Goal: Complete application form

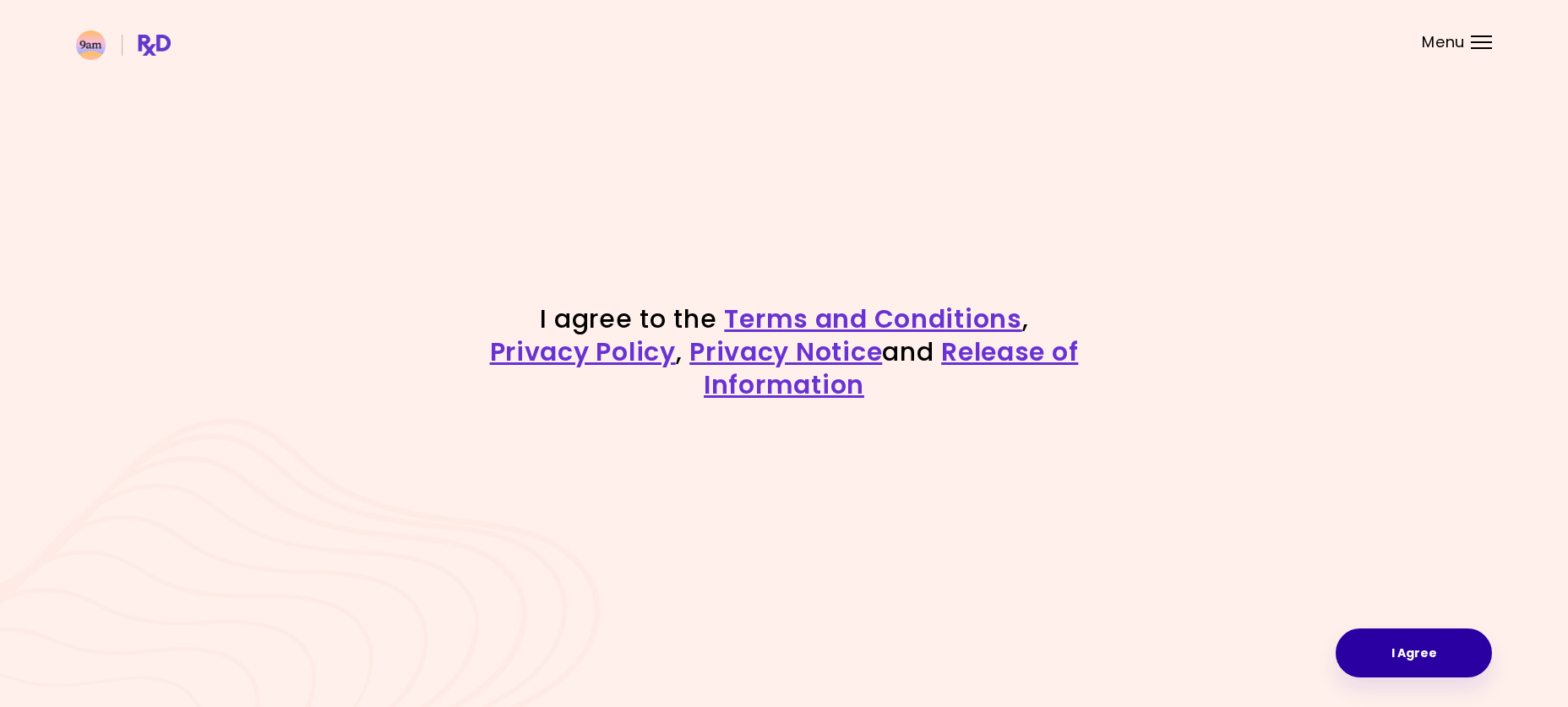
click at [1418, 643] on button "I Agree" at bounding box center [1413, 653] width 156 height 49
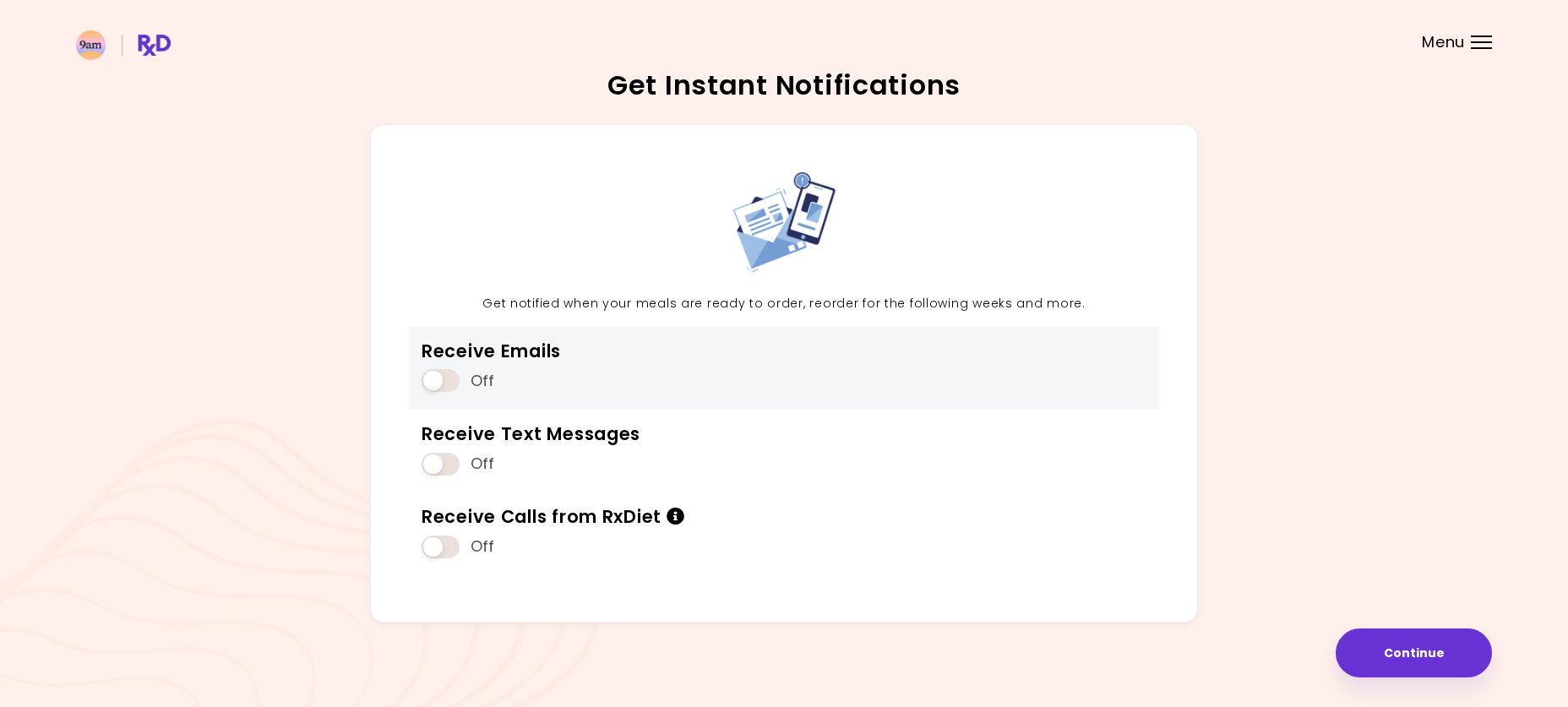
click at [442, 379] on span at bounding box center [440, 380] width 38 height 23
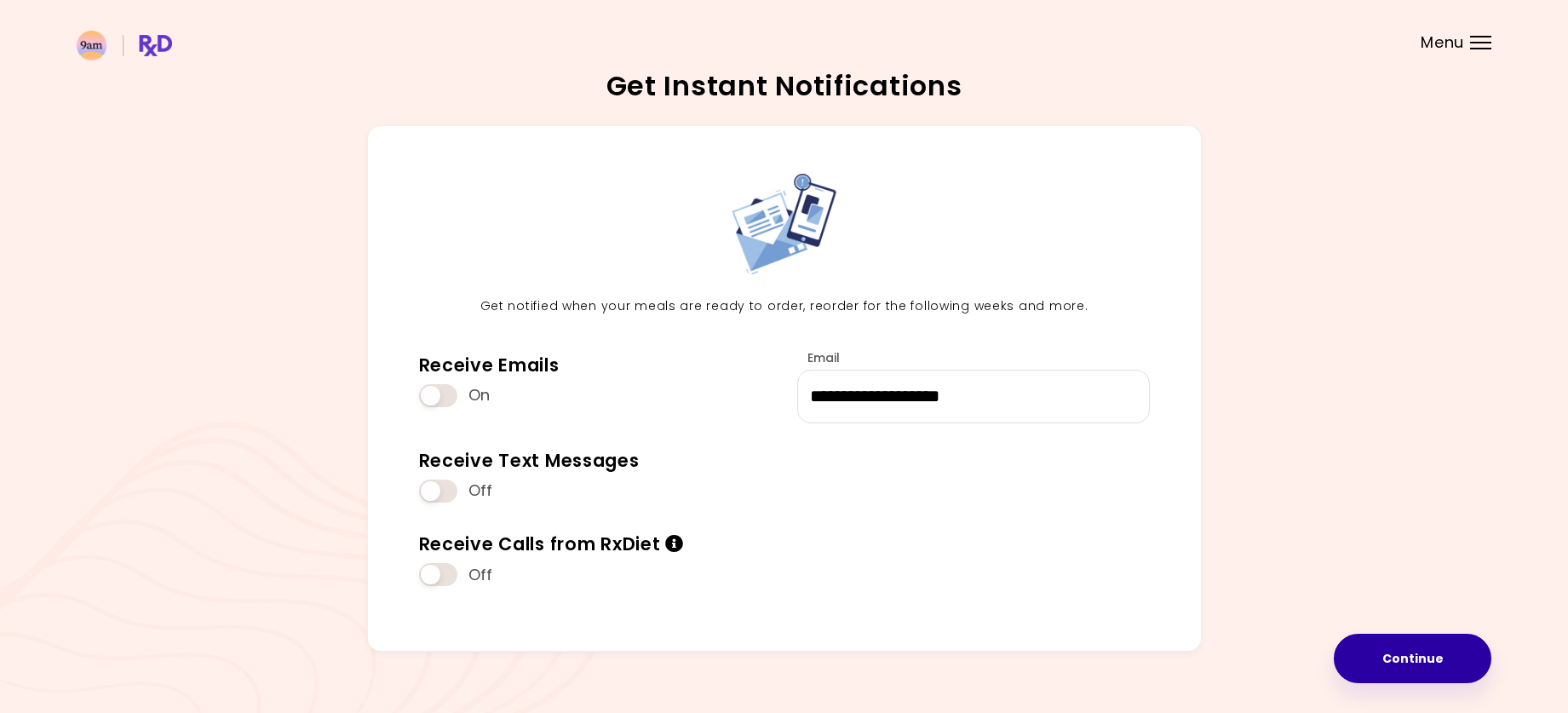
click at [1444, 664] on button "Continue" at bounding box center [1412, 658] width 158 height 50
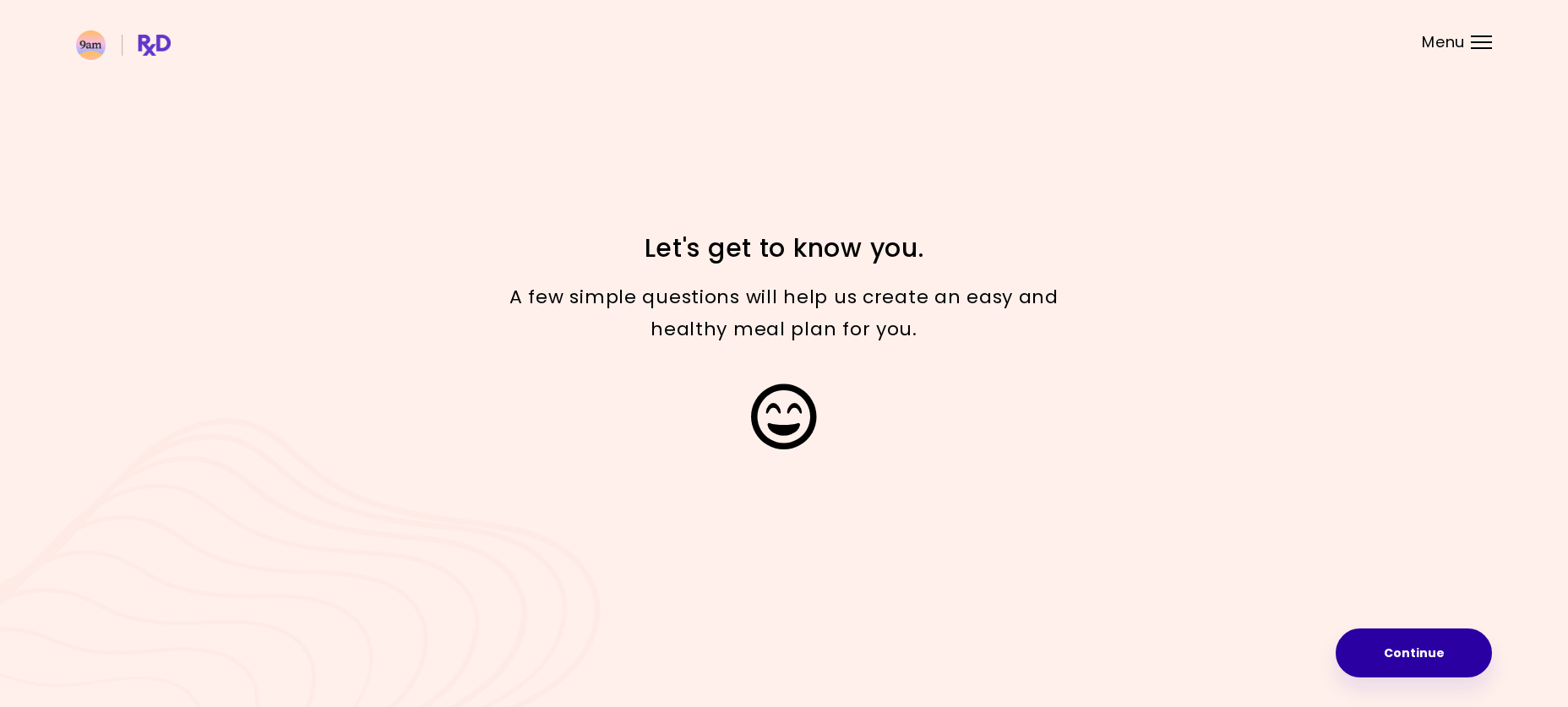
click at [1404, 653] on button "Continue" at bounding box center [1413, 653] width 156 height 49
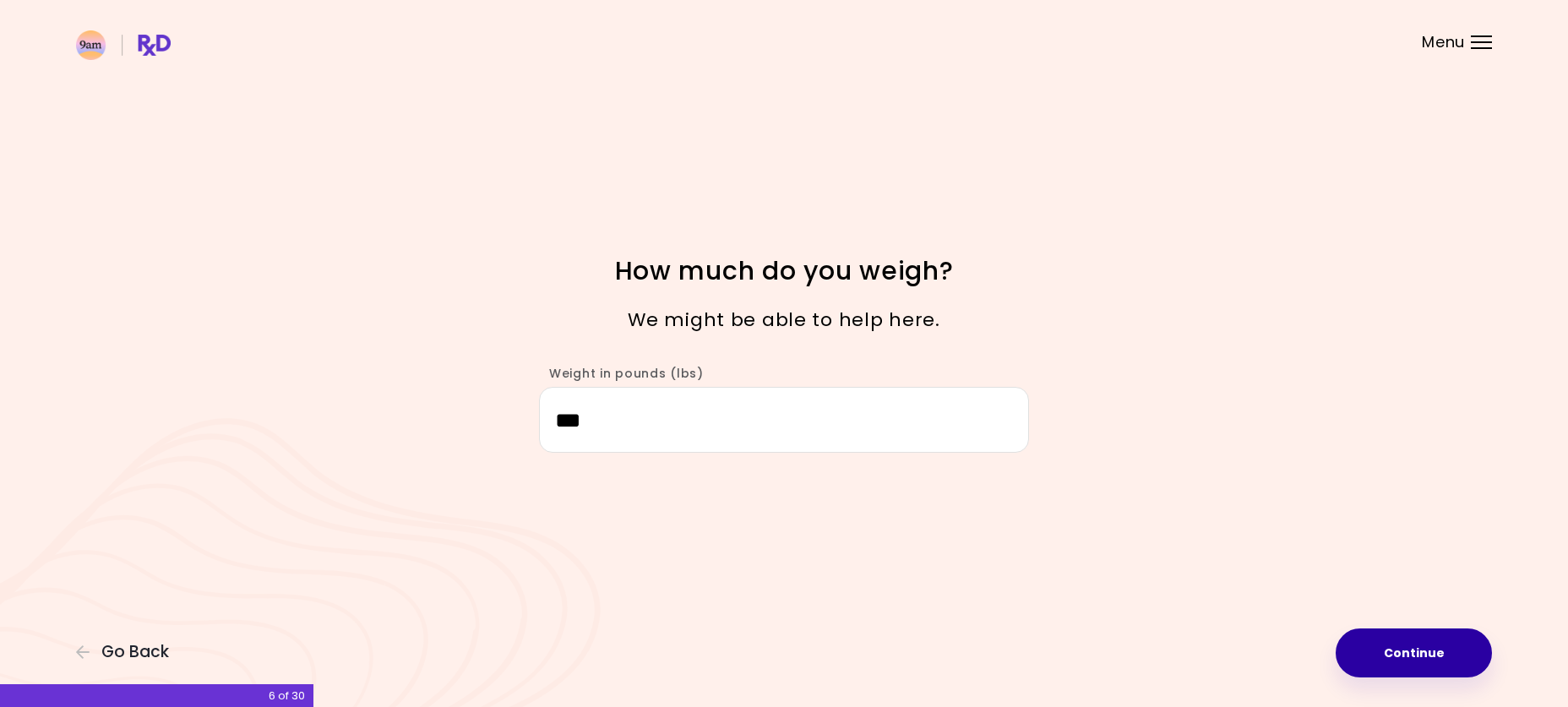
click at [1411, 650] on button "Continue" at bounding box center [1413, 653] width 156 height 49
select select "****"
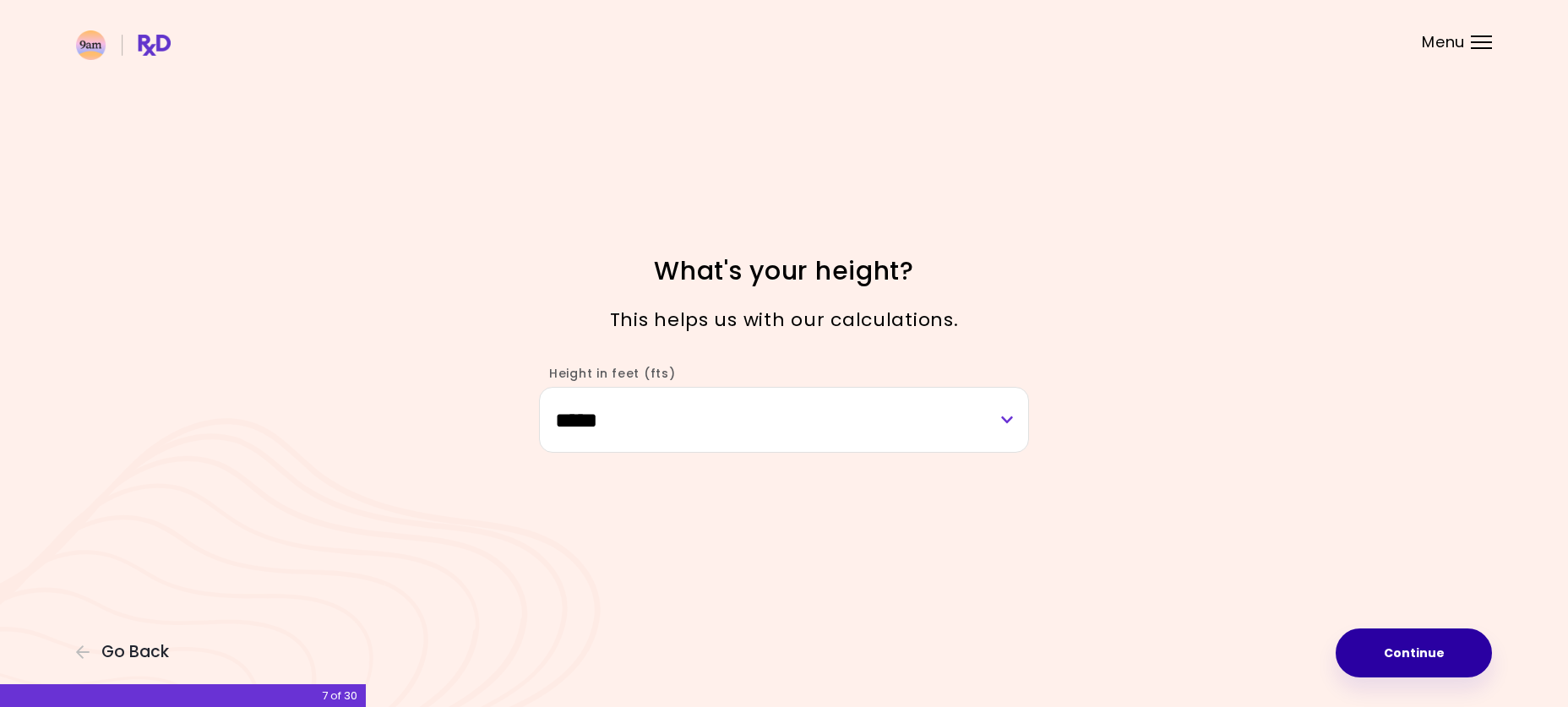
click at [1411, 650] on button "Continue" at bounding box center [1413, 653] width 156 height 49
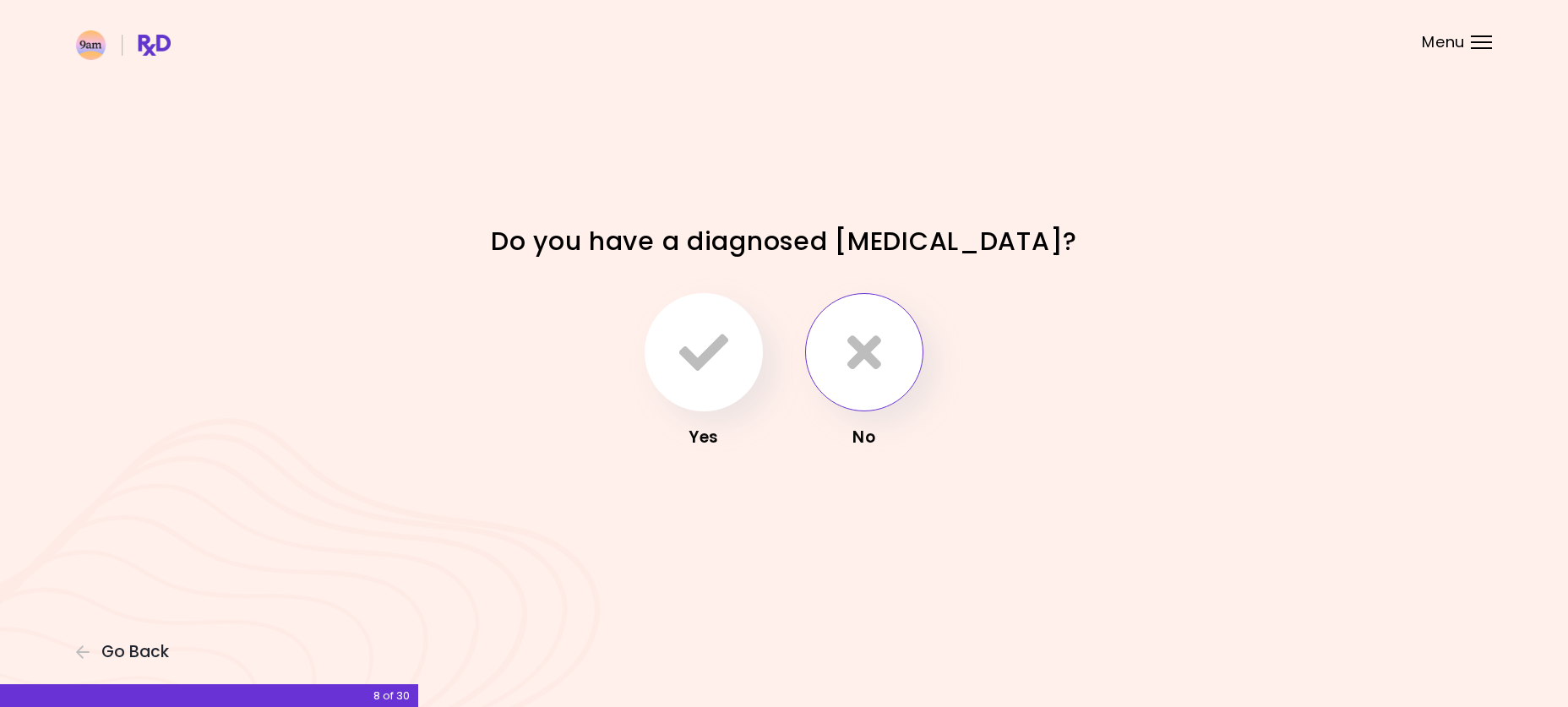
click at [857, 354] on icon "button" at bounding box center [864, 352] width 34 height 49
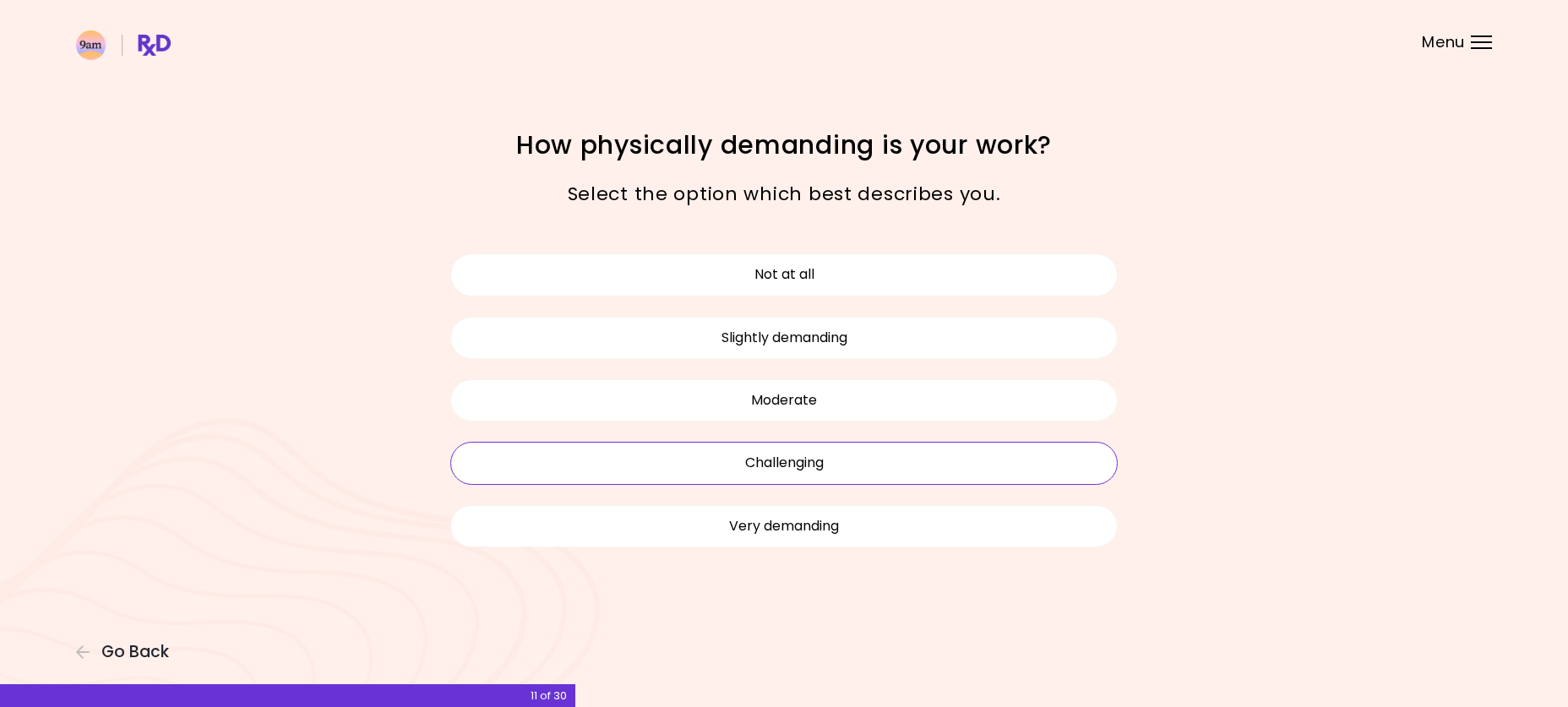
click at [811, 467] on button "Challenging" at bounding box center [783, 462] width 667 height 42
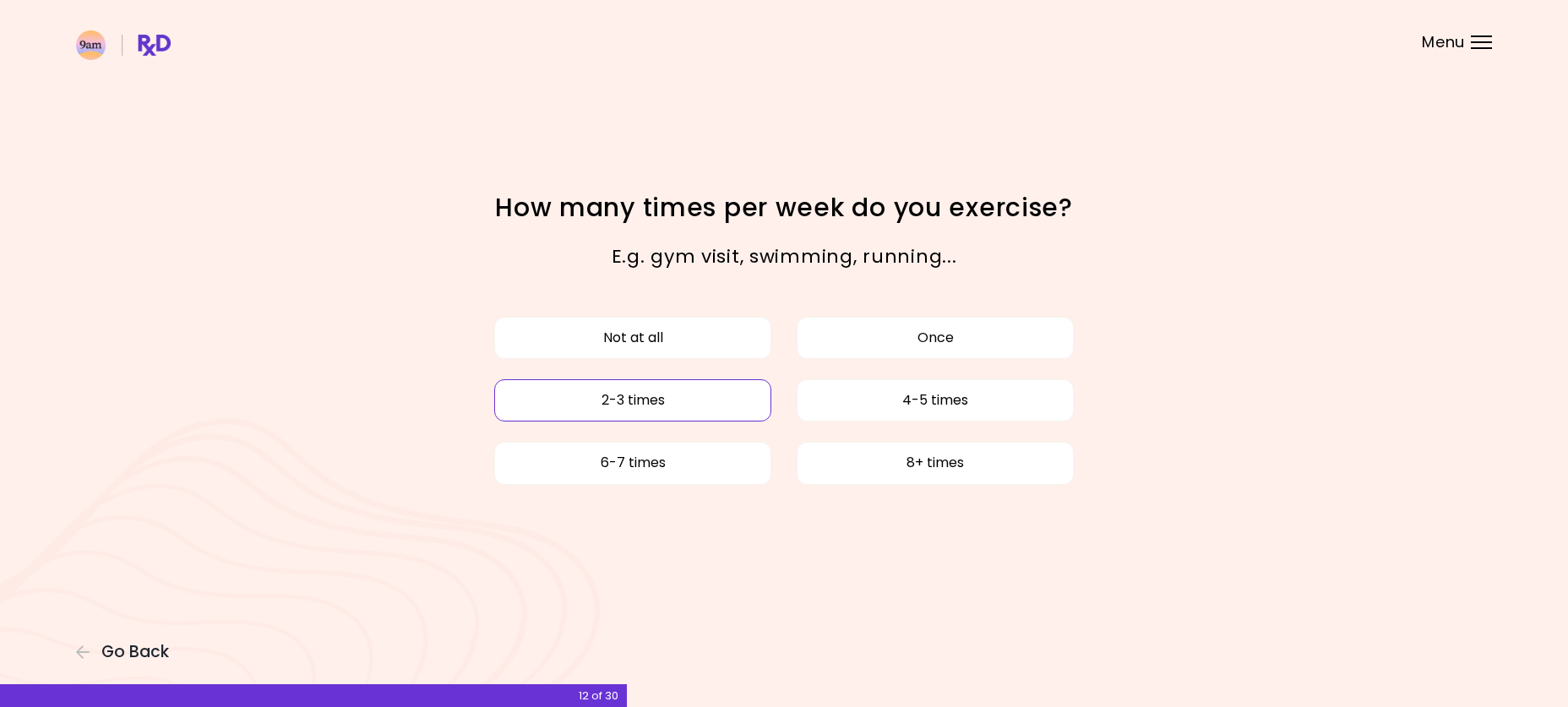
click at [688, 396] on button "2-3 times" at bounding box center [632, 400] width 277 height 42
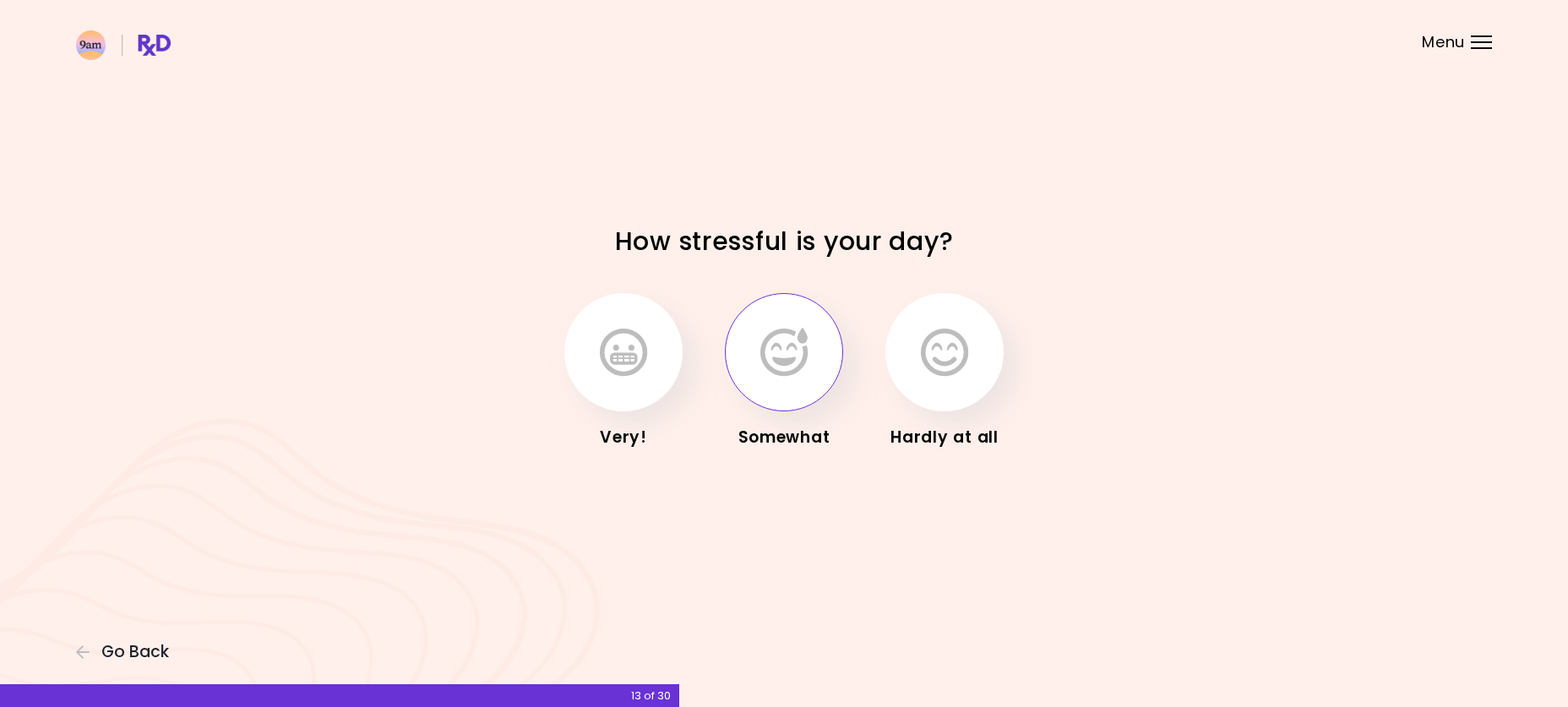
click at [776, 372] on icon "button" at bounding box center [783, 352] width 47 height 49
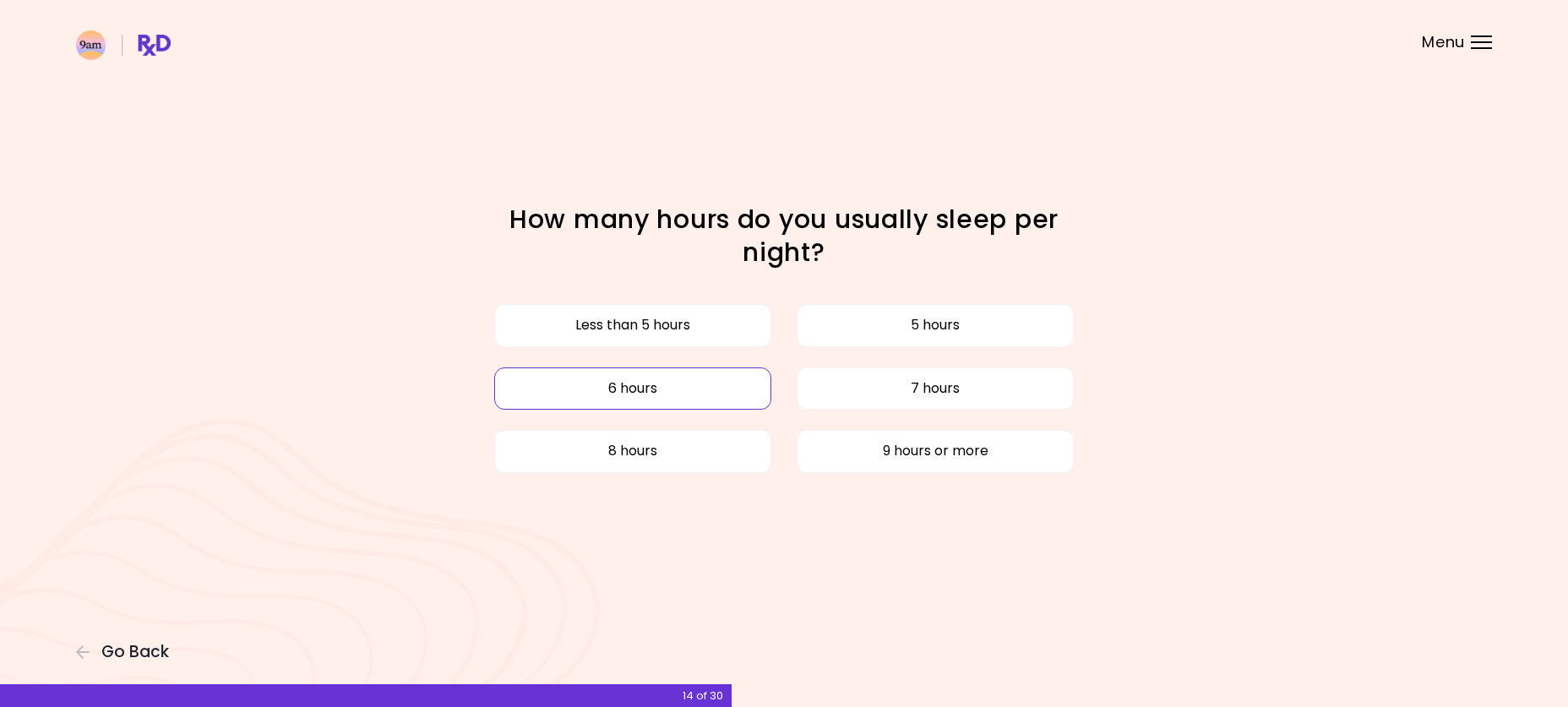
click at [688, 389] on button "6 hours" at bounding box center [632, 387] width 277 height 42
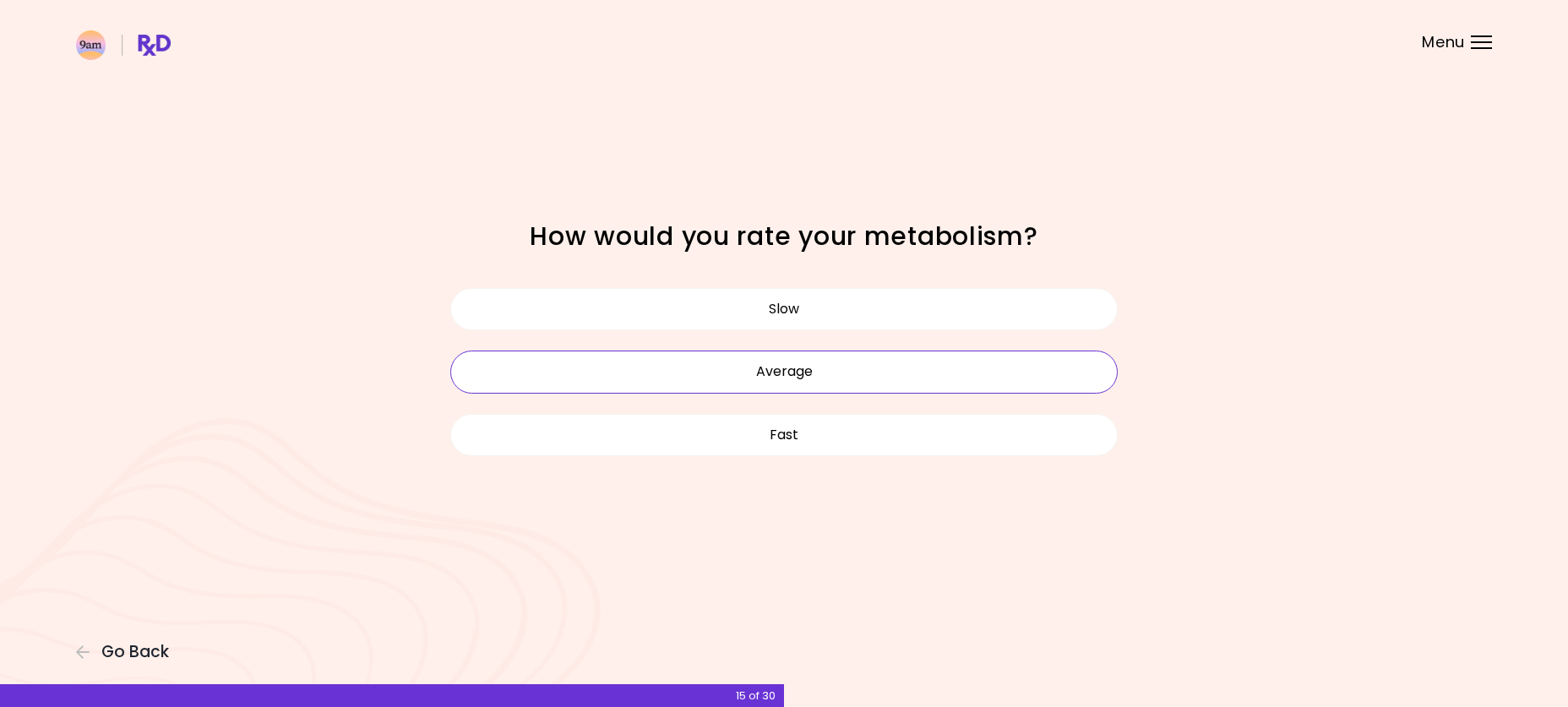
click at [779, 382] on button "Average" at bounding box center [783, 371] width 667 height 42
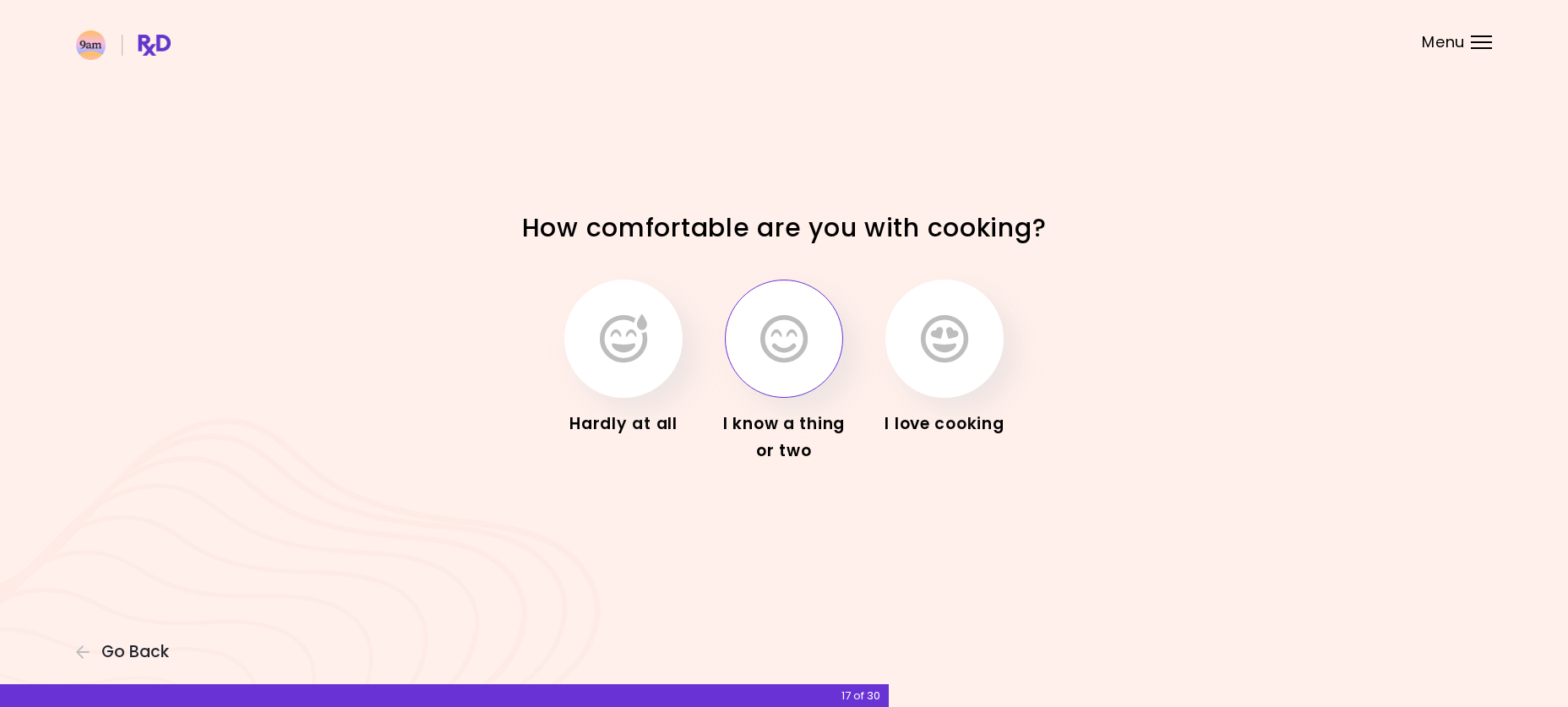
click at [784, 354] on icon "button" at bounding box center [783, 338] width 47 height 49
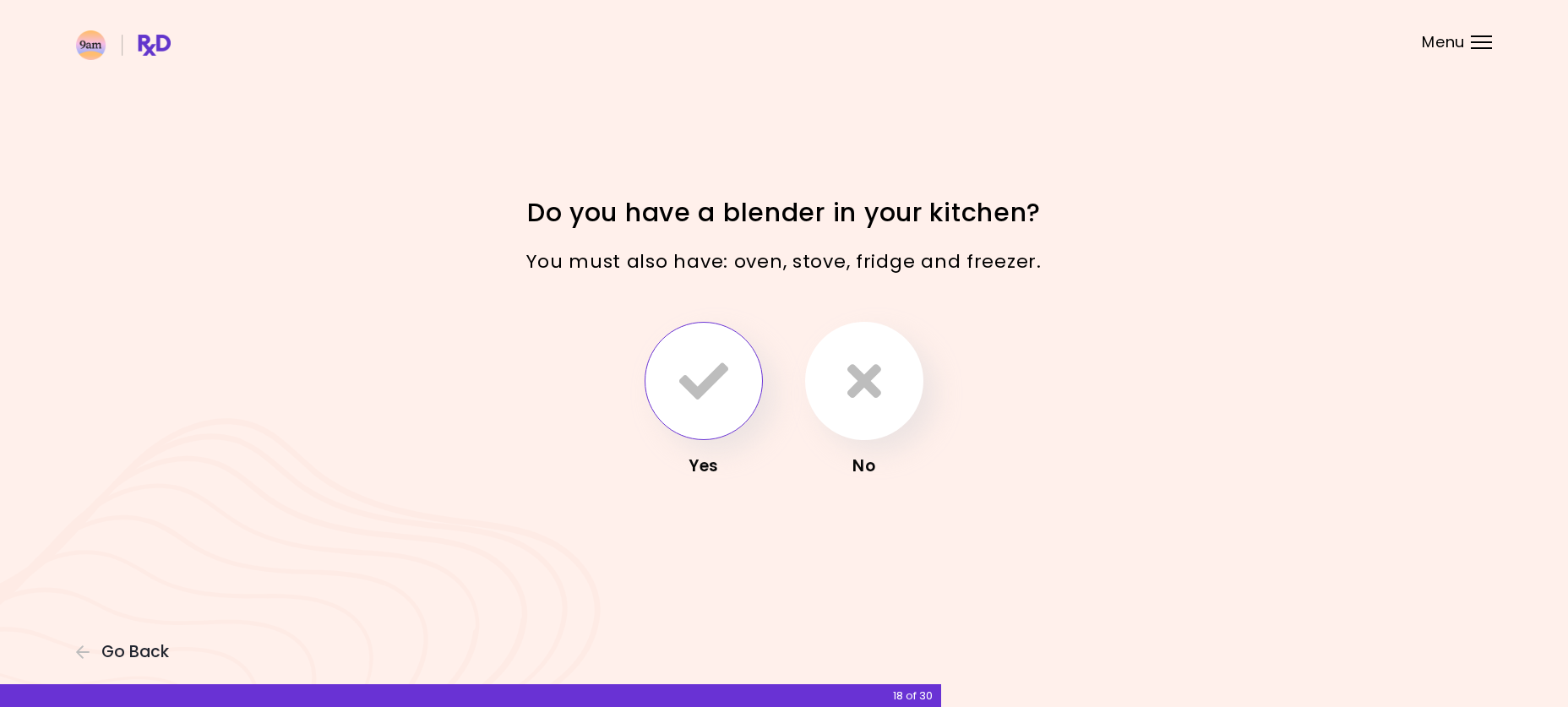
click at [721, 400] on icon "button" at bounding box center [703, 380] width 49 height 49
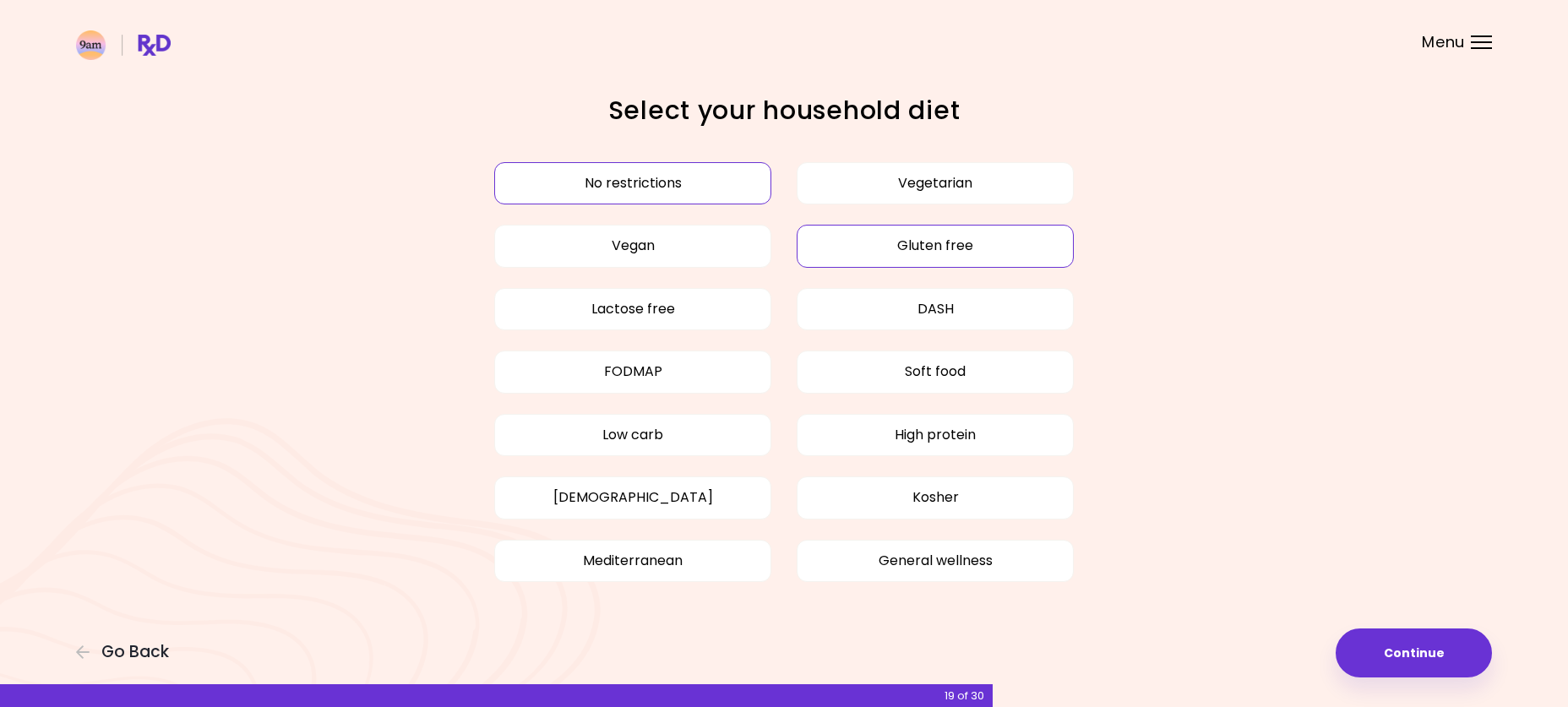
click at [915, 248] on button "Gluten free" at bounding box center [935, 245] width 277 height 42
click at [967, 445] on button "High protein" at bounding box center [935, 434] width 277 height 42
click at [949, 567] on button "General wellness" at bounding box center [935, 560] width 277 height 42
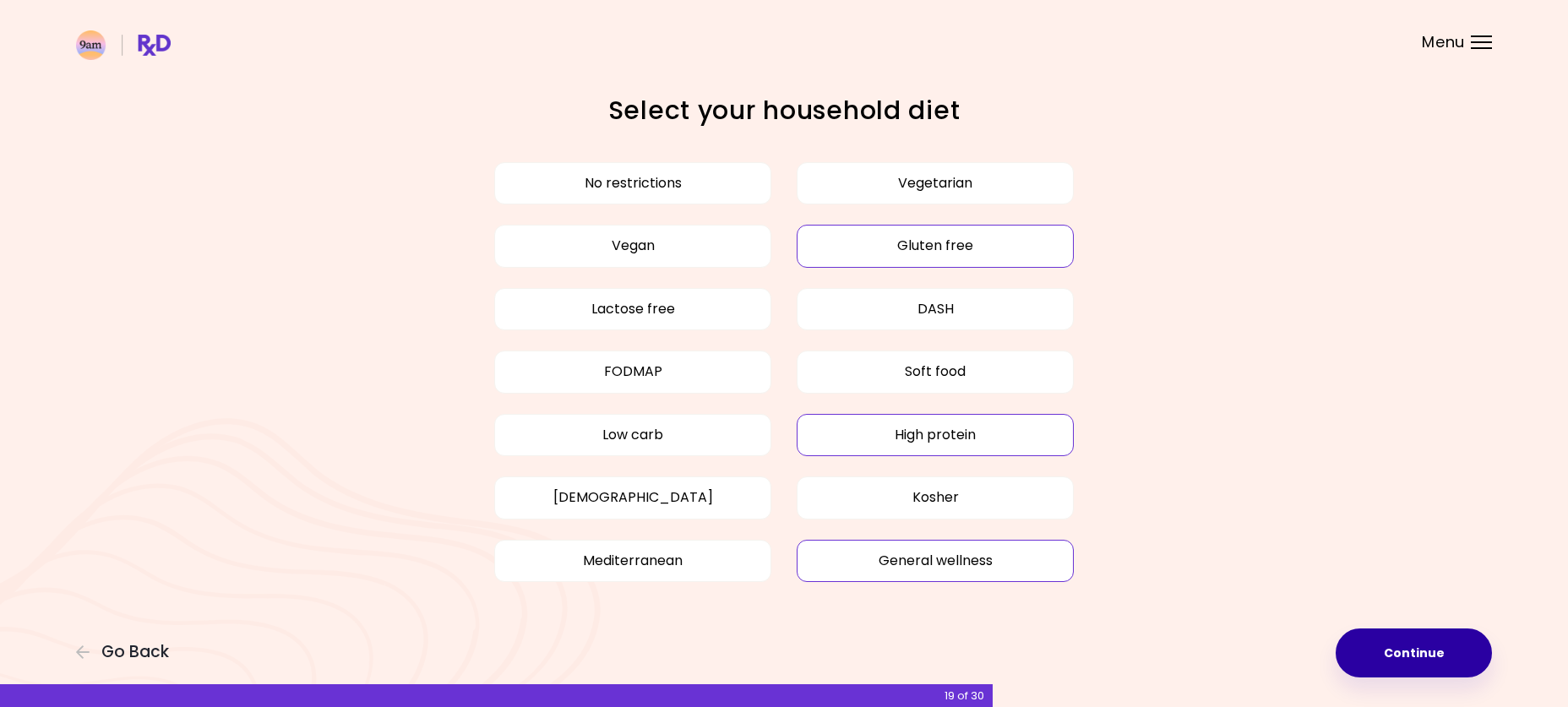
click at [1401, 647] on button "Continue" at bounding box center [1413, 653] width 156 height 49
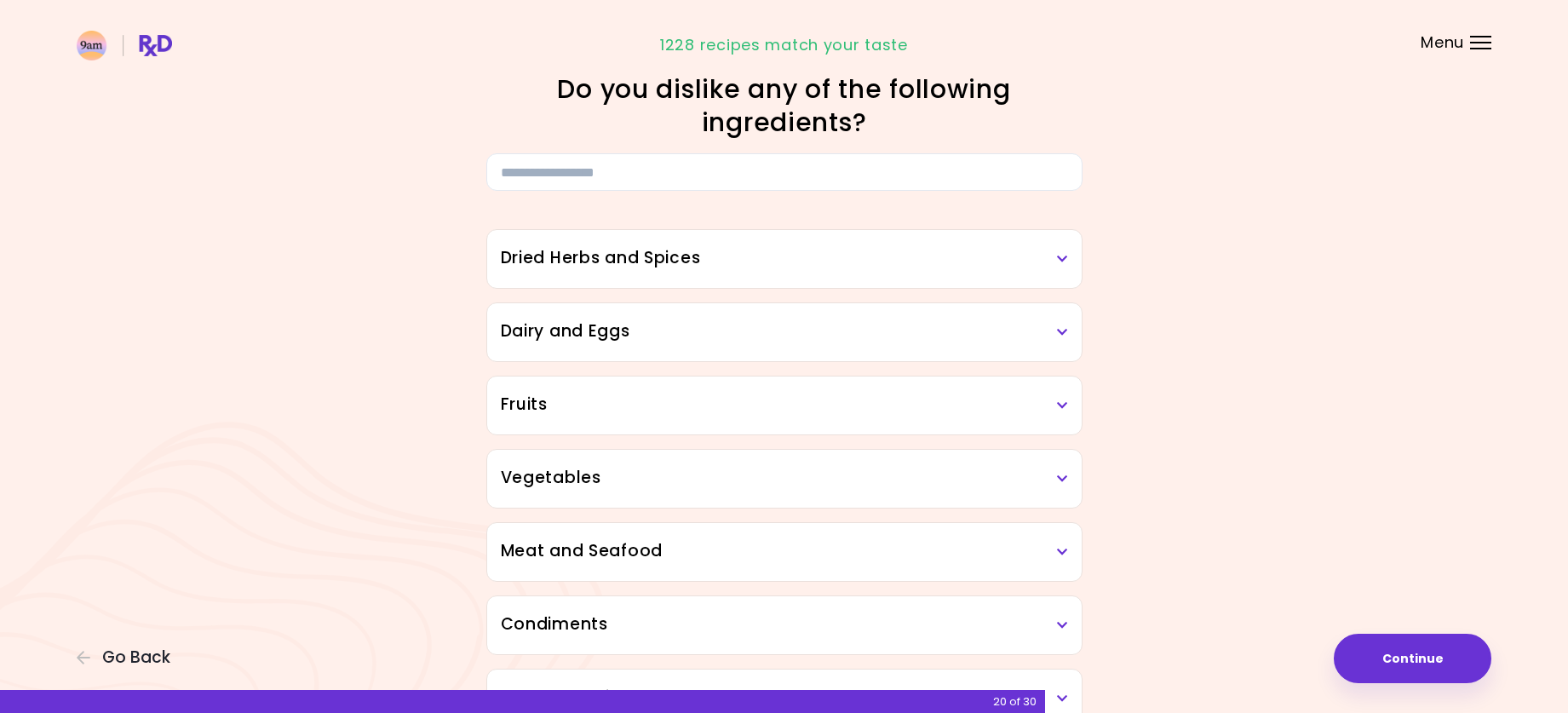
scroll to position [86, 0]
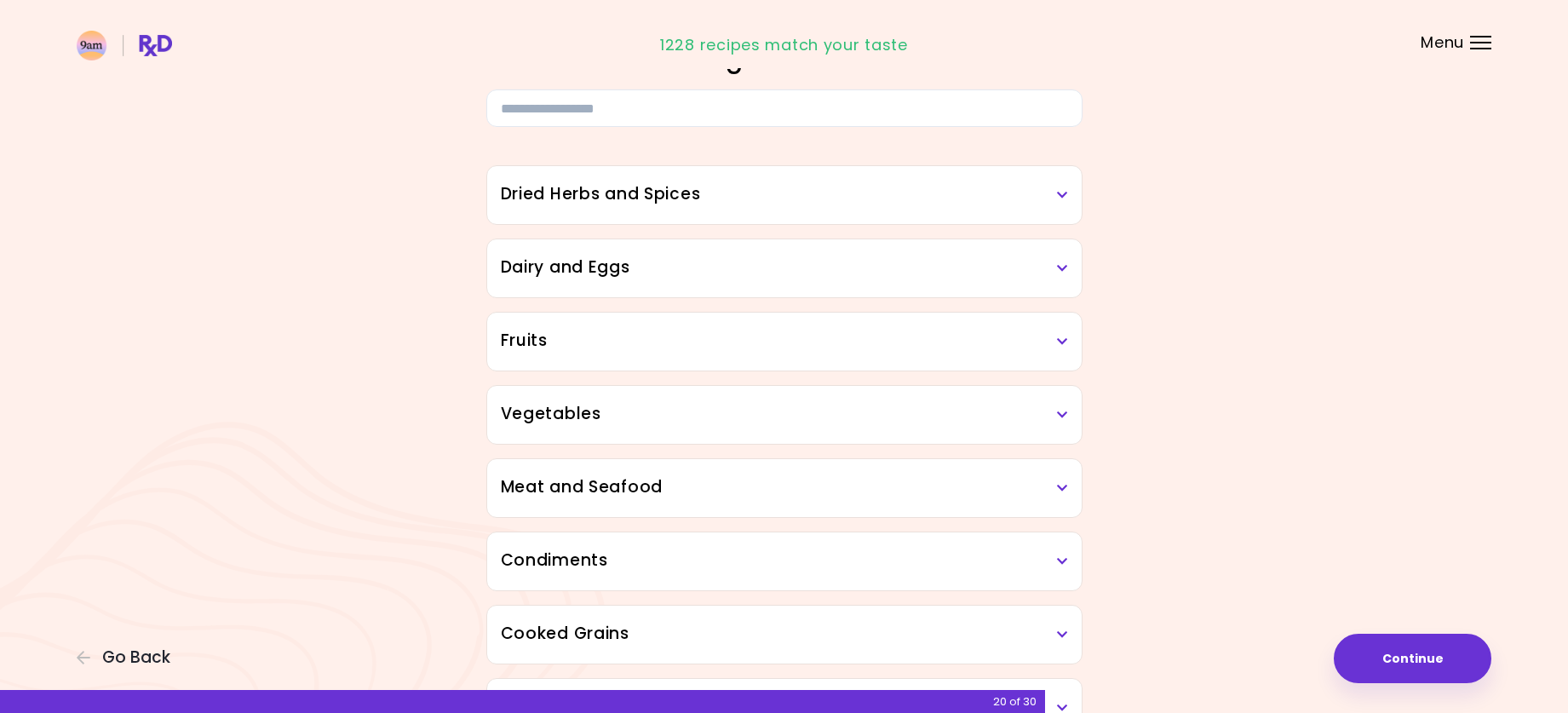
click at [1047, 192] on h3 "Dried Herbs and Spices" at bounding box center [784, 194] width 567 height 24
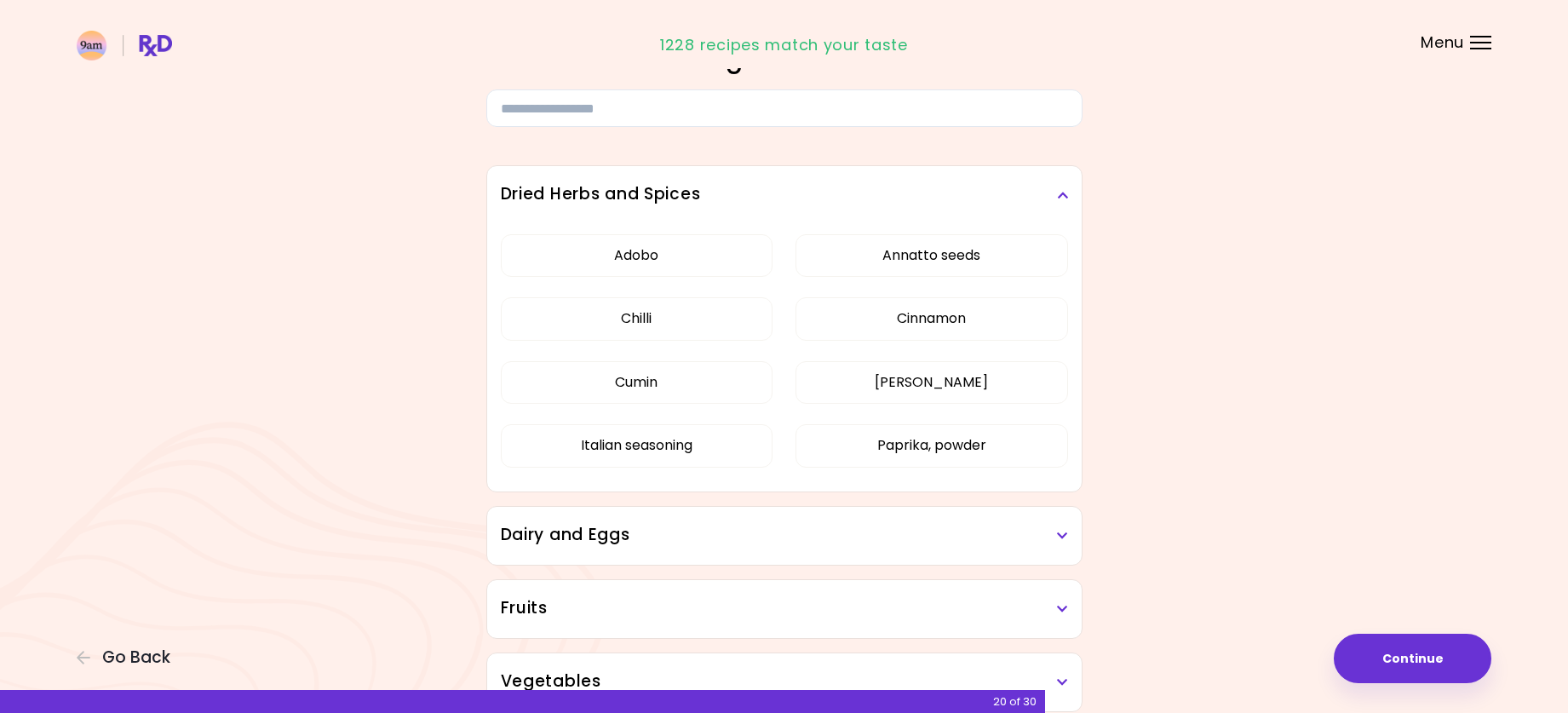
click at [1058, 195] on icon at bounding box center [1063, 194] width 11 height 12
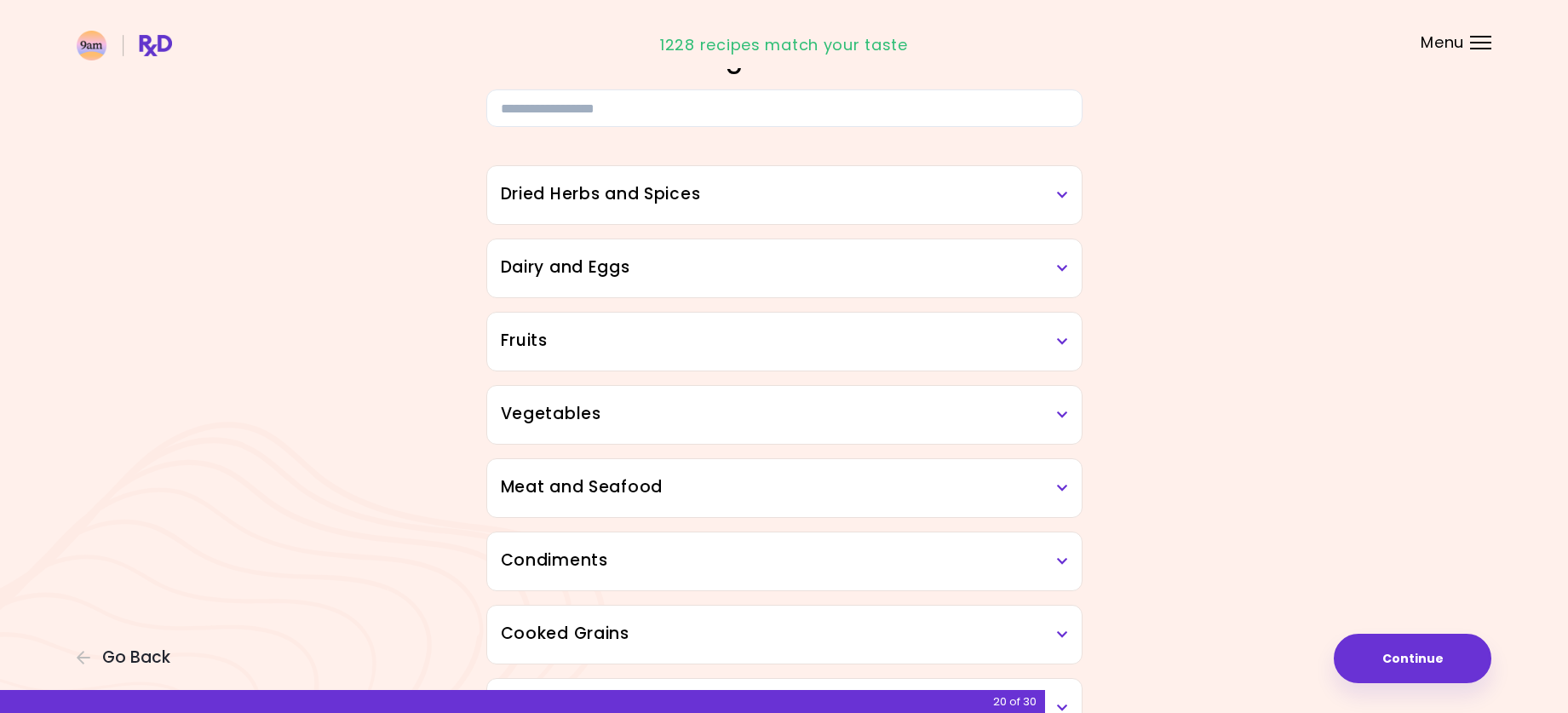
click at [1048, 266] on h3 "Dairy and Eggs" at bounding box center [784, 267] width 567 height 24
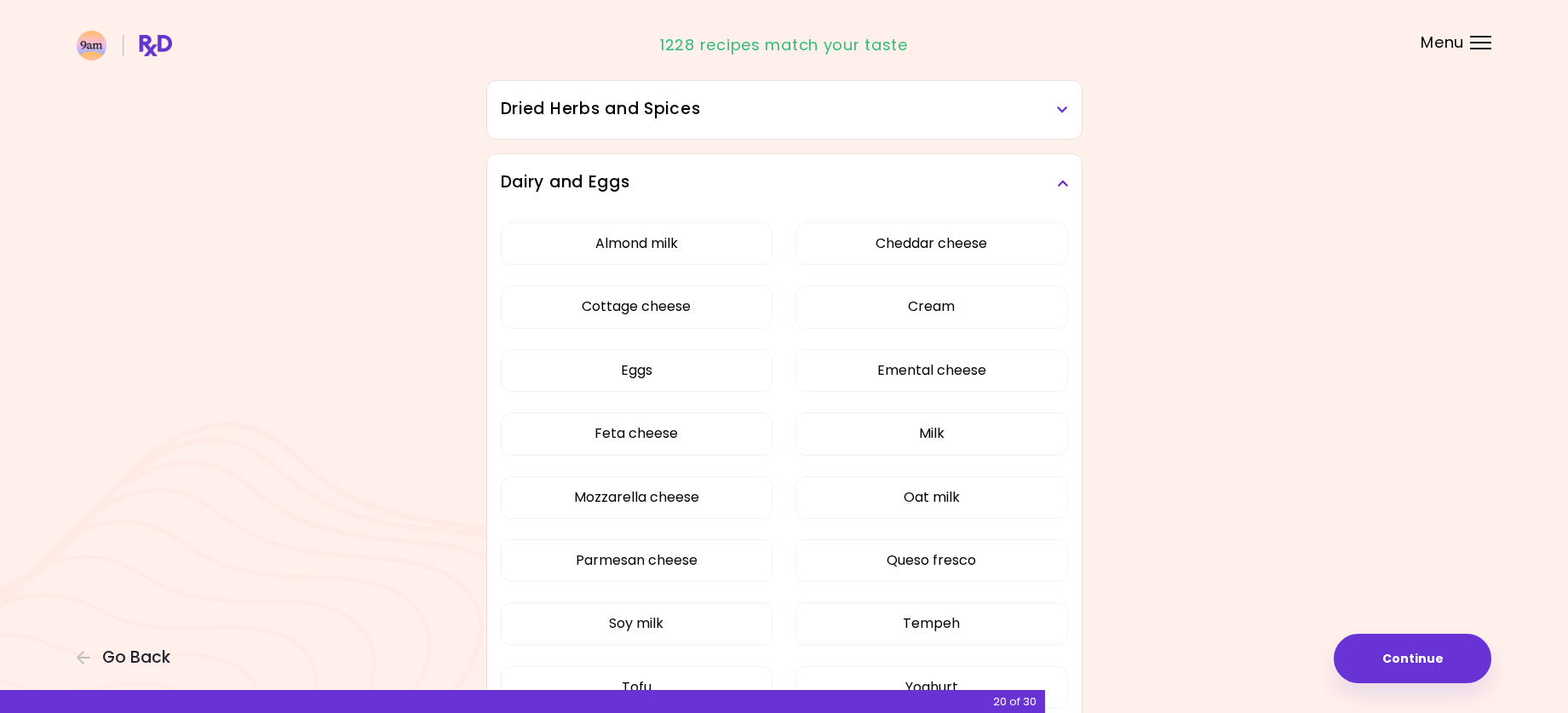
scroll to position [256, 0]
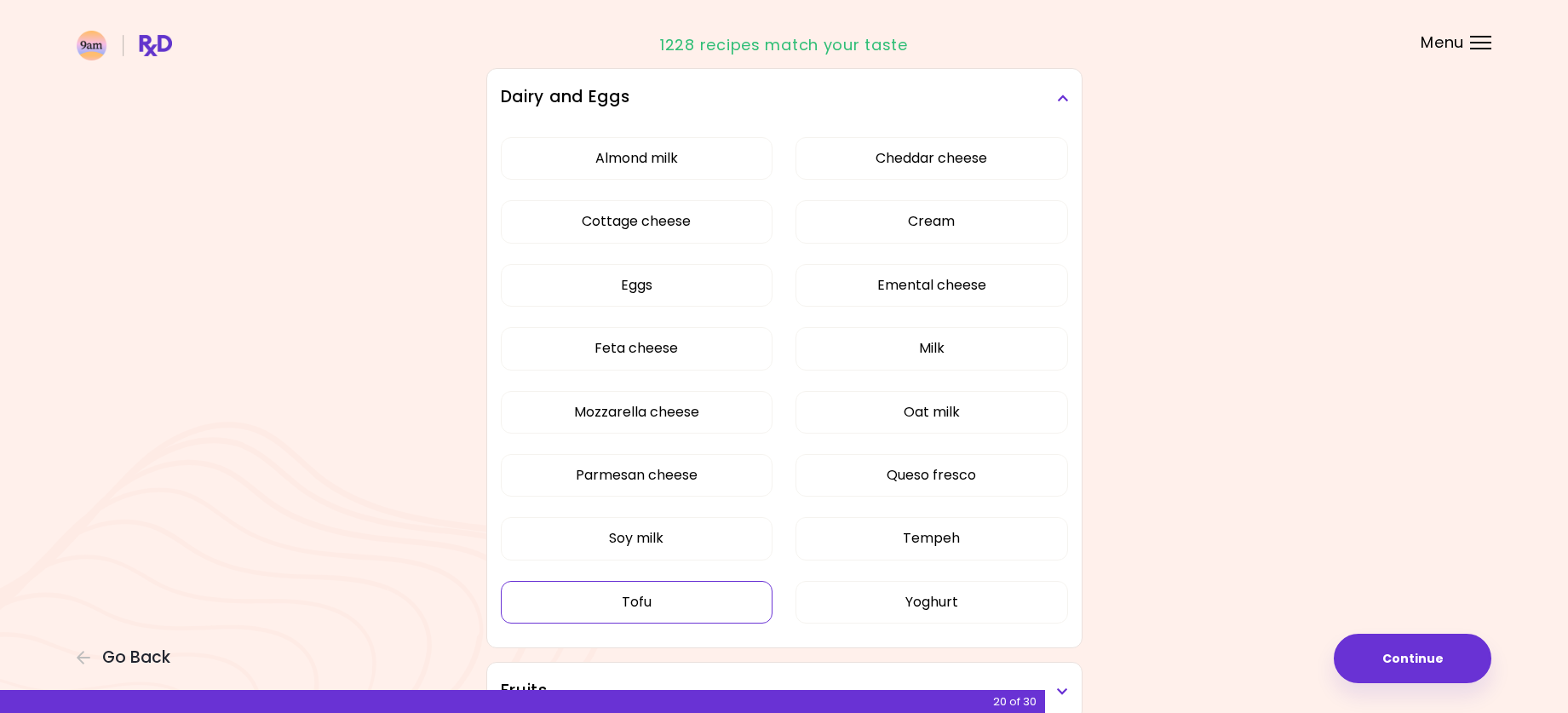
click at [629, 606] on button "Tofu" at bounding box center [637, 601] width 273 height 42
click at [648, 538] on button "Soy milk" at bounding box center [637, 537] width 273 height 42
click at [1064, 101] on icon at bounding box center [1063, 97] width 11 height 12
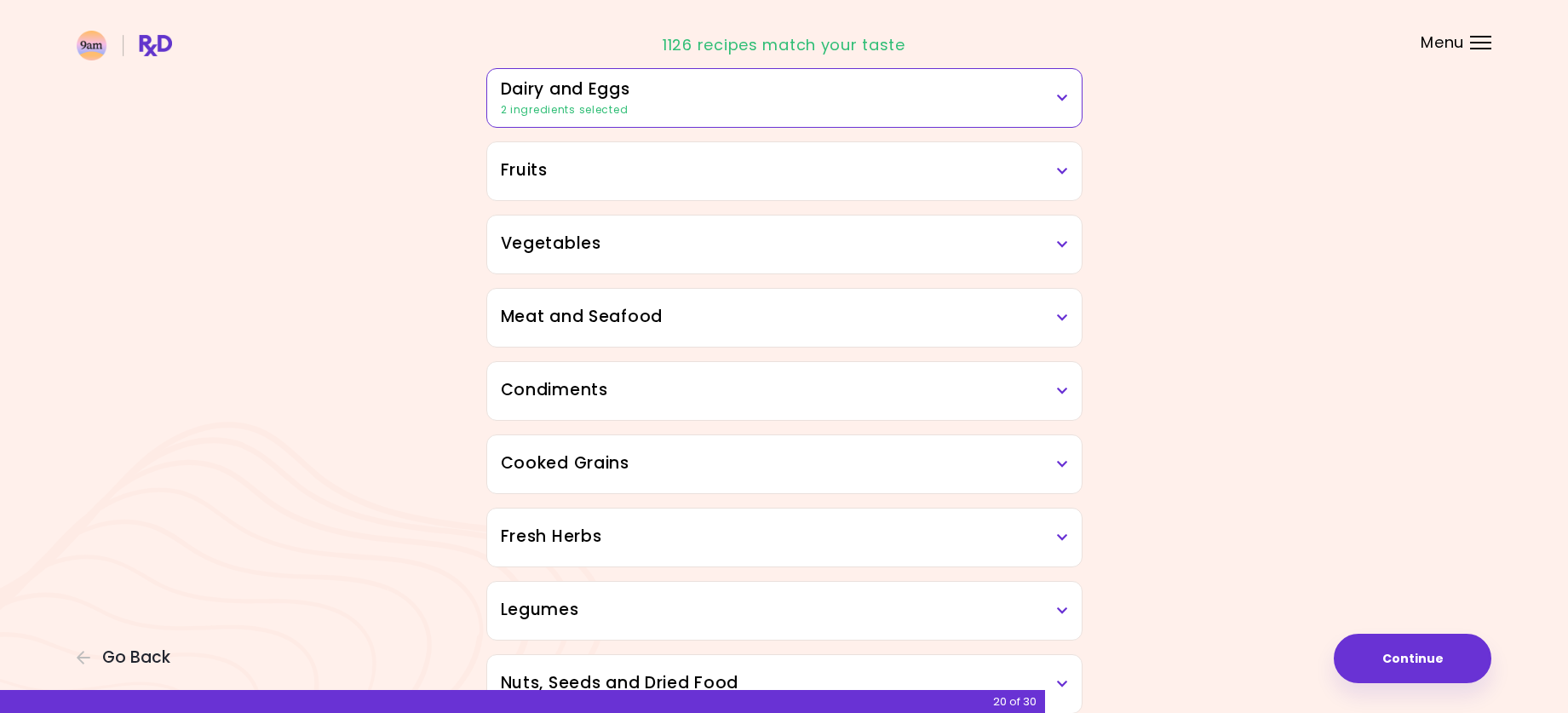
click at [1058, 176] on icon at bounding box center [1063, 170] width 11 height 12
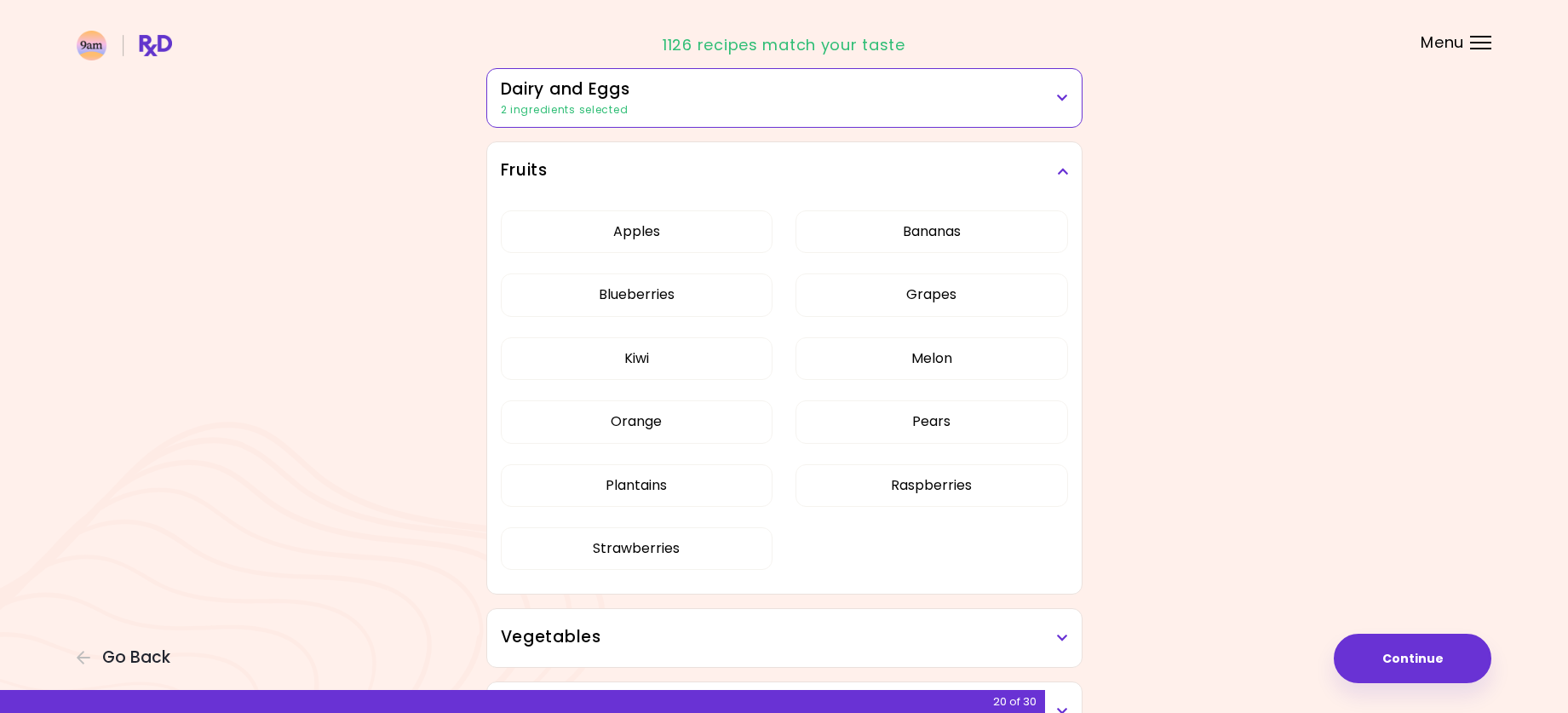
click at [1058, 176] on icon at bounding box center [1063, 170] width 11 height 12
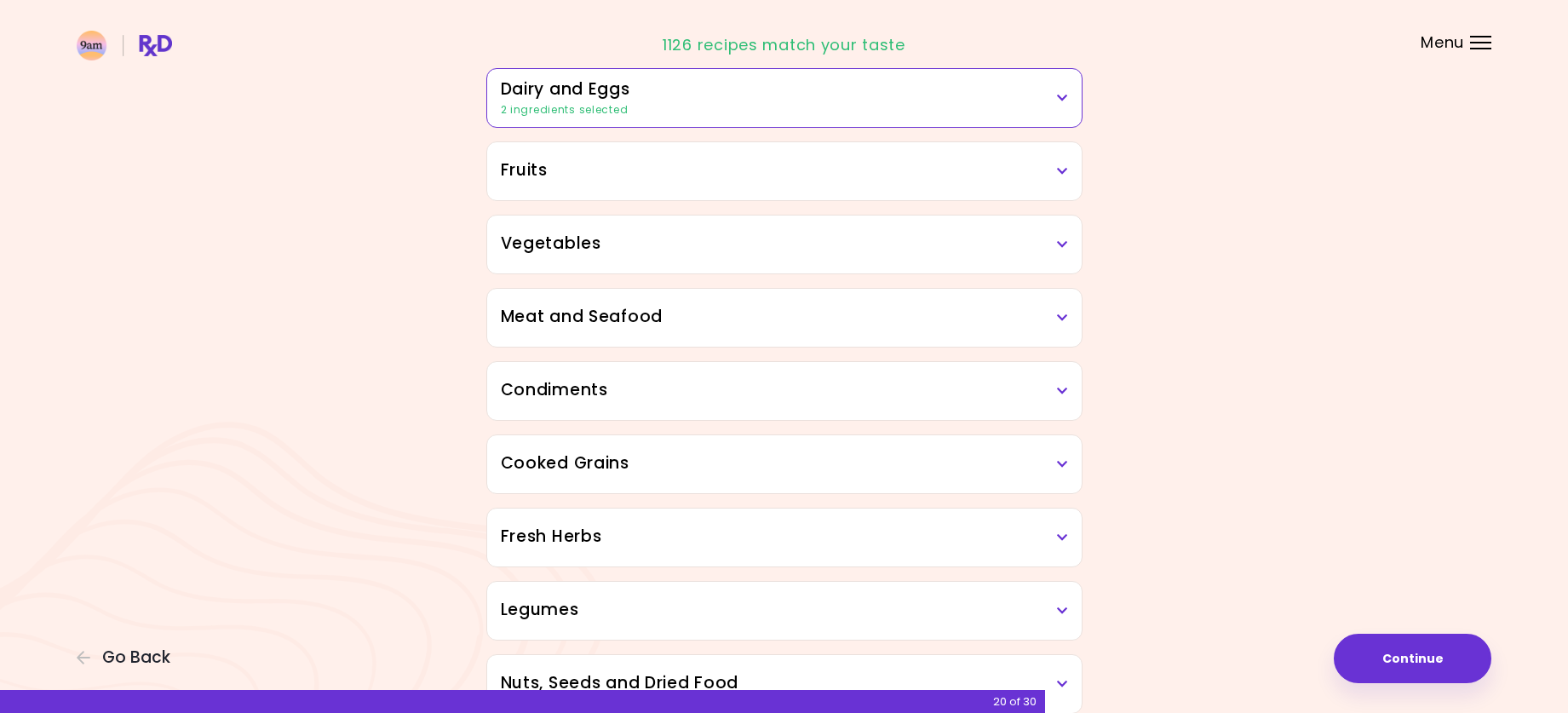
click at [1053, 244] on h3 "Vegetables" at bounding box center [784, 243] width 567 height 24
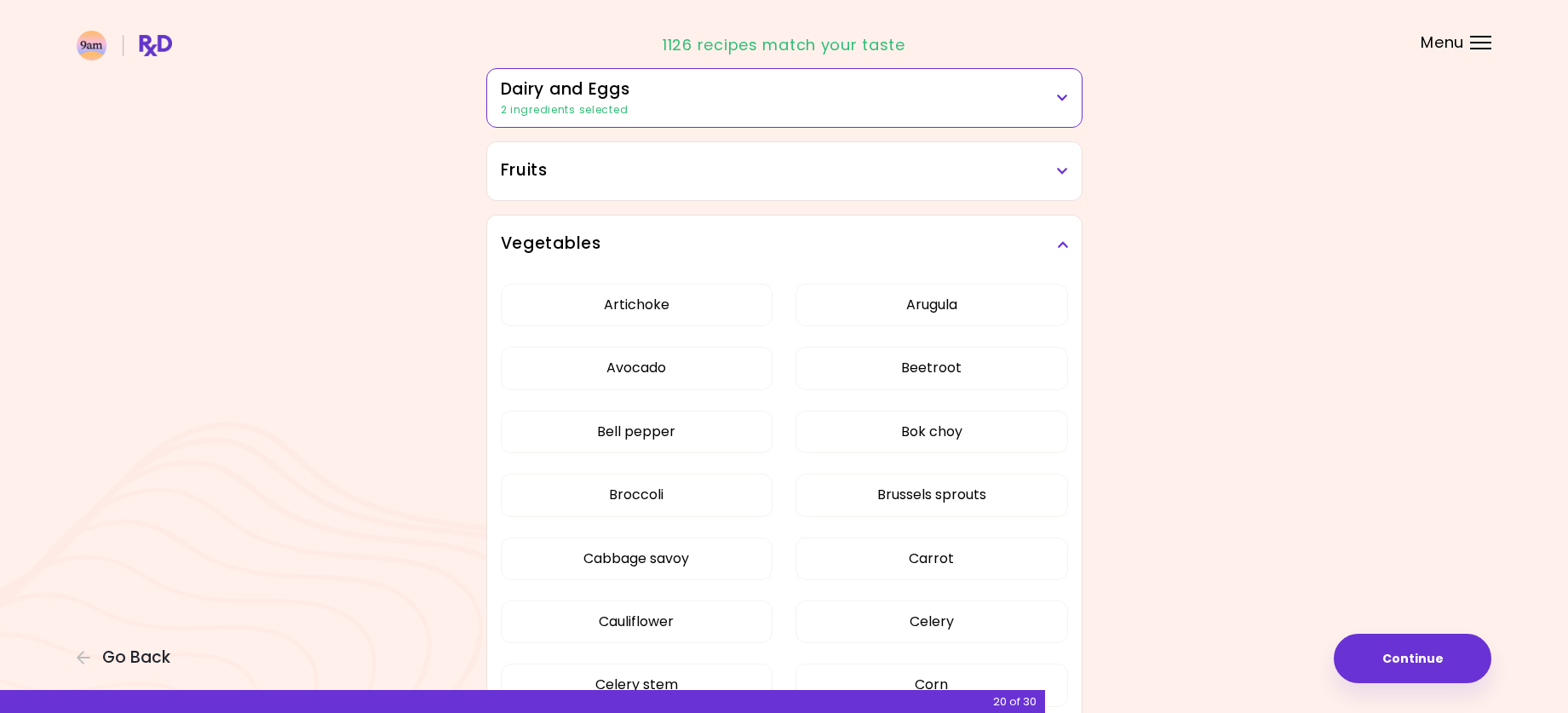
scroll to position [340, 0]
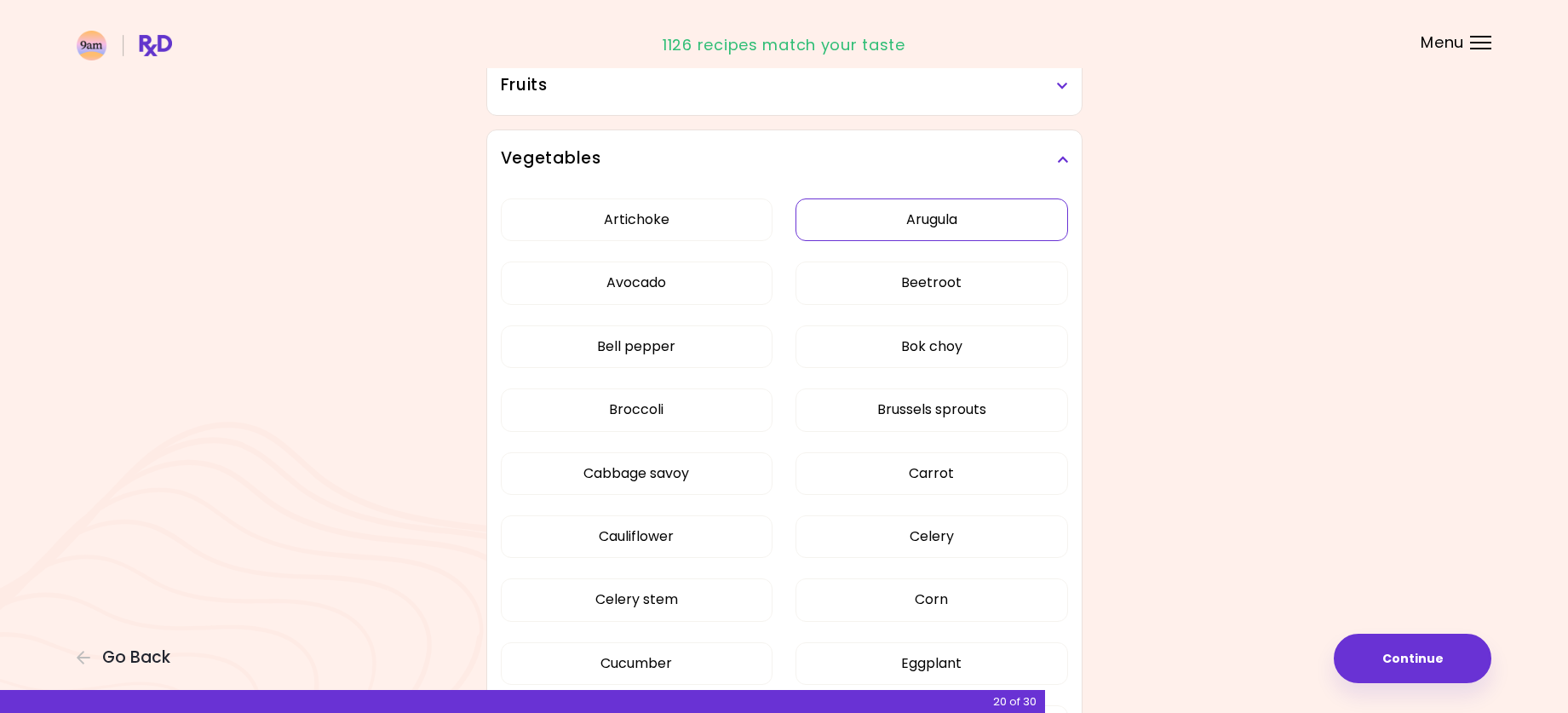
click at [946, 219] on button "Arugula" at bounding box center [931, 219] width 273 height 42
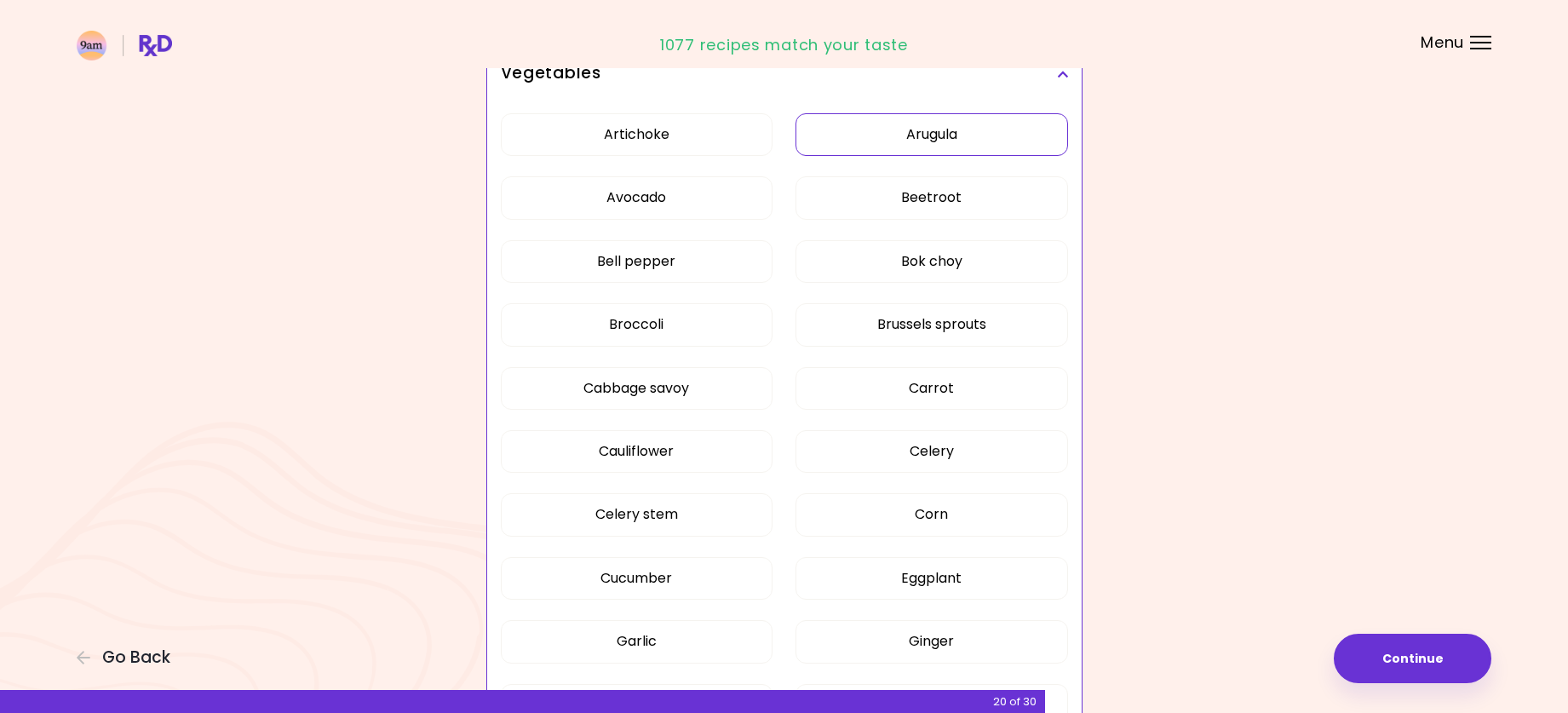
scroll to position [511, 0]
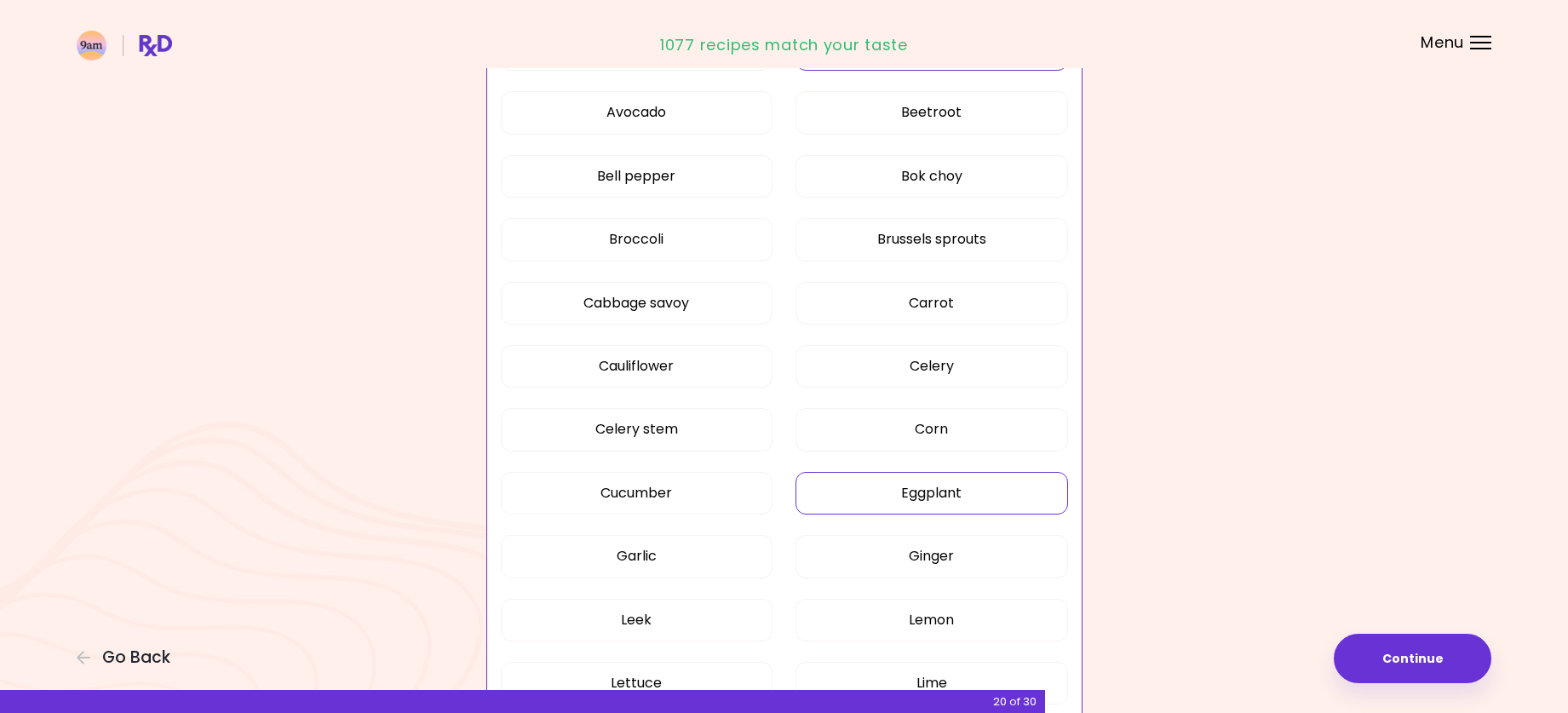
click at [831, 489] on button "Eggplant" at bounding box center [931, 492] width 273 height 42
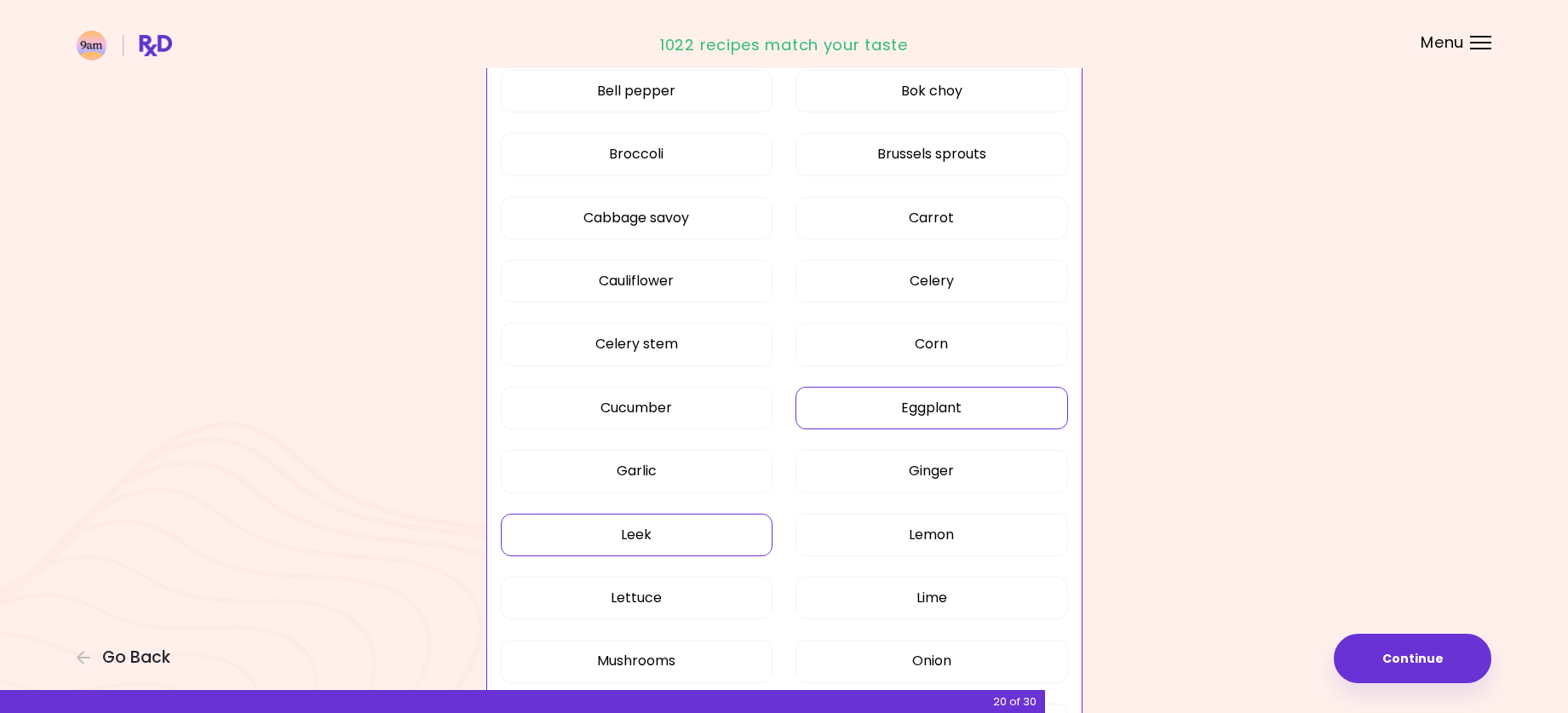
click at [695, 543] on button "Leek" at bounding box center [637, 534] width 273 height 42
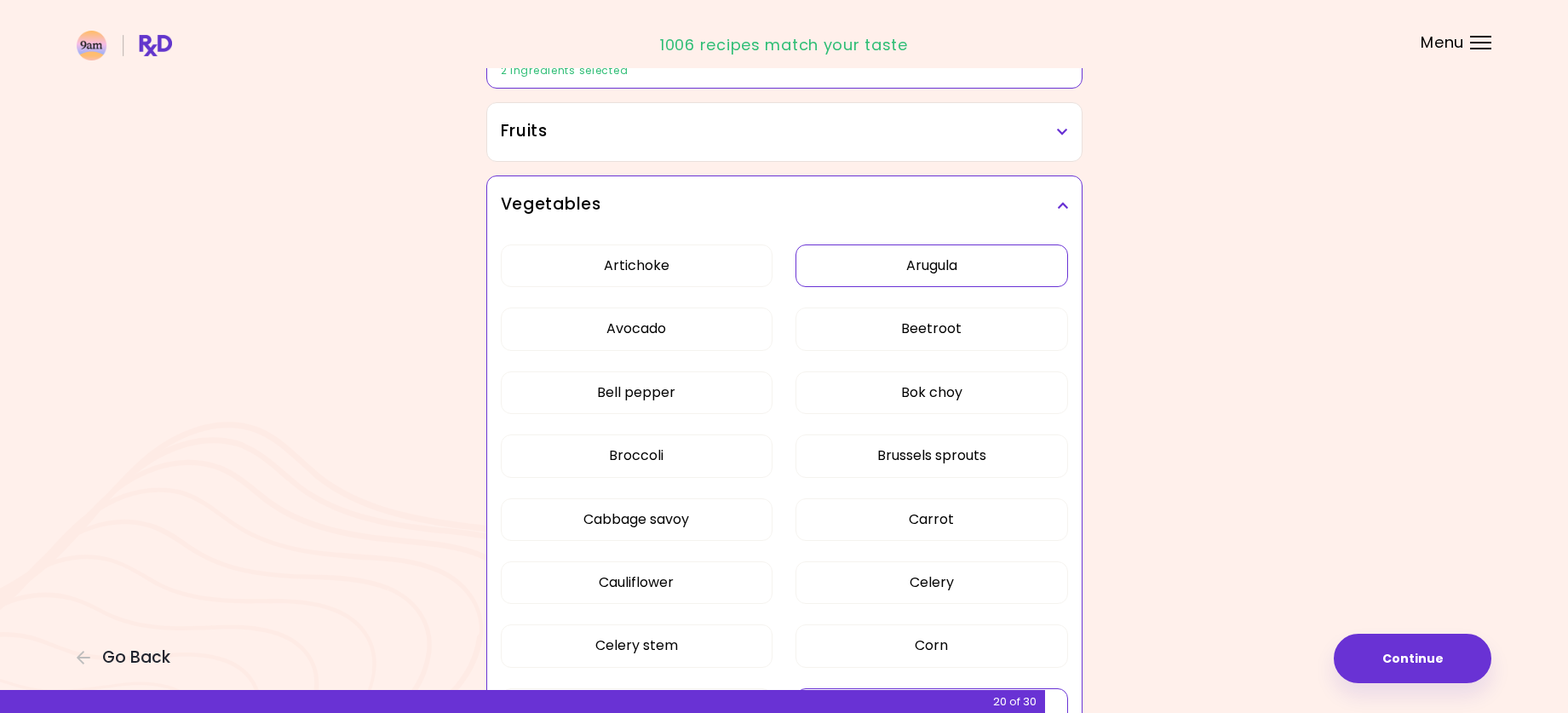
scroll to position [256, 0]
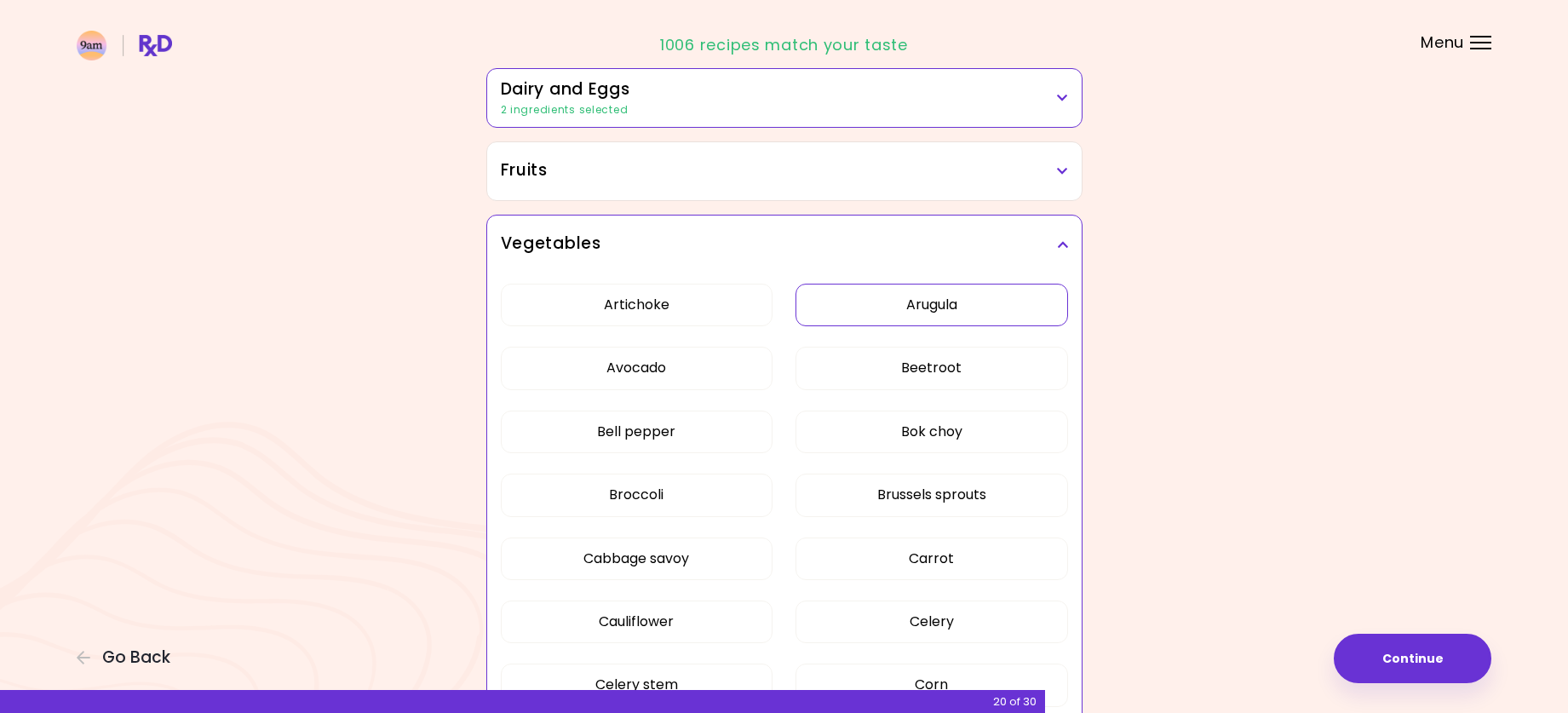
click at [1065, 246] on icon at bounding box center [1063, 244] width 11 height 12
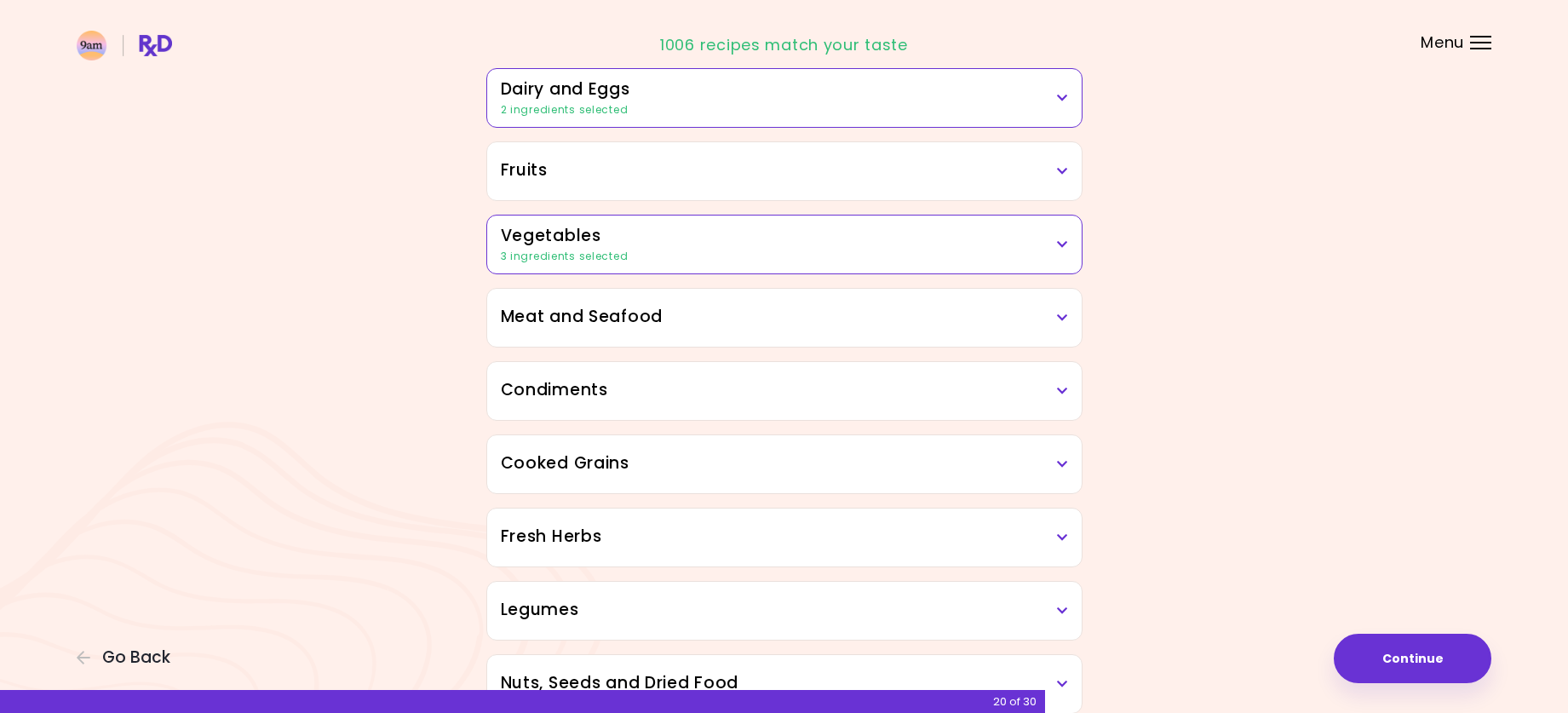
click at [1053, 319] on h3 "Meat and Seafood" at bounding box center [784, 317] width 567 height 24
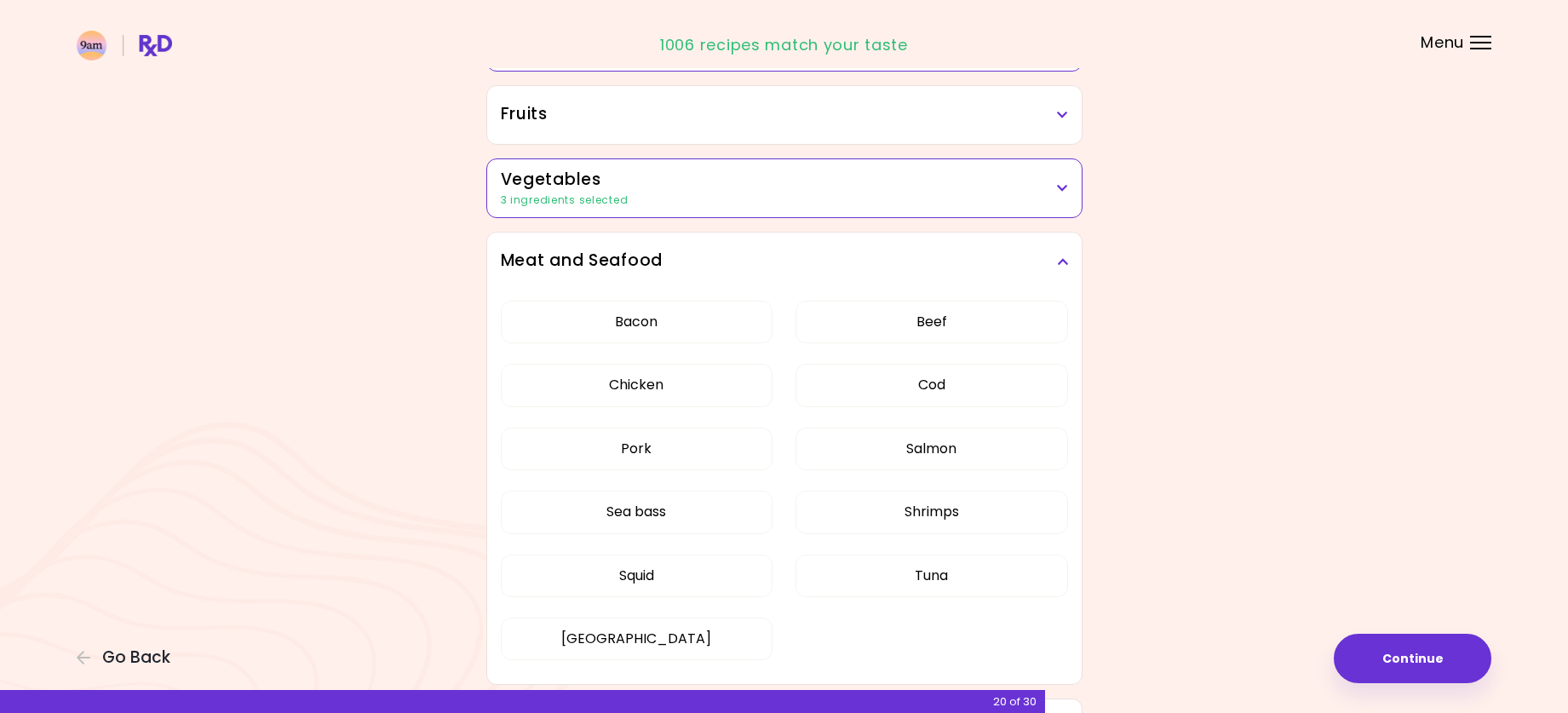
scroll to position [340, 0]
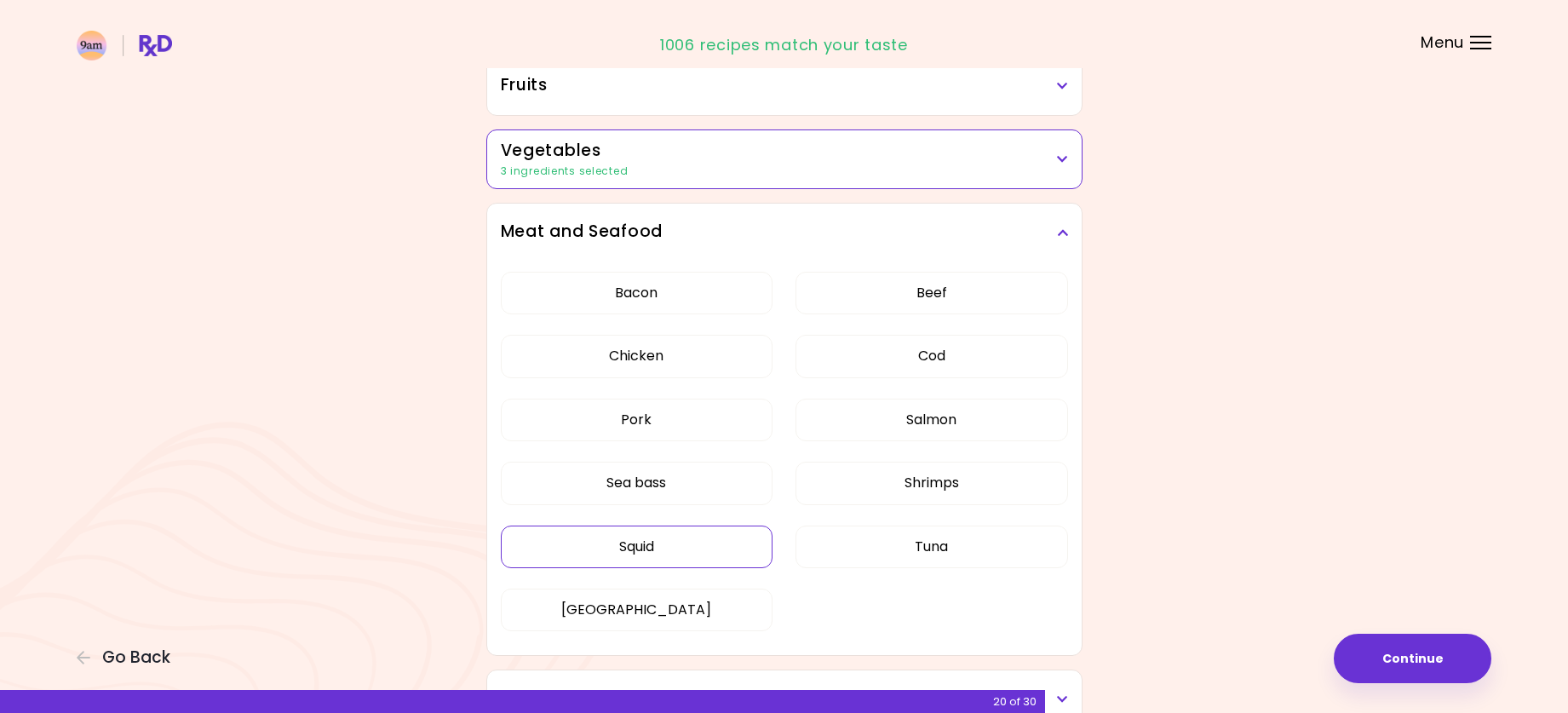
drag, startPoint x: 629, startPoint y: 548, endPoint x: 658, endPoint y: 546, distance: 29.1
click at [630, 548] on button "Squid" at bounding box center [637, 546] width 273 height 42
click at [1060, 233] on icon at bounding box center [1063, 232] width 11 height 12
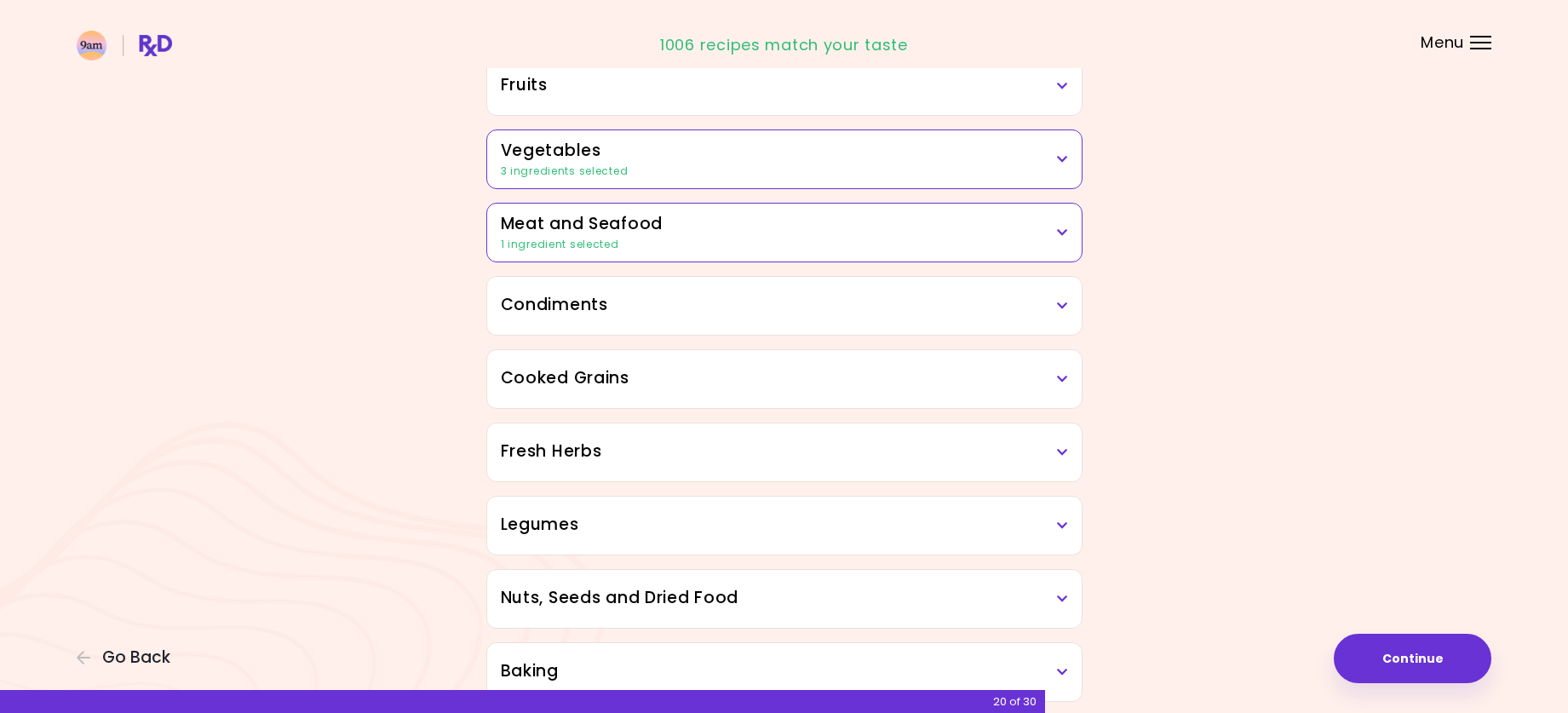
click at [1051, 311] on h3 "Condiments" at bounding box center [784, 304] width 567 height 24
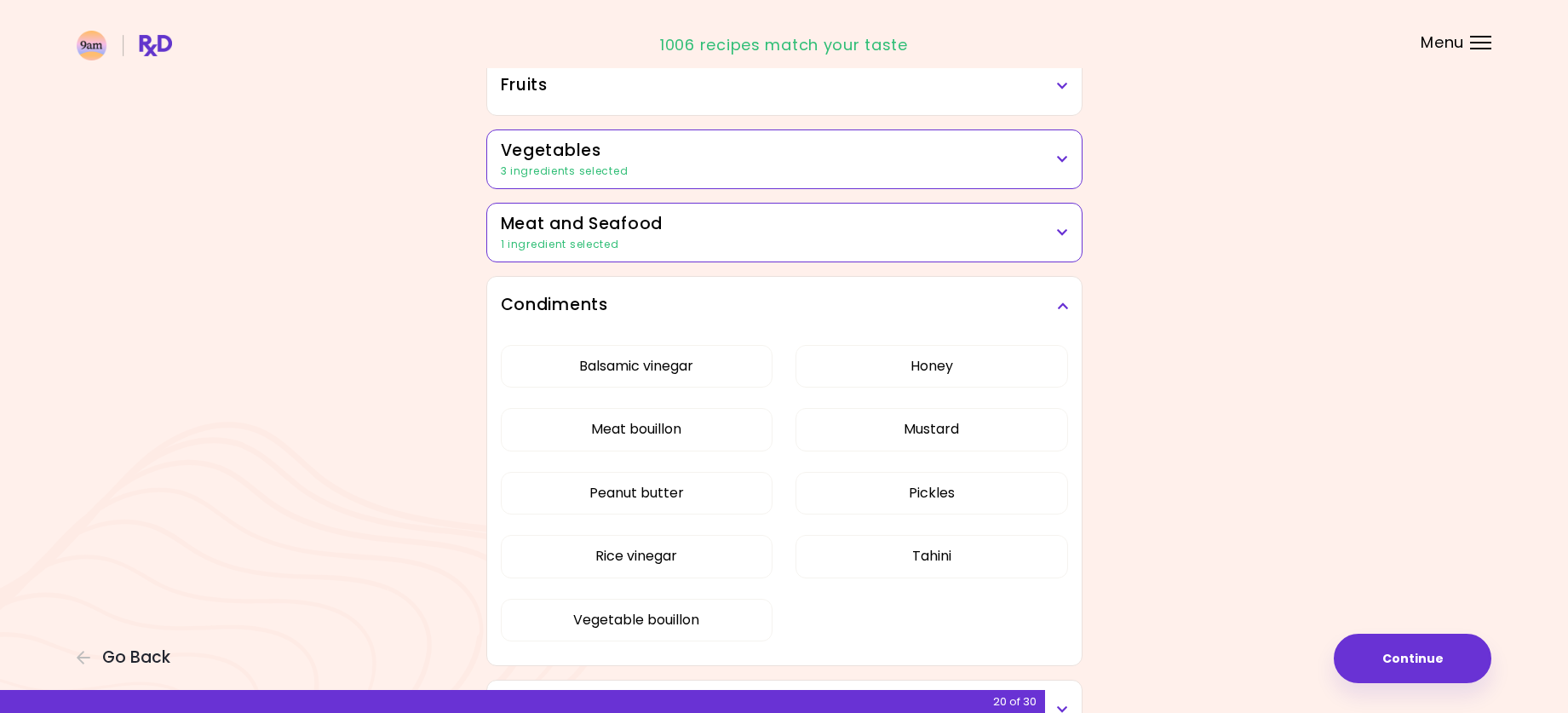
click at [1059, 308] on icon at bounding box center [1063, 305] width 11 height 12
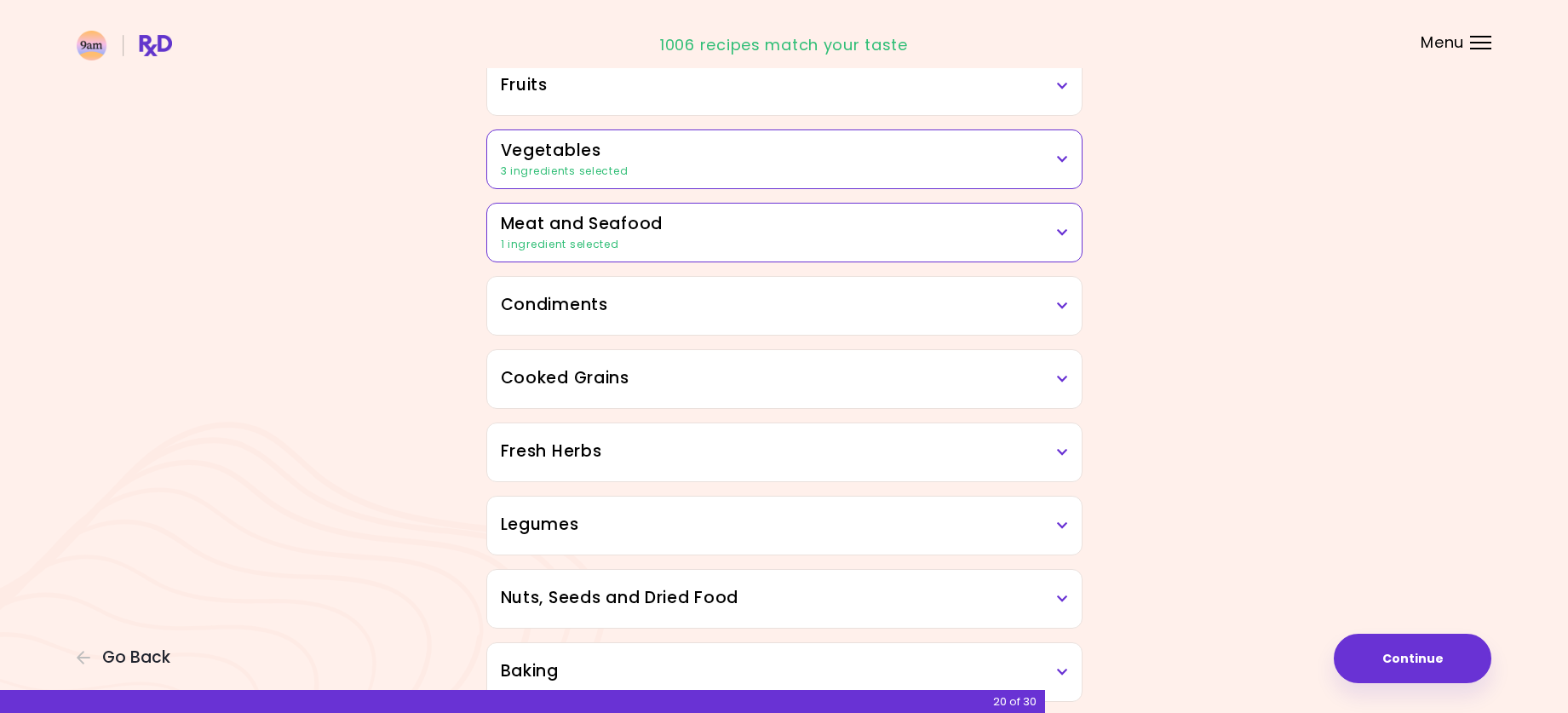
click at [1049, 378] on h3 "Cooked Grains" at bounding box center [784, 378] width 567 height 24
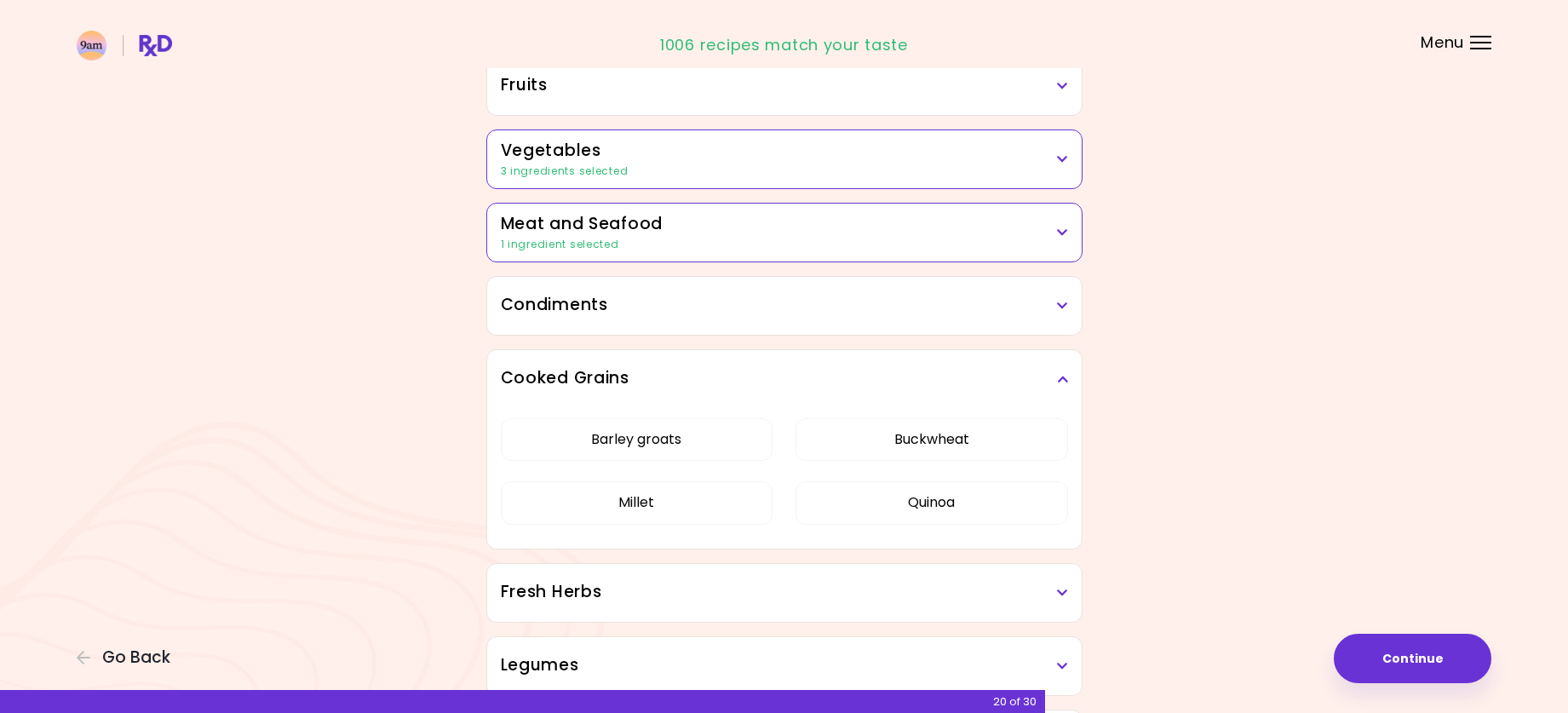
click at [1058, 376] on icon at bounding box center [1063, 378] width 11 height 12
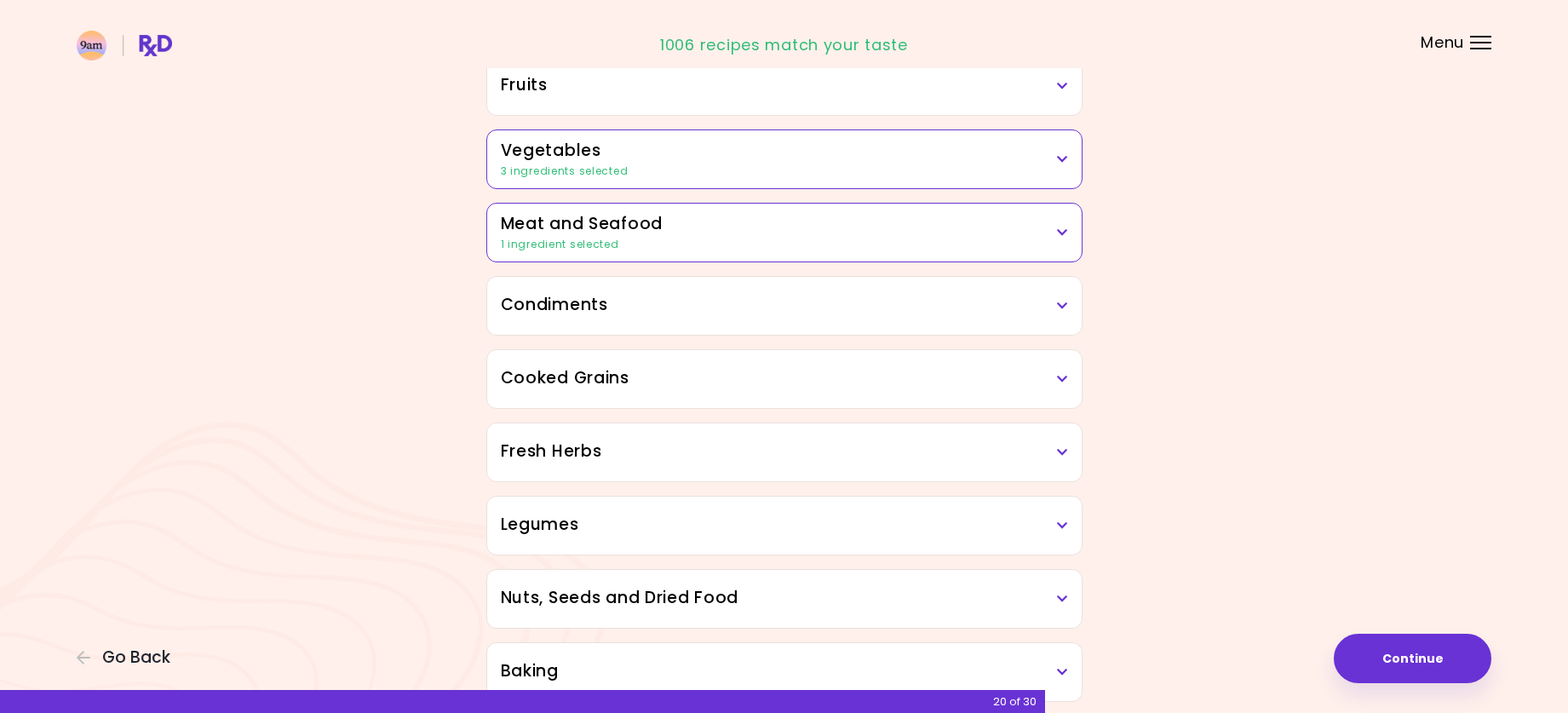
click at [1037, 462] on h3 "Fresh Herbs" at bounding box center [784, 451] width 567 height 24
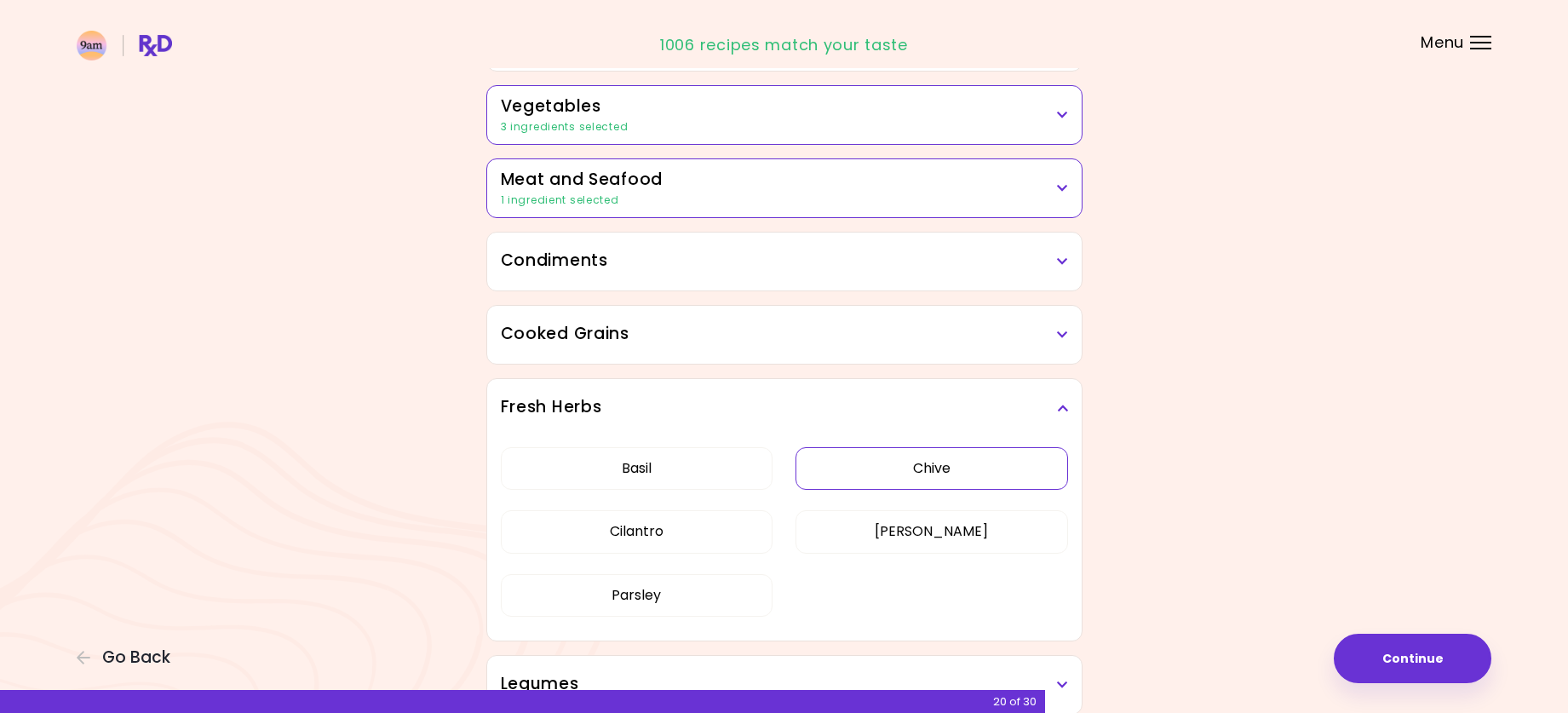
scroll to position [426, 0]
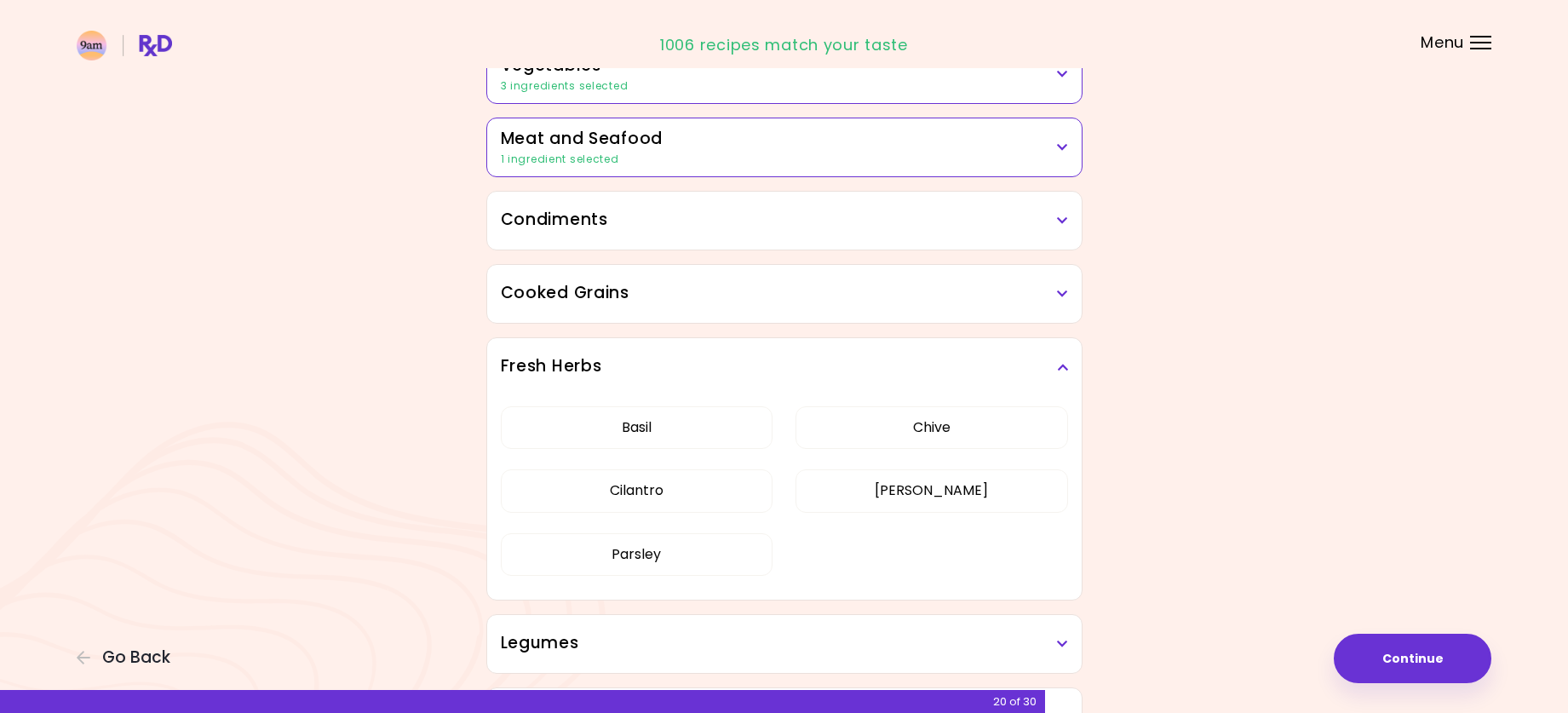
click at [1047, 390] on div "Fresh Herbs" at bounding box center [784, 367] width 594 height 58
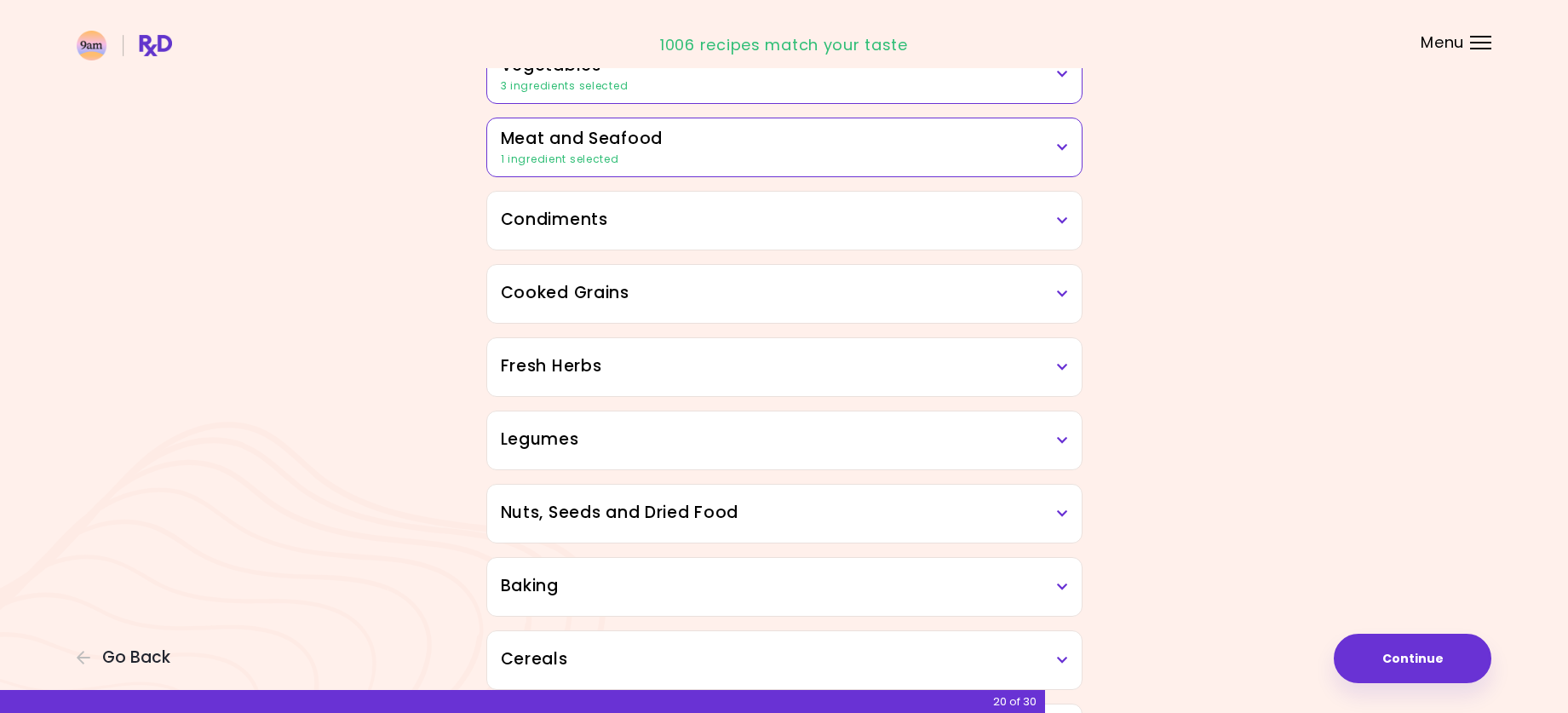
click at [1033, 444] on h3 "Legumes" at bounding box center [784, 439] width 567 height 24
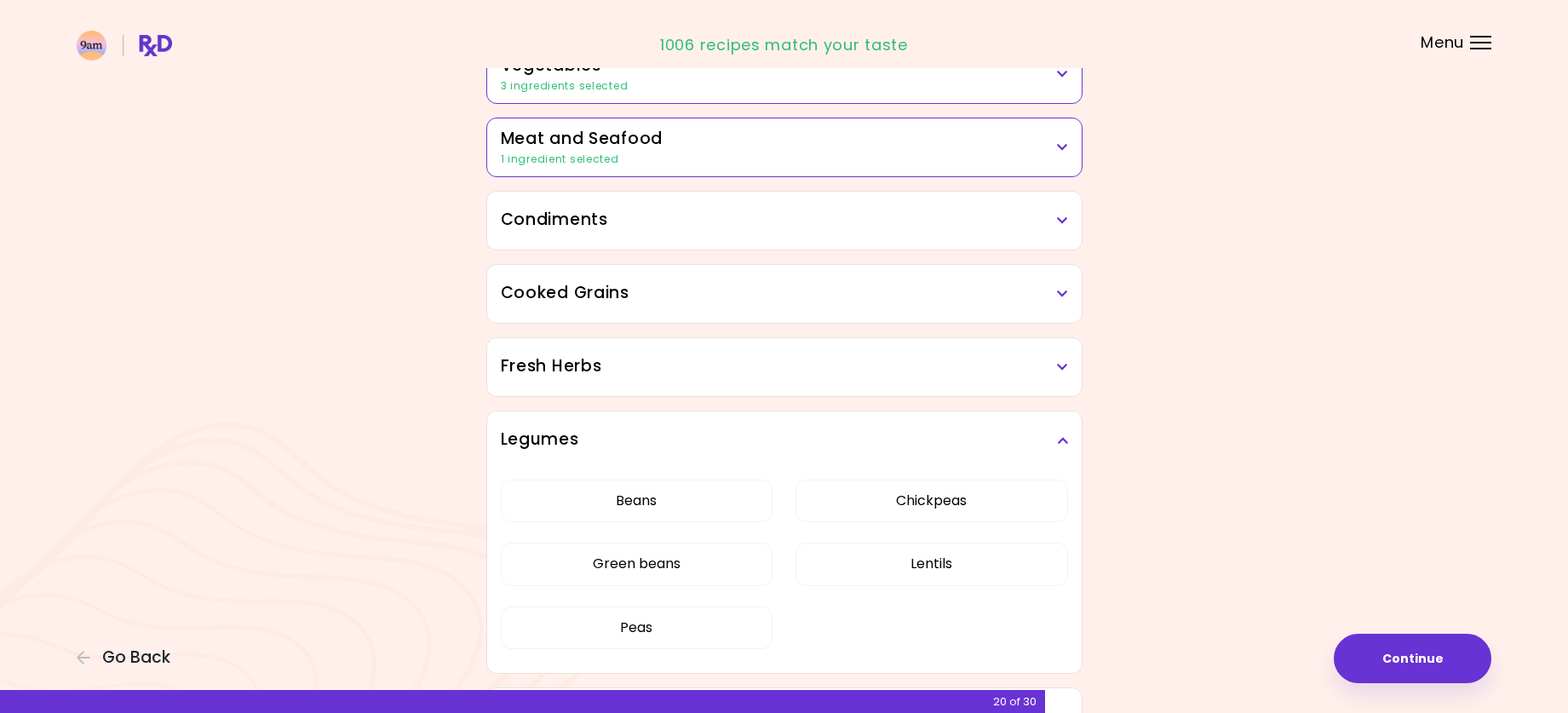
click at [1053, 447] on h3 "Legumes" at bounding box center [784, 439] width 567 height 24
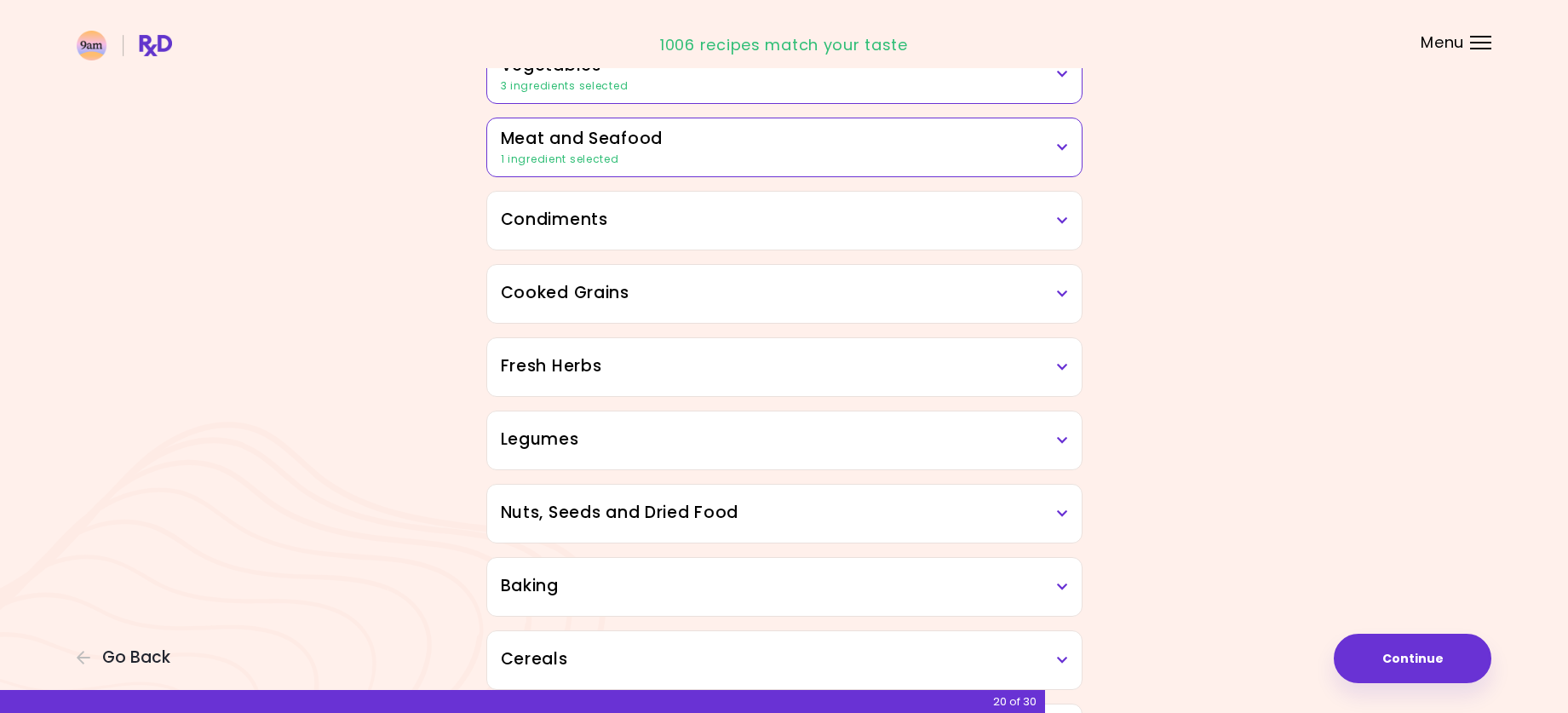
click at [1028, 513] on h3 "Nuts, Seeds and Dried Food" at bounding box center [784, 512] width 567 height 24
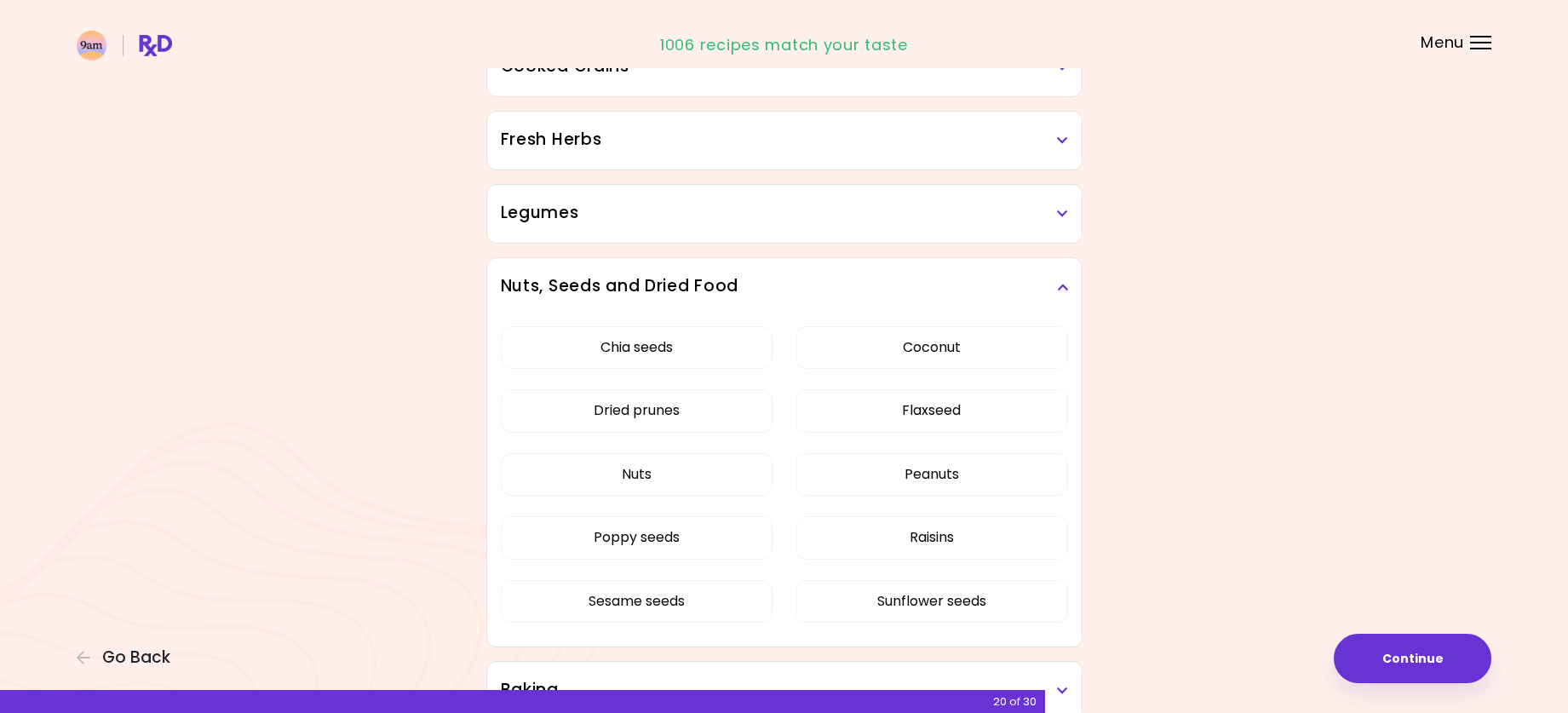
scroll to position [681, 0]
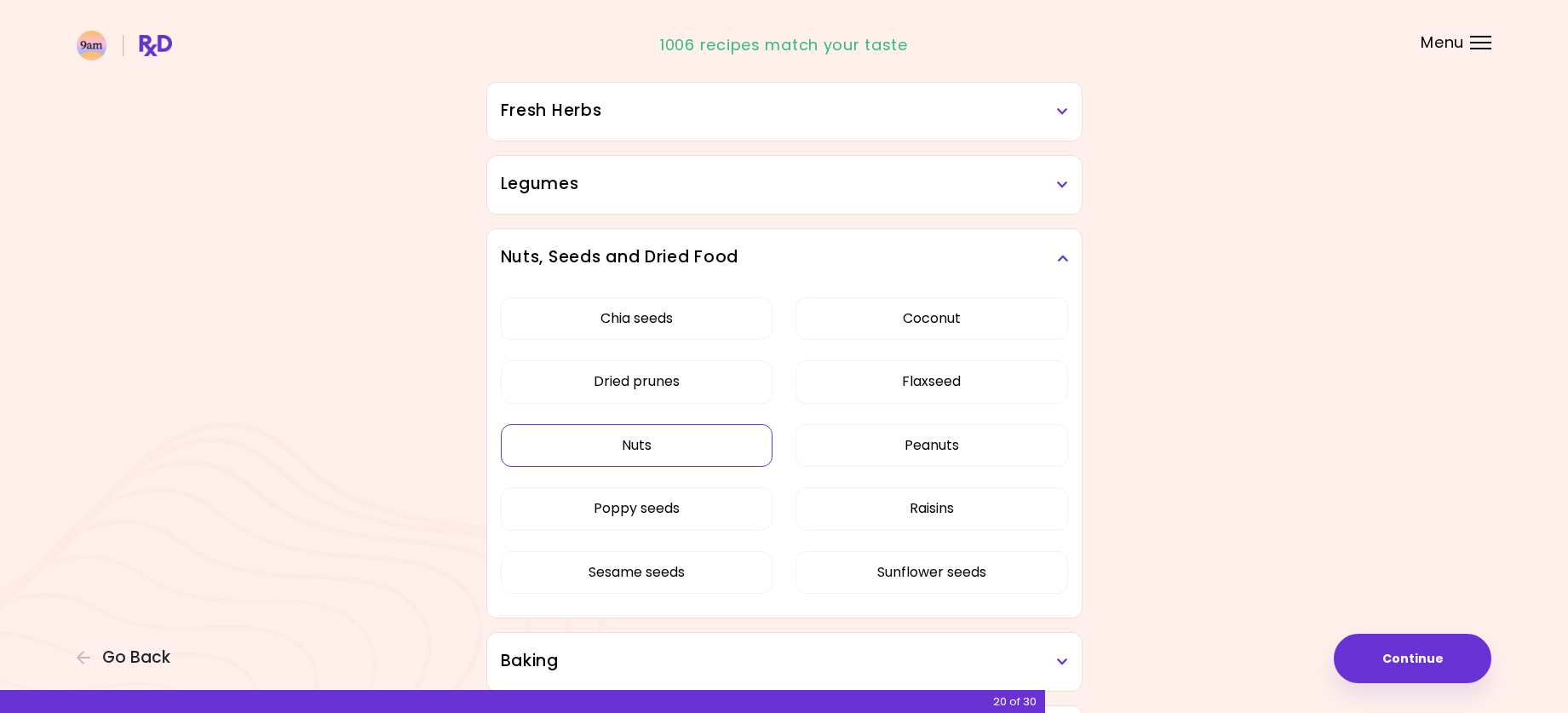
click at [652, 450] on button "Nuts" at bounding box center [637, 445] width 273 height 42
click at [726, 450] on button "Nuts" at bounding box center [637, 445] width 273 height 42
click at [1063, 260] on icon at bounding box center [1063, 257] width 11 height 12
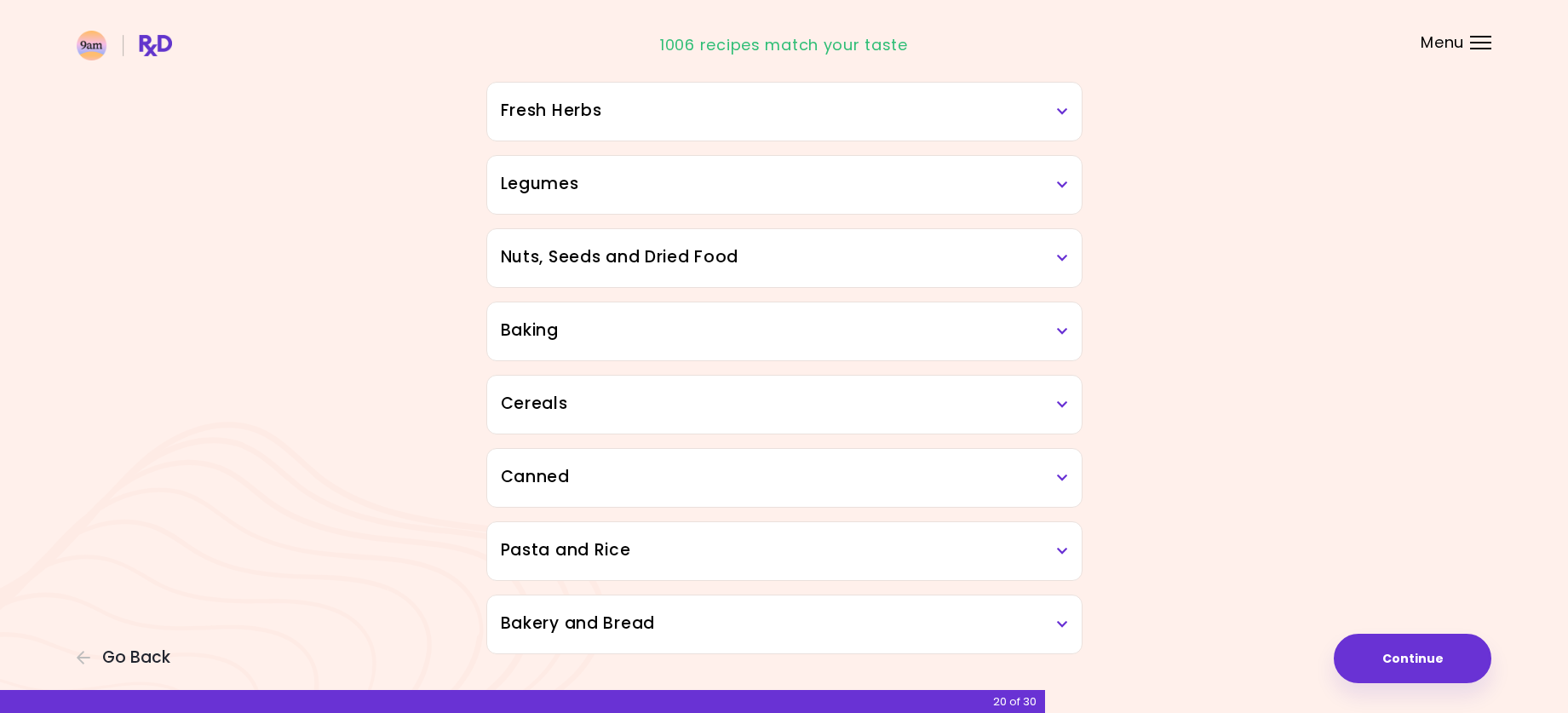
click at [1054, 336] on h3 "Baking" at bounding box center [784, 330] width 567 height 24
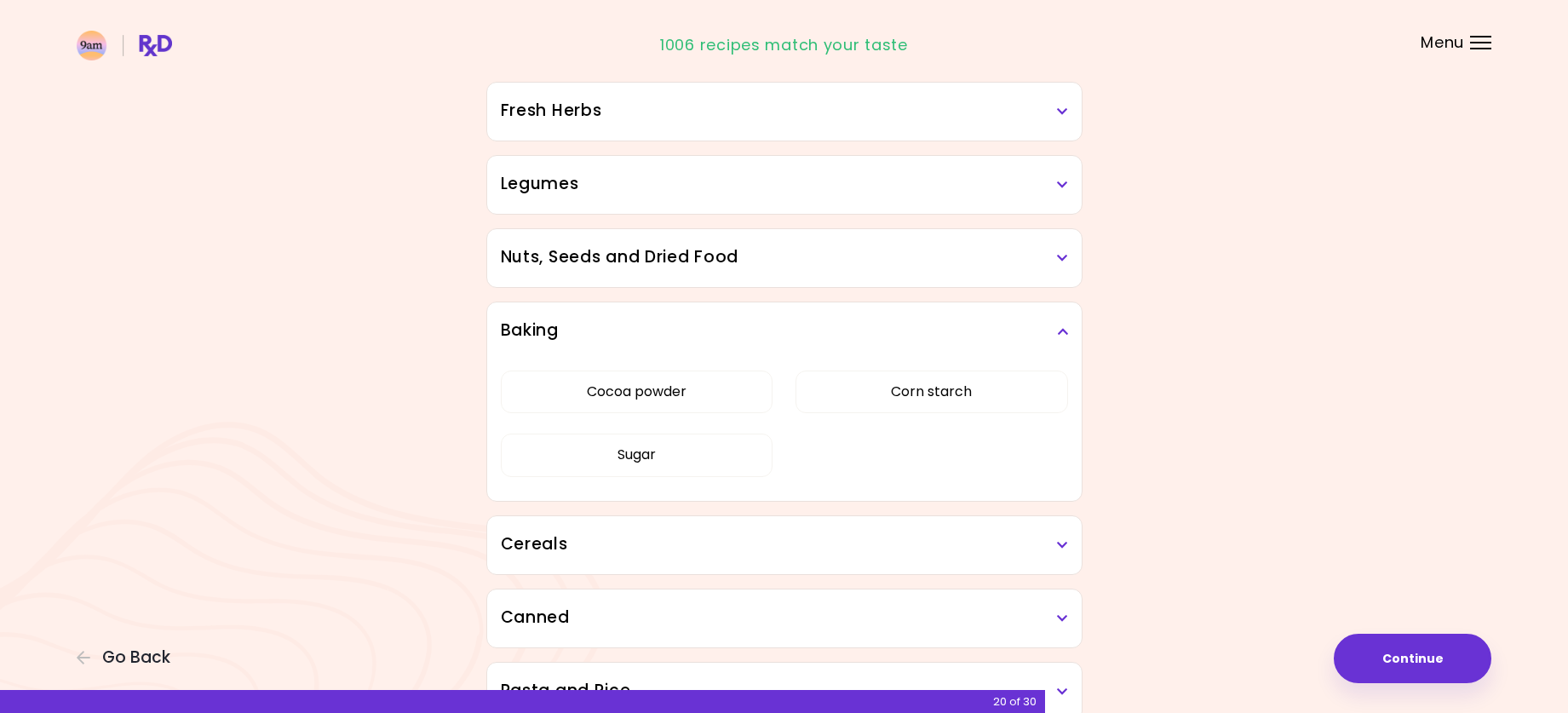
click at [1061, 330] on icon at bounding box center [1063, 330] width 11 height 12
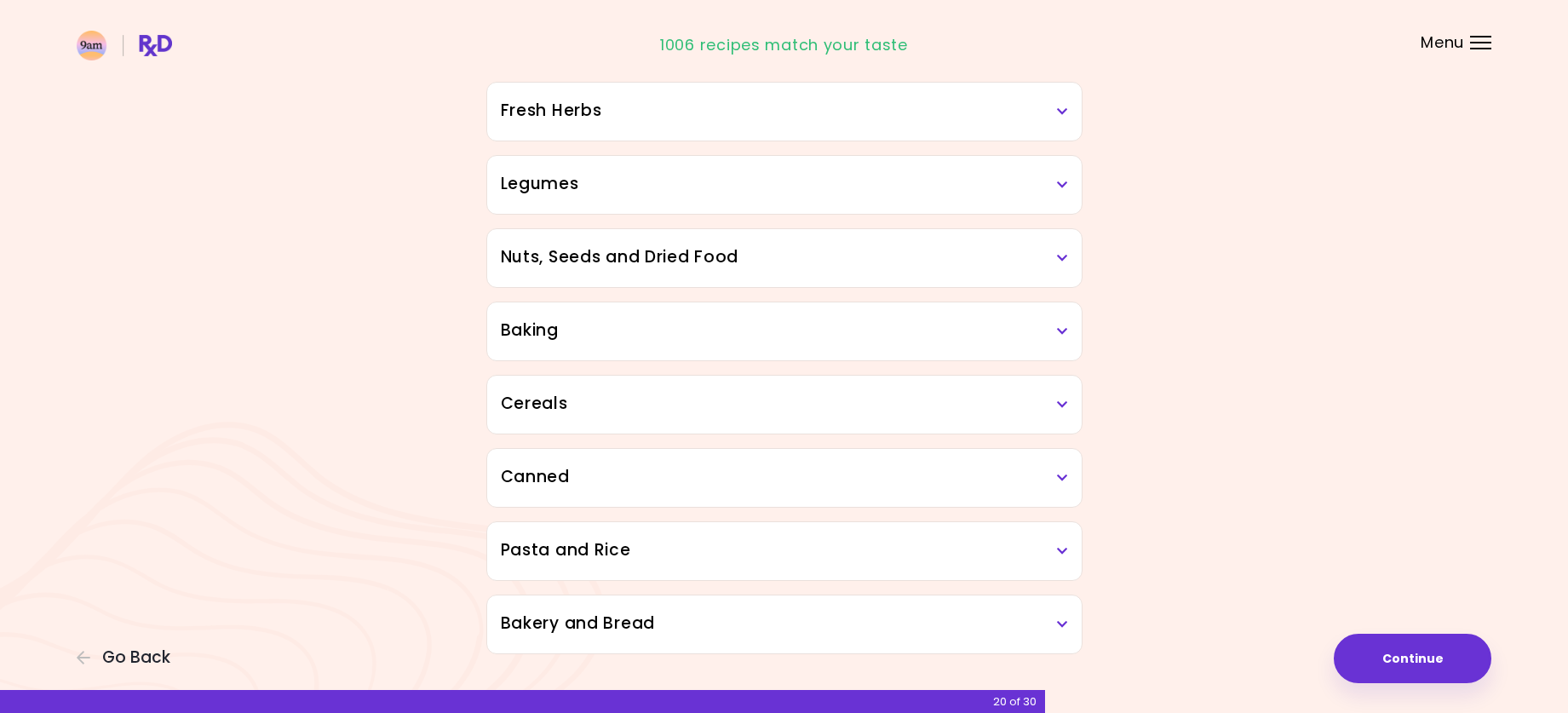
click at [1063, 409] on icon at bounding box center [1063, 404] width 11 height 12
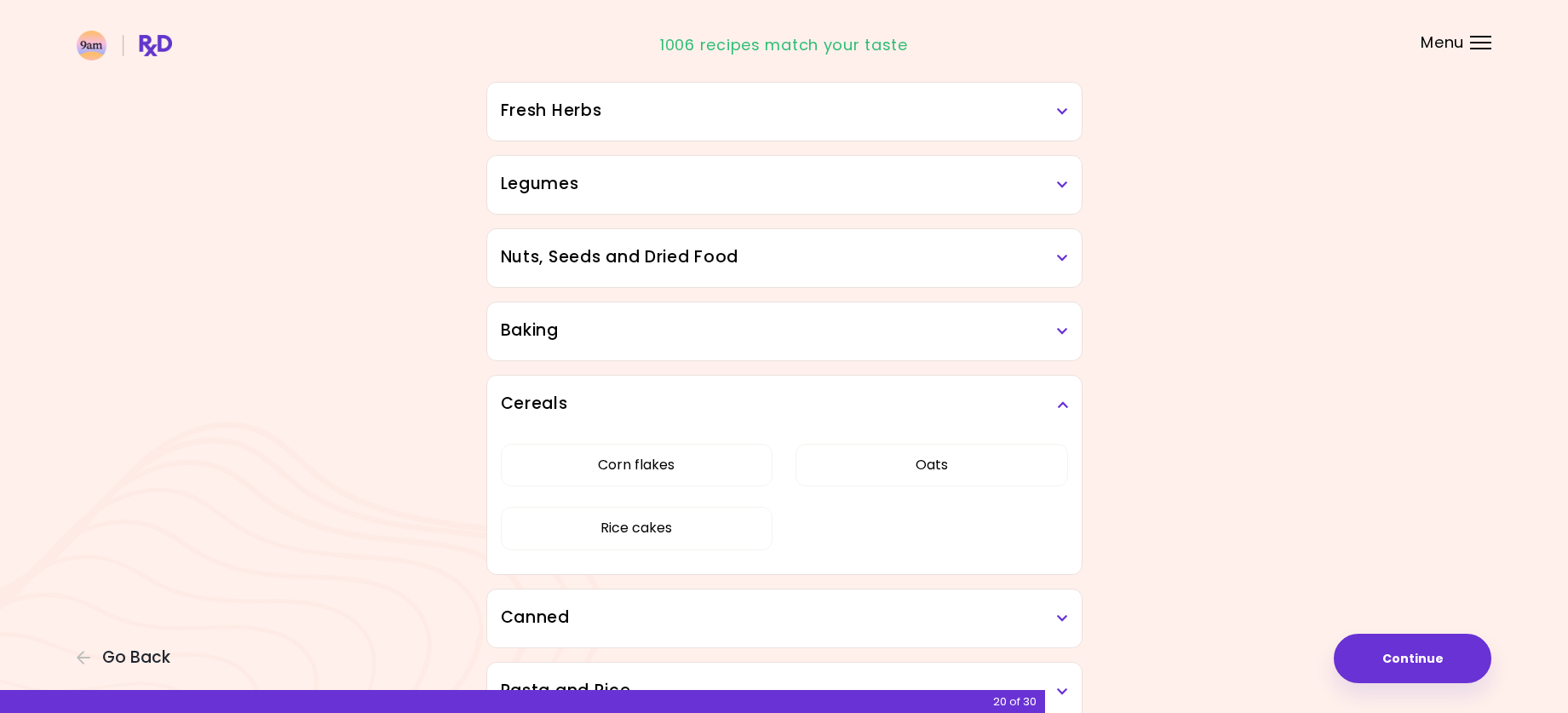
click at [1062, 403] on icon at bounding box center [1063, 404] width 11 height 12
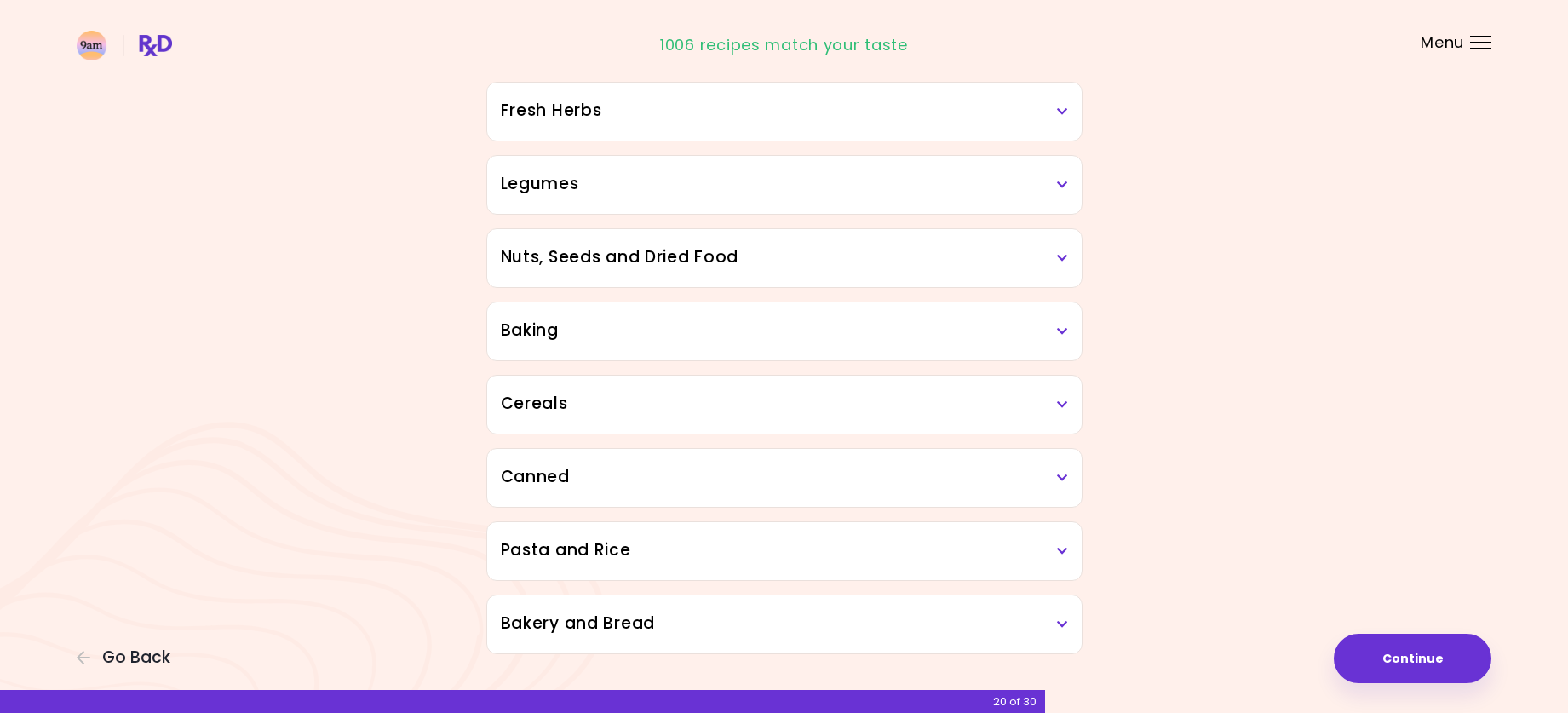
scroll to position [716, 0]
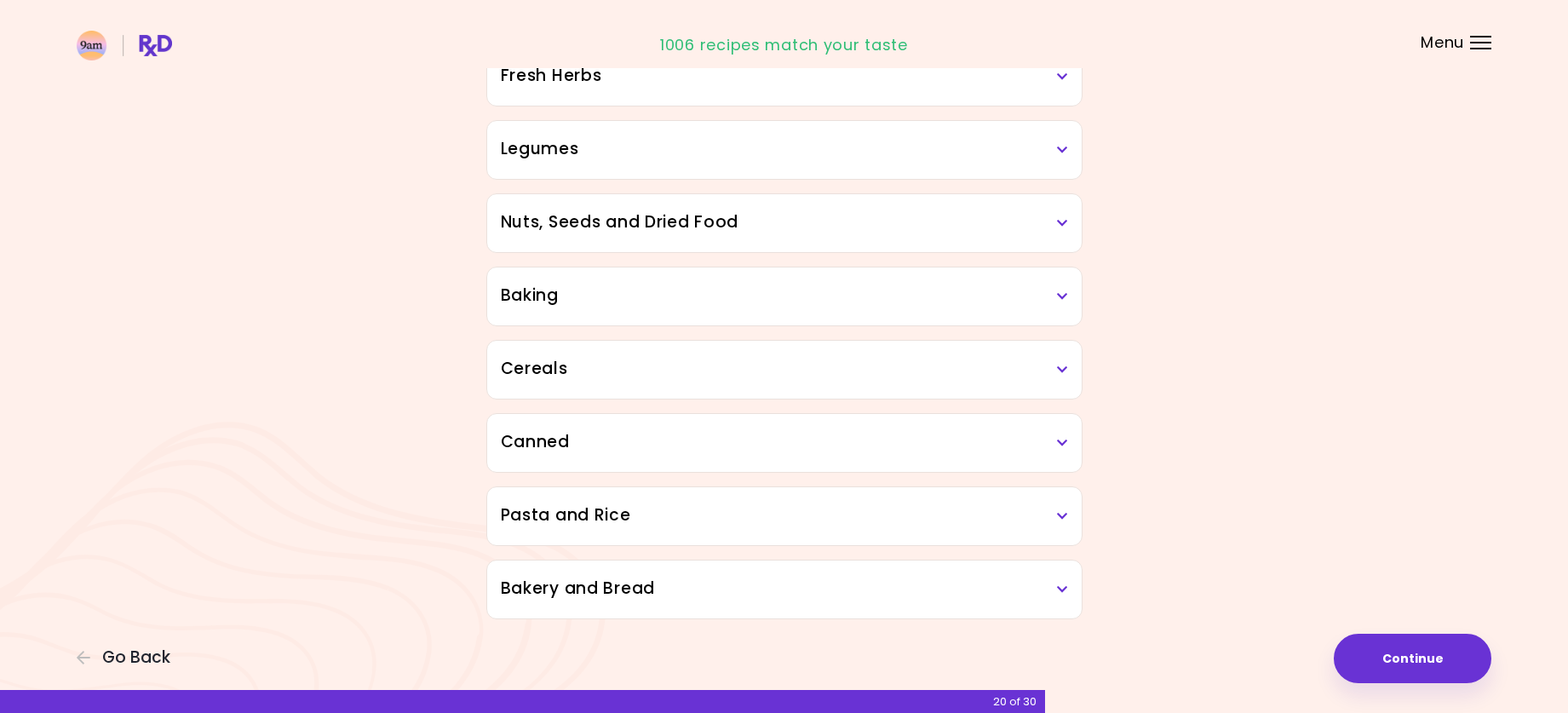
click at [1050, 440] on h3 "Canned" at bounding box center [784, 442] width 567 height 24
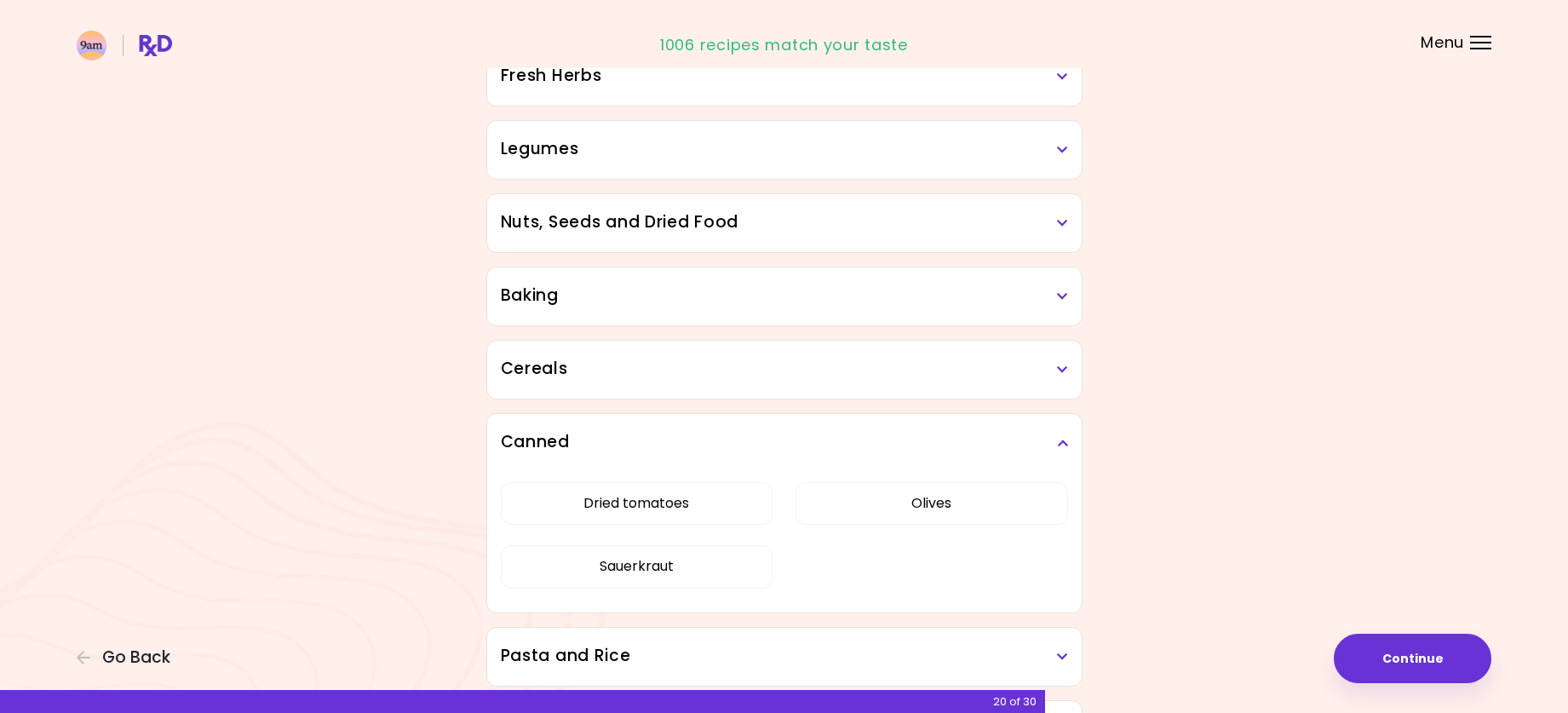
click at [1062, 445] on icon at bounding box center [1063, 442] width 11 height 12
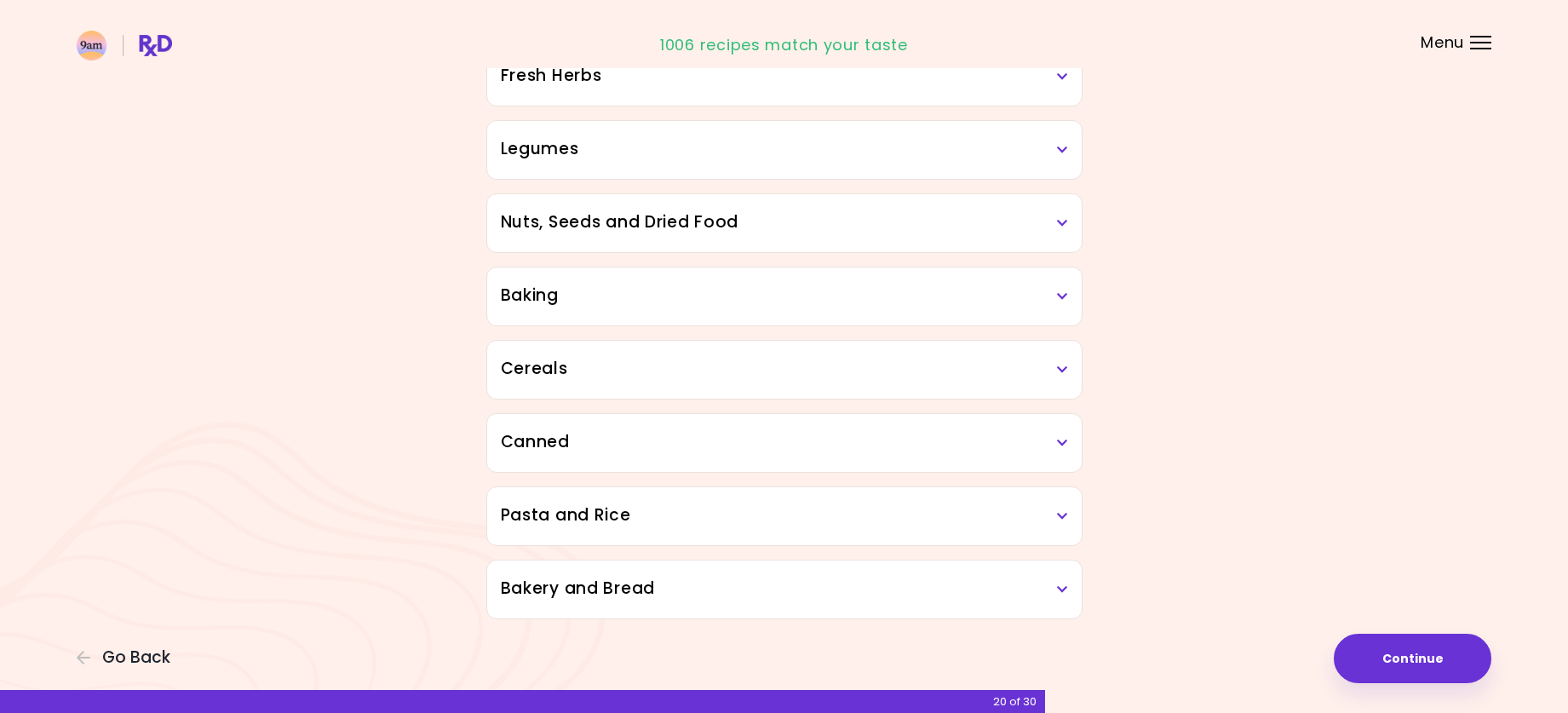
click at [1066, 520] on icon at bounding box center [1063, 516] width 11 height 12
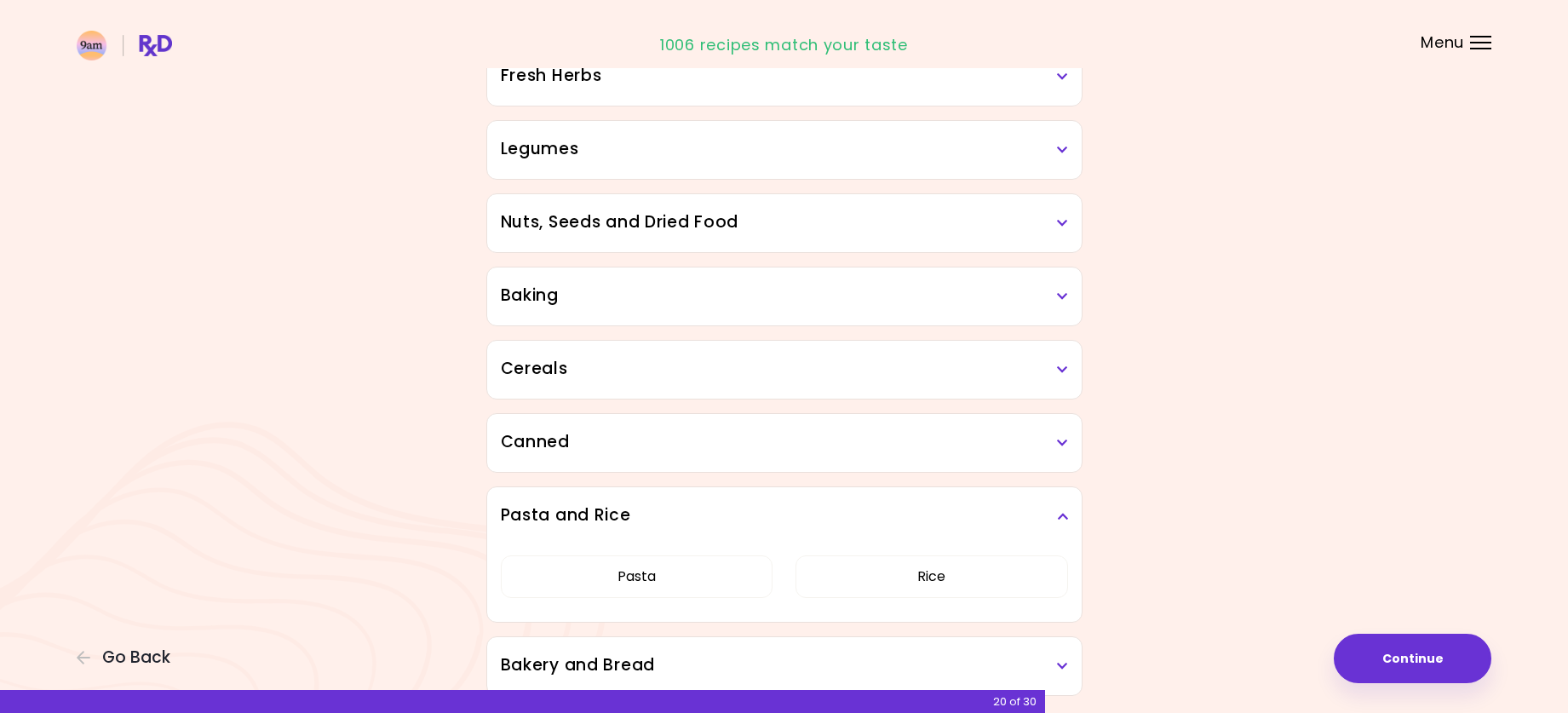
click at [1057, 514] on icon at bounding box center [1063, 516] width 11 height 12
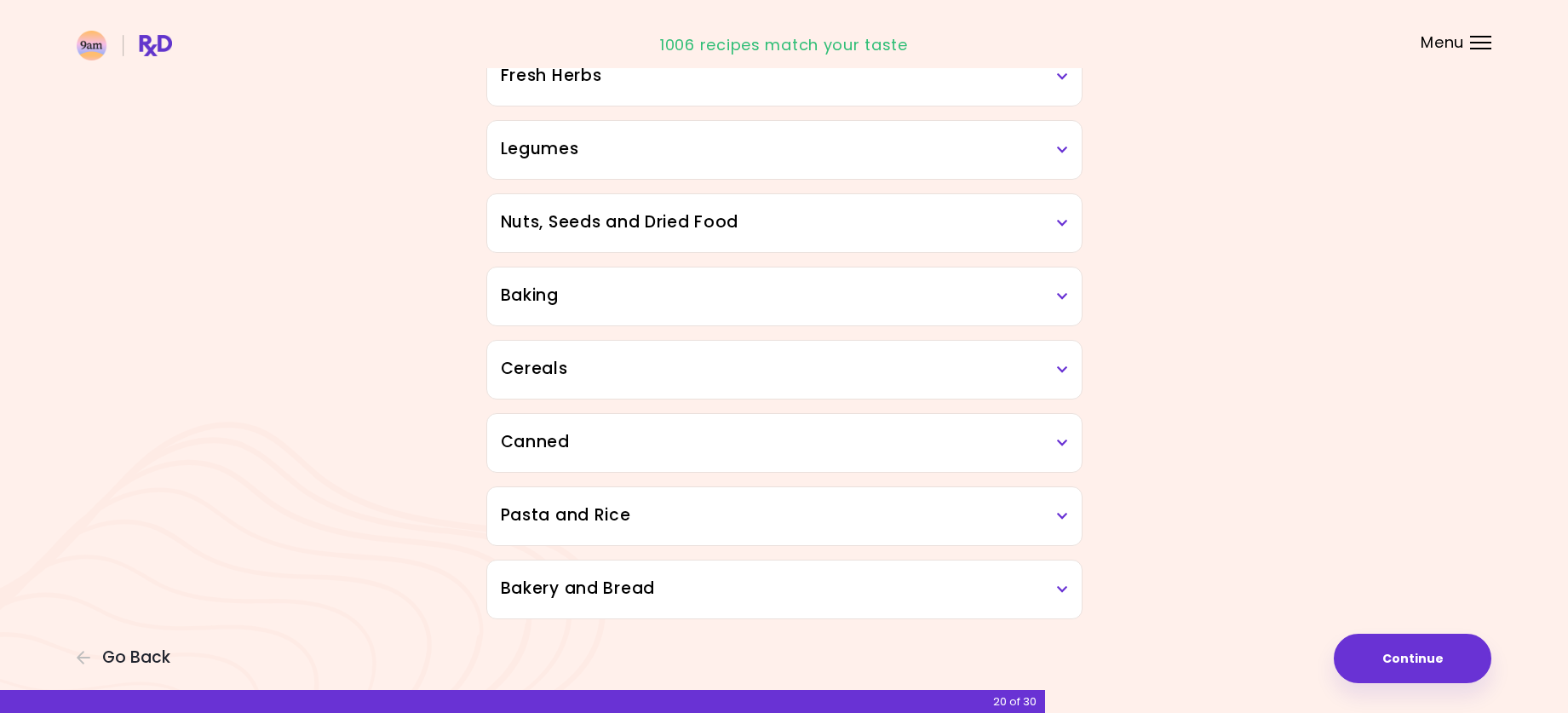
click at [1041, 588] on h3 "Bakery and Bread" at bounding box center [784, 588] width 567 height 24
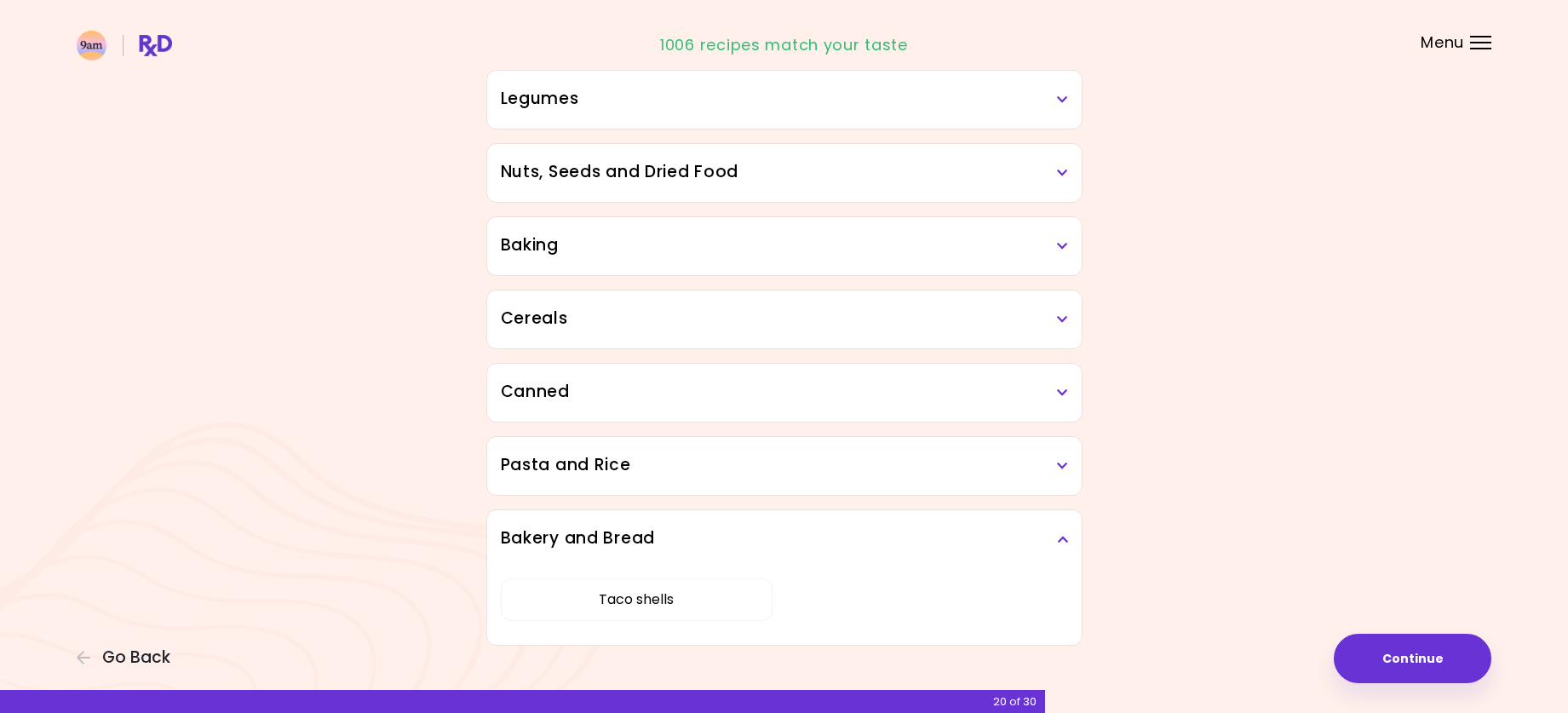
scroll to position [793, 0]
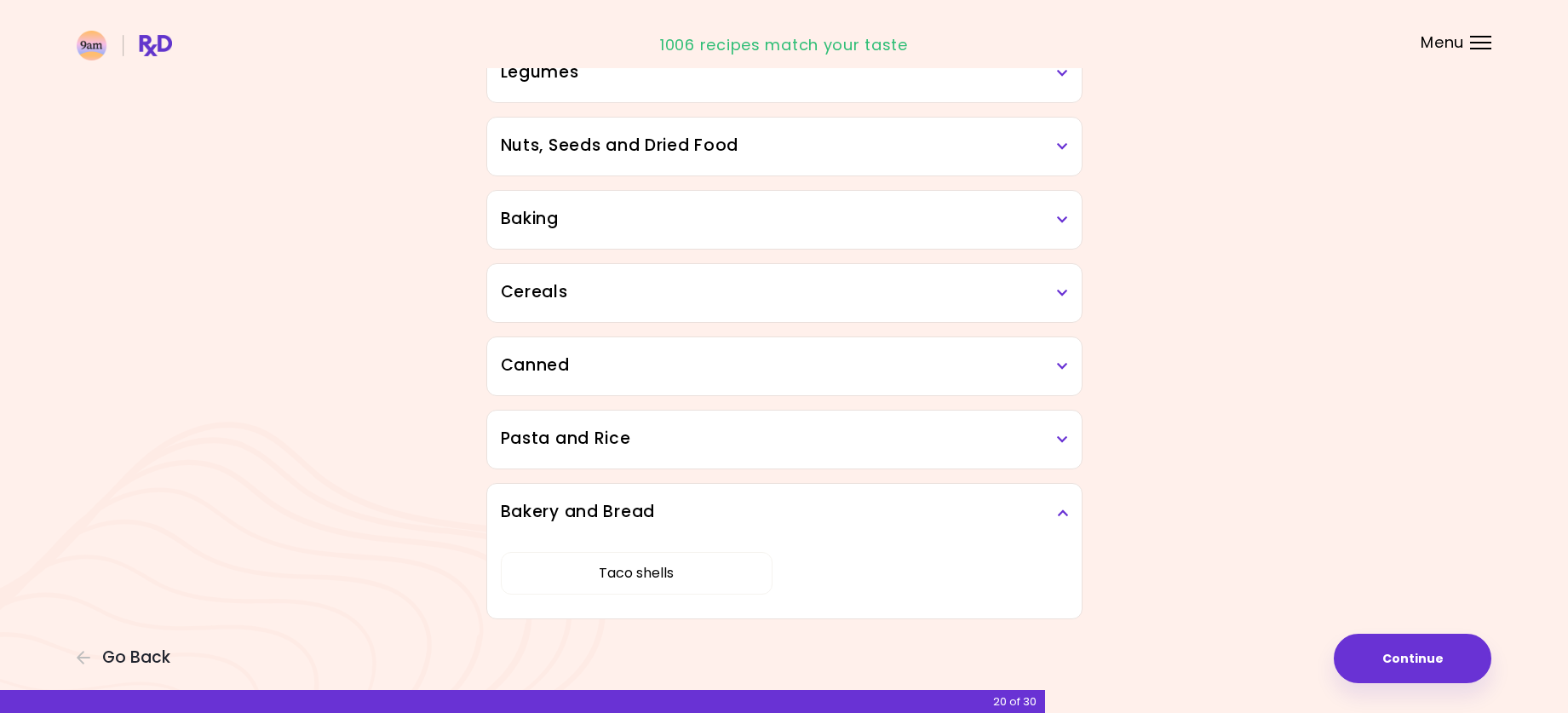
drag, startPoint x: 1063, startPoint y: 512, endPoint x: 1111, endPoint y: 542, distance: 56.6
click at [1063, 514] on icon at bounding box center [1063, 512] width 11 height 12
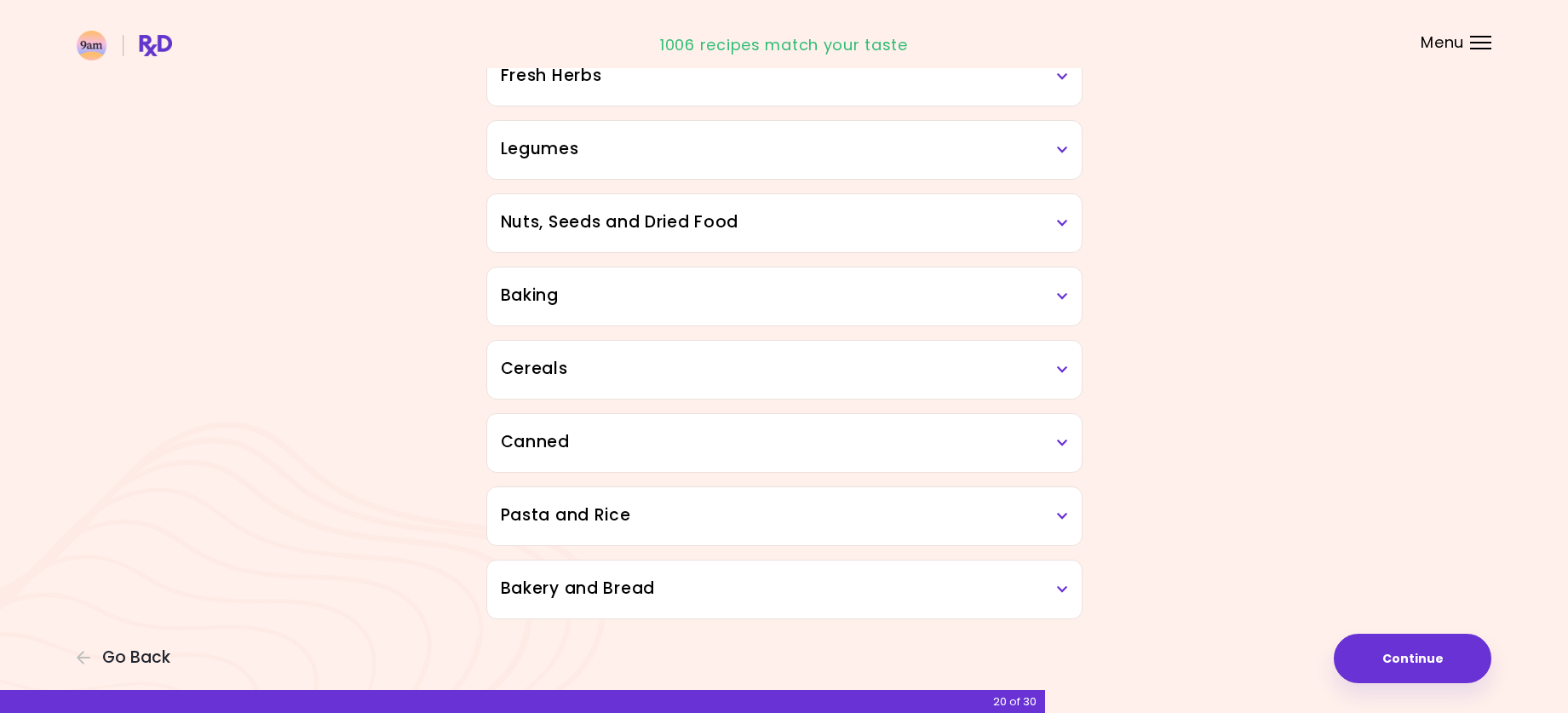
scroll to position [716, 0]
click at [1391, 665] on button "Continue" at bounding box center [1412, 658] width 158 height 50
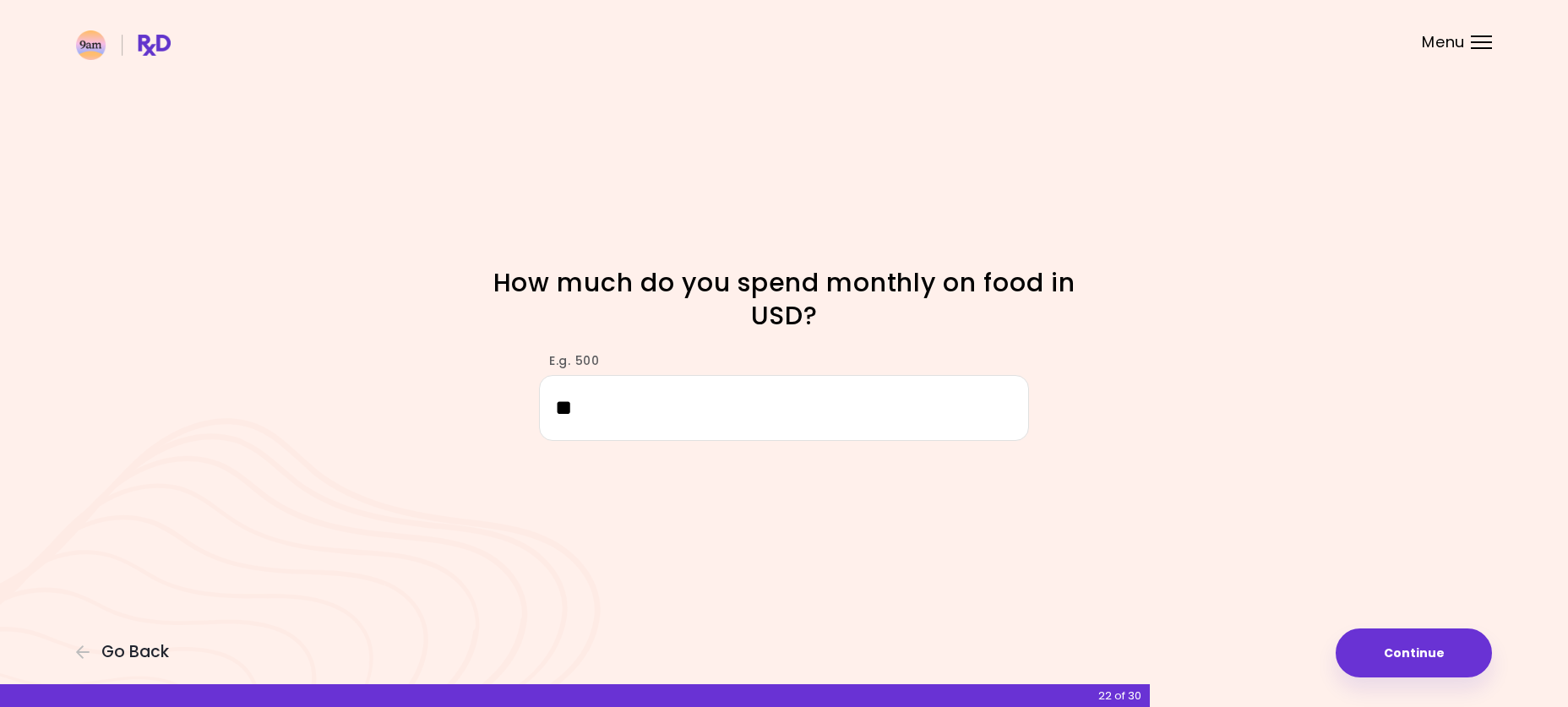
type input "*"
type input "***"
click at [1426, 661] on button "Continue" at bounding box center [1413, 653] width 156 height 49
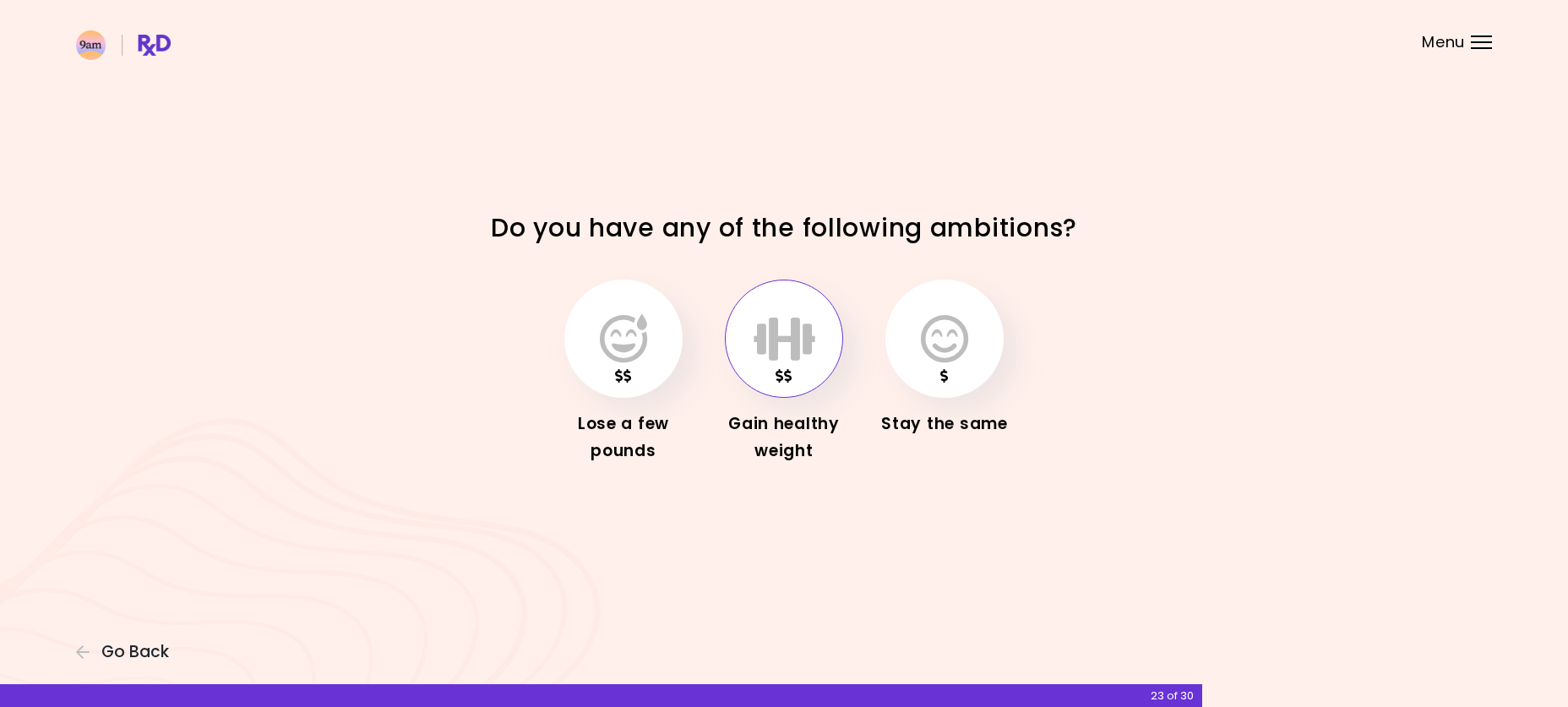
click at [780, 351] on icon "button" at bounding box center [784, 338] width 62 height 49
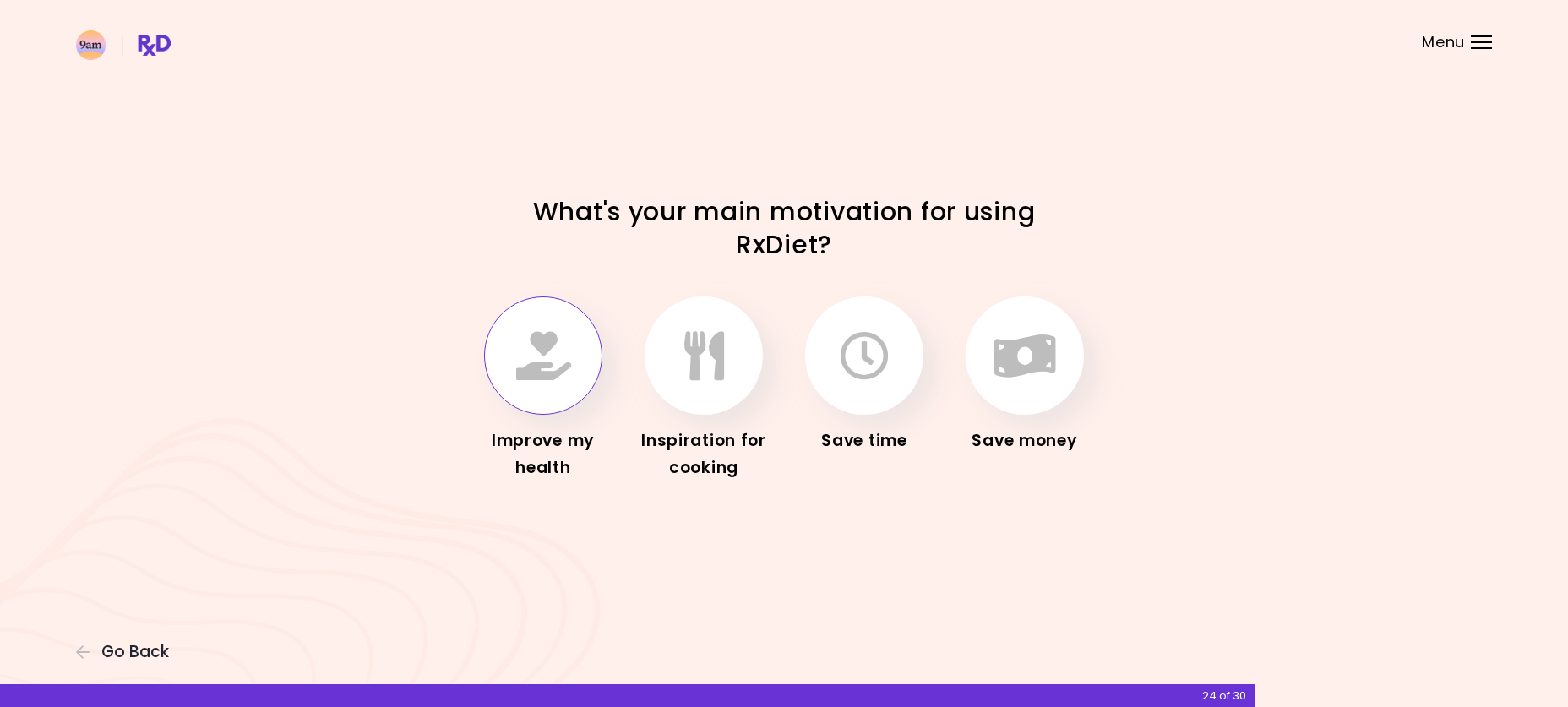
click at [513, 367] on button "button" at bounding box center [543, 355] width 118 height 118
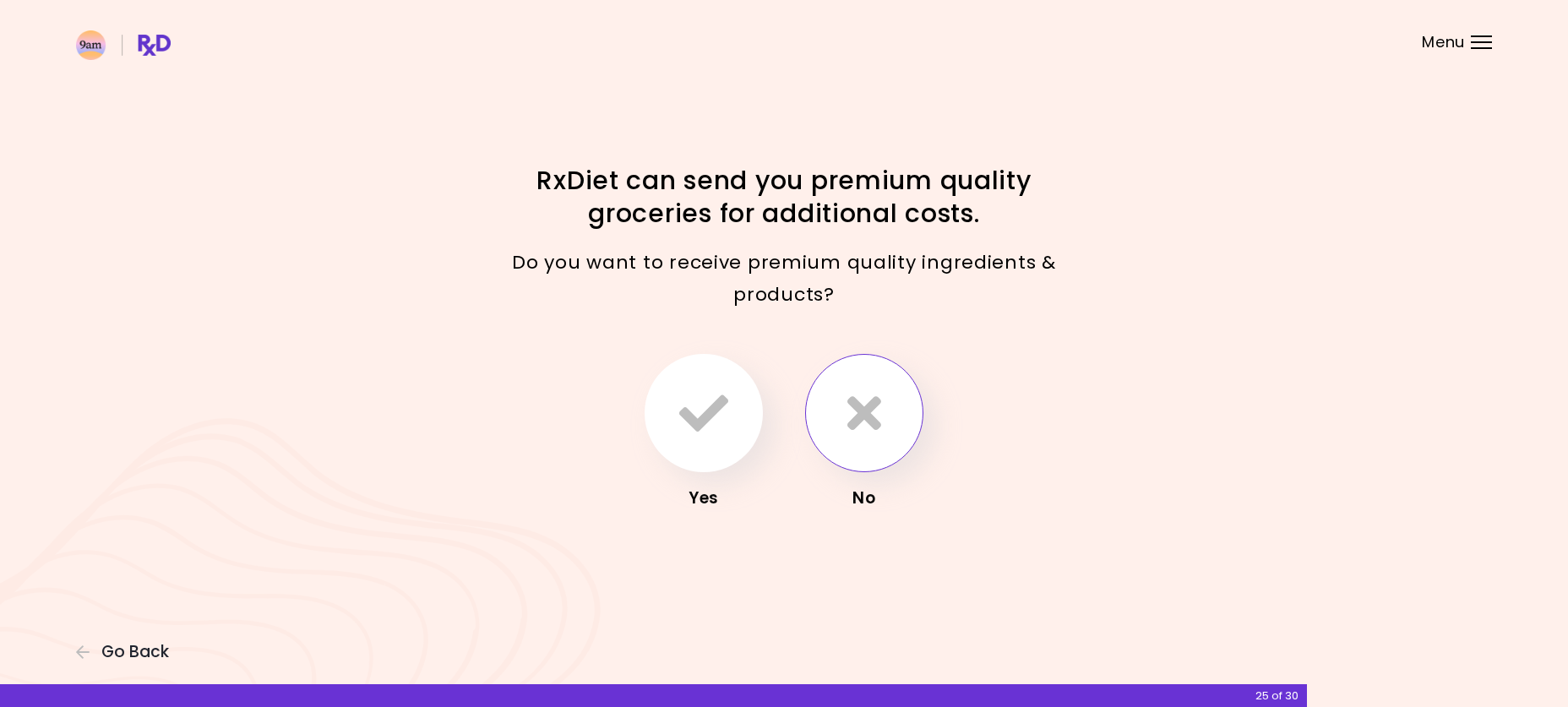
click at [863, 425] on icon "button" at bounding box center [864, 412] width 34 height 49
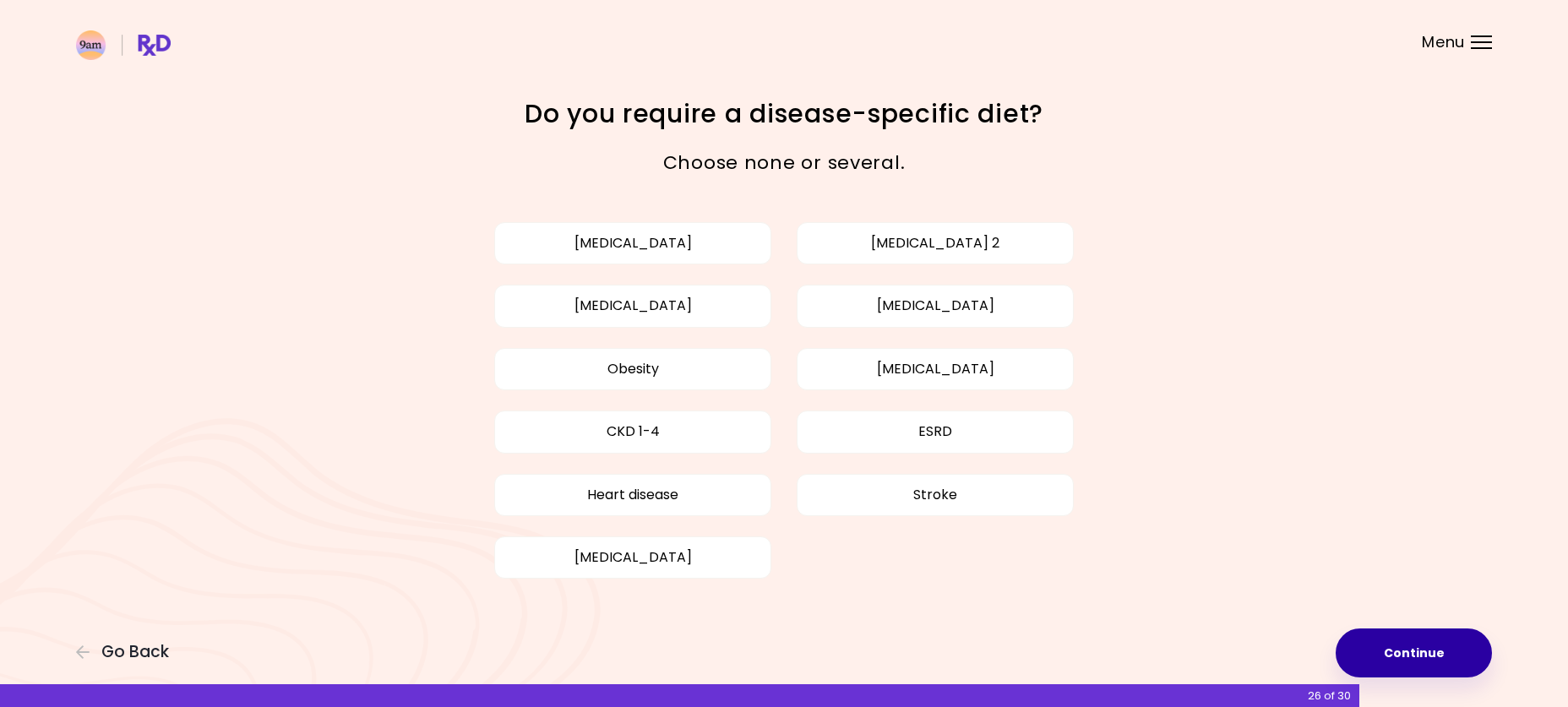
click at [1416, 646] on button "Continue" at bounding box center [1413, 653] width 156 height 49
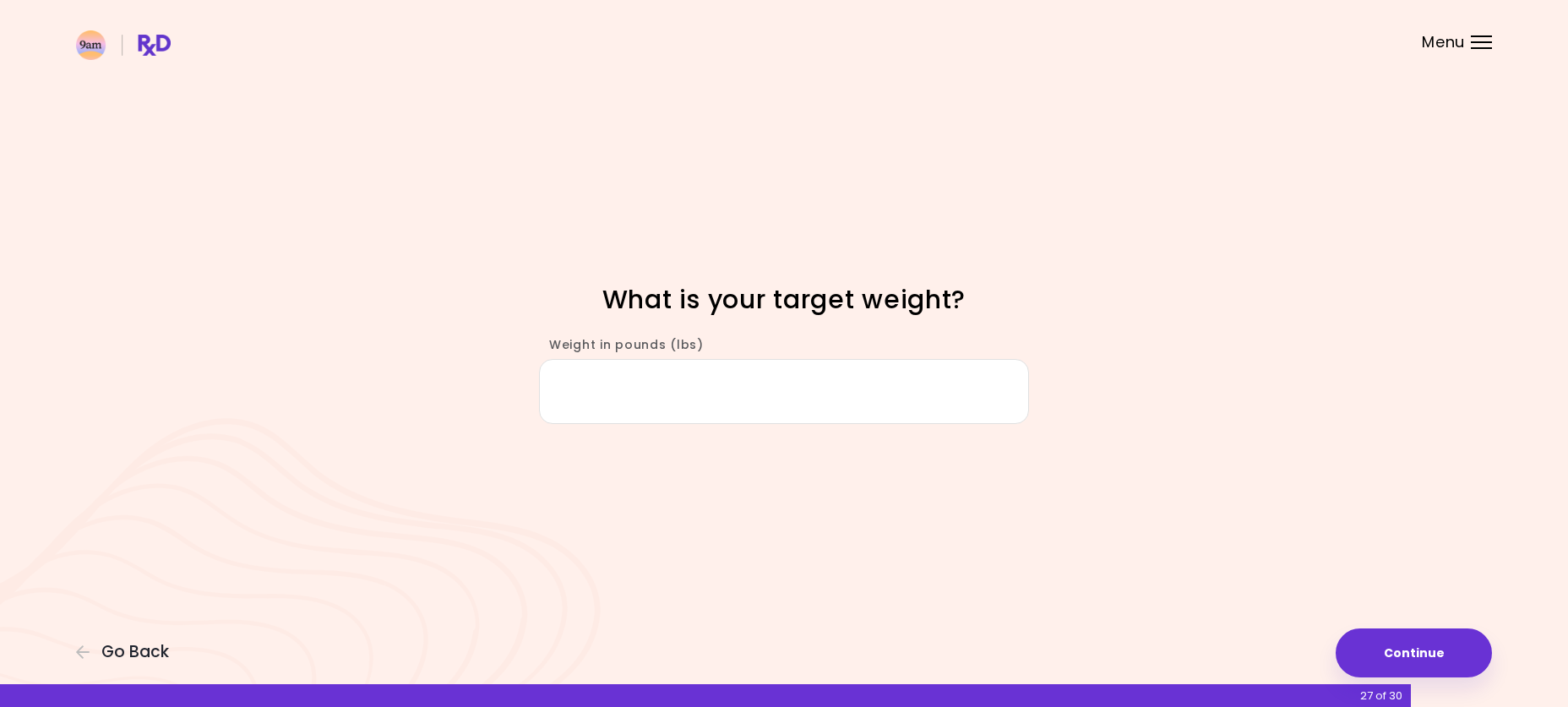
click at [964, 397] on input "Weight in pounds (lbs)" at bounding box center [783, 391] width 490 height 65
type input "***"
click at [1405, 638] on button "Continue" at bounding box center [1413, 653] width 156 height 49
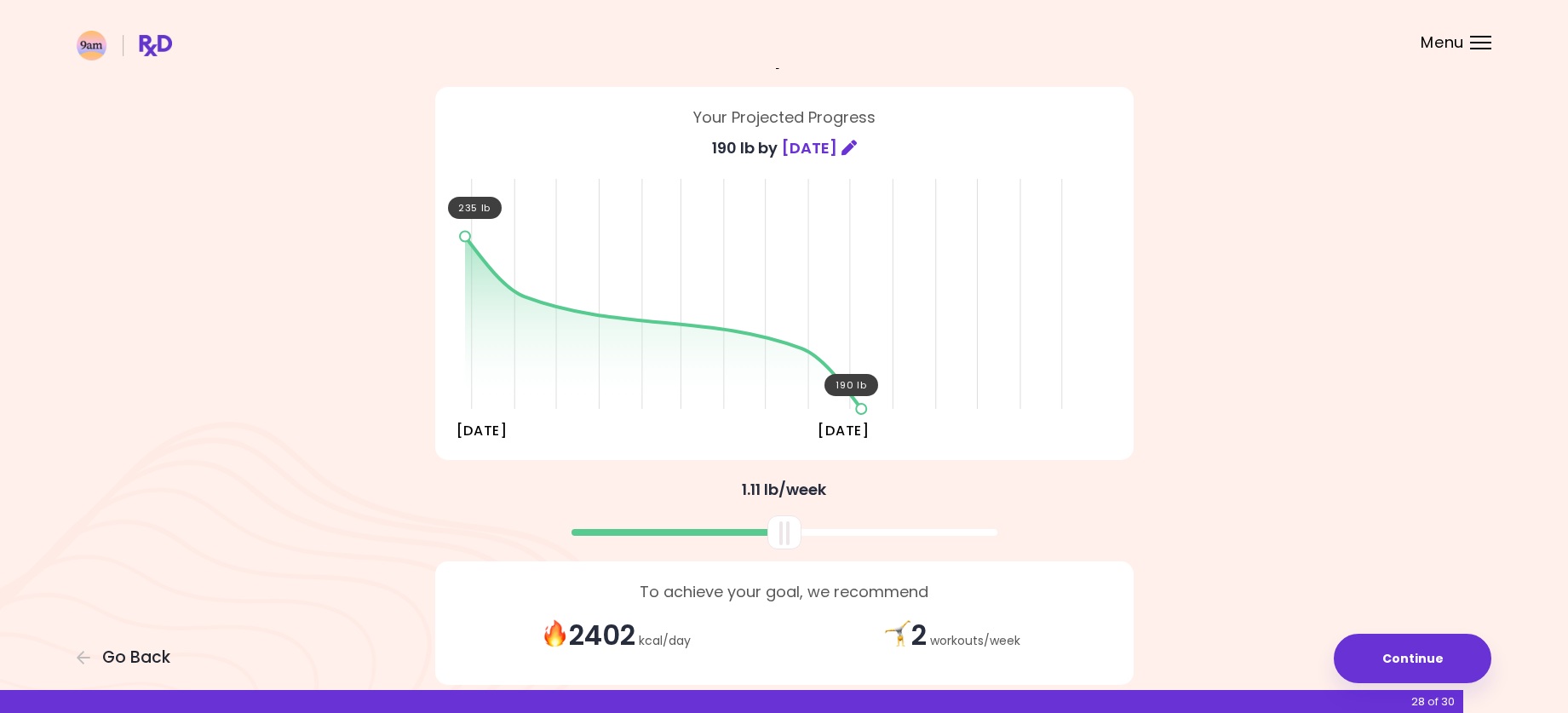
scroll to position [168, 0]
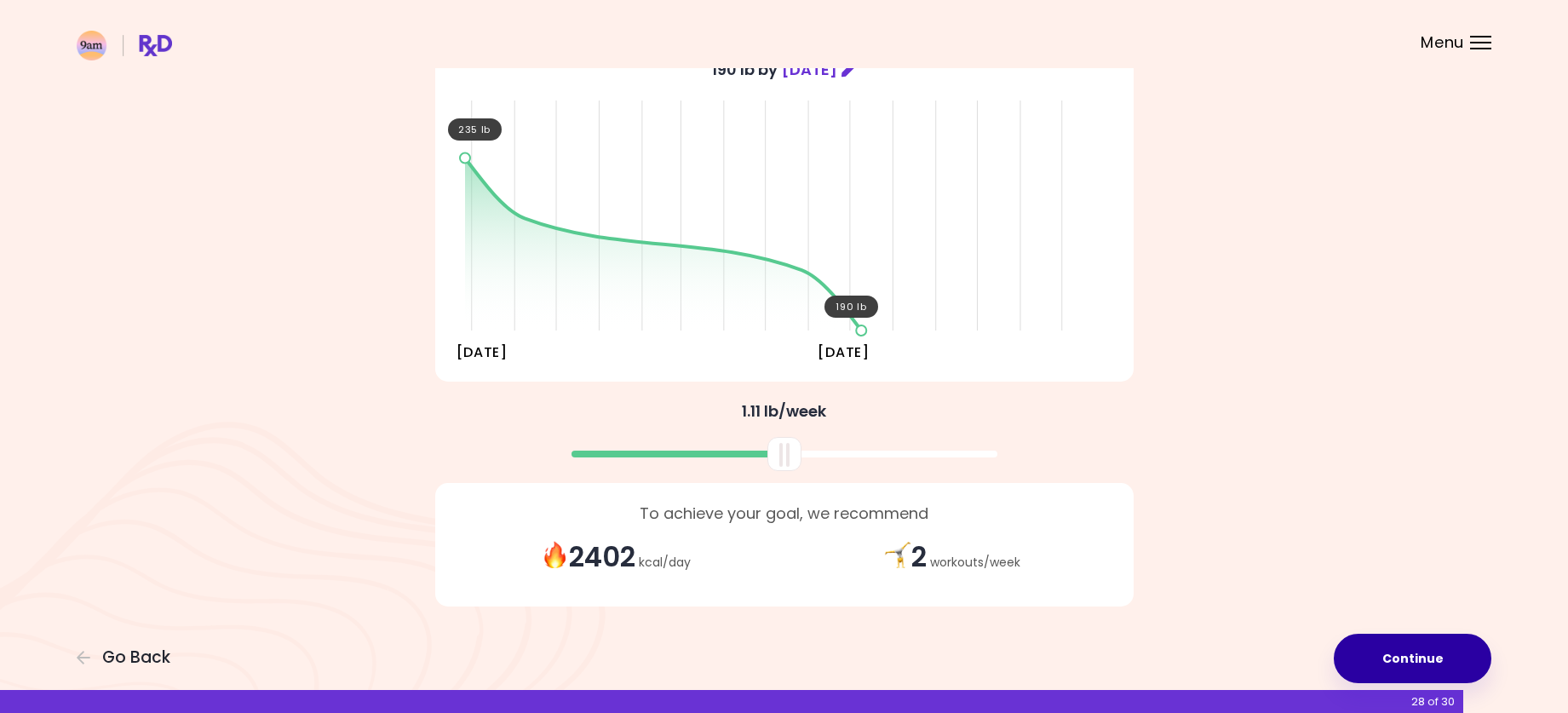
click at [1409, 651] on button "Continue" at bounding box center [1412, 658] width 158 height 50
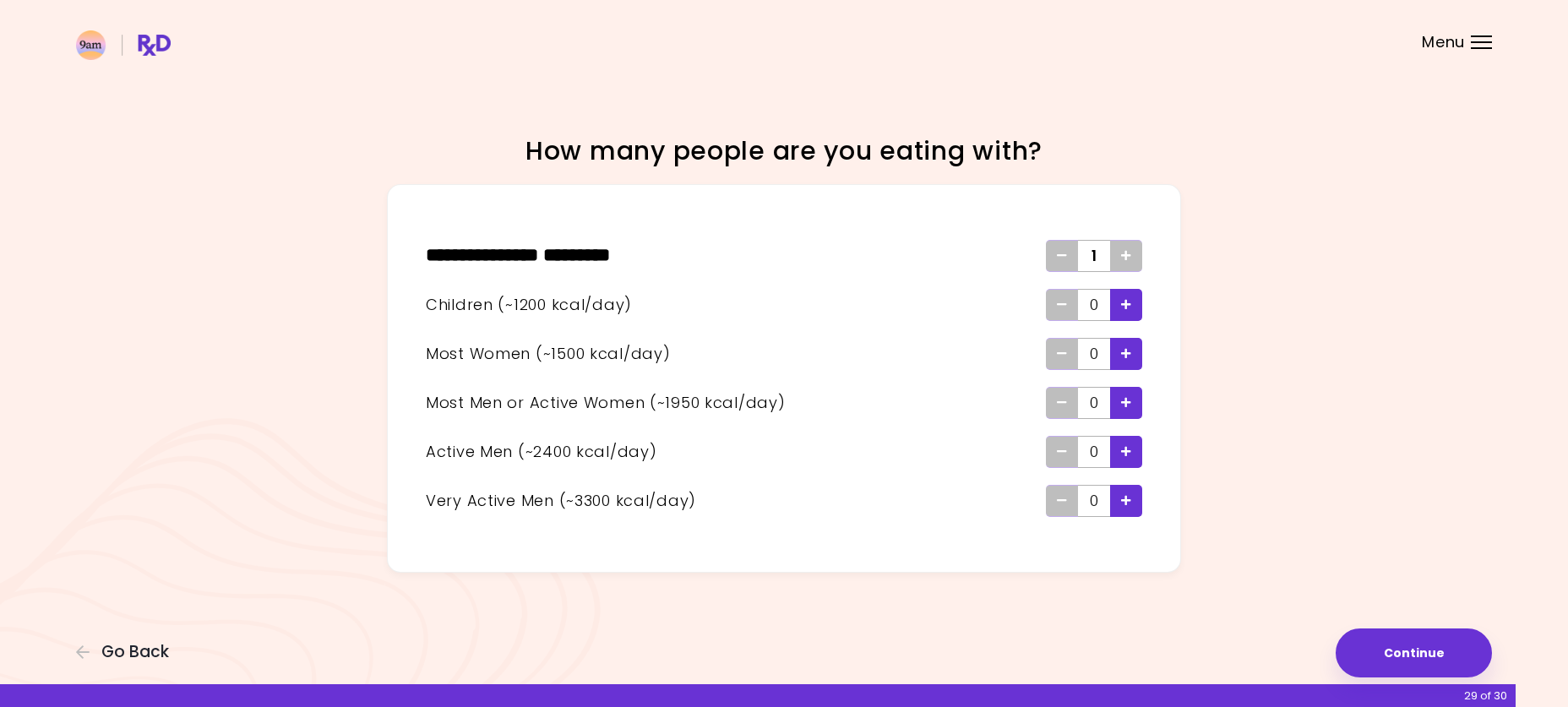
click at [1129, 356] on icon "Add - Woman" at bounding box center [1125, 354] width 10 height 11
click at [1410, 648] on button "Continue" at bounding box center [1413, 653] width 156 height 49
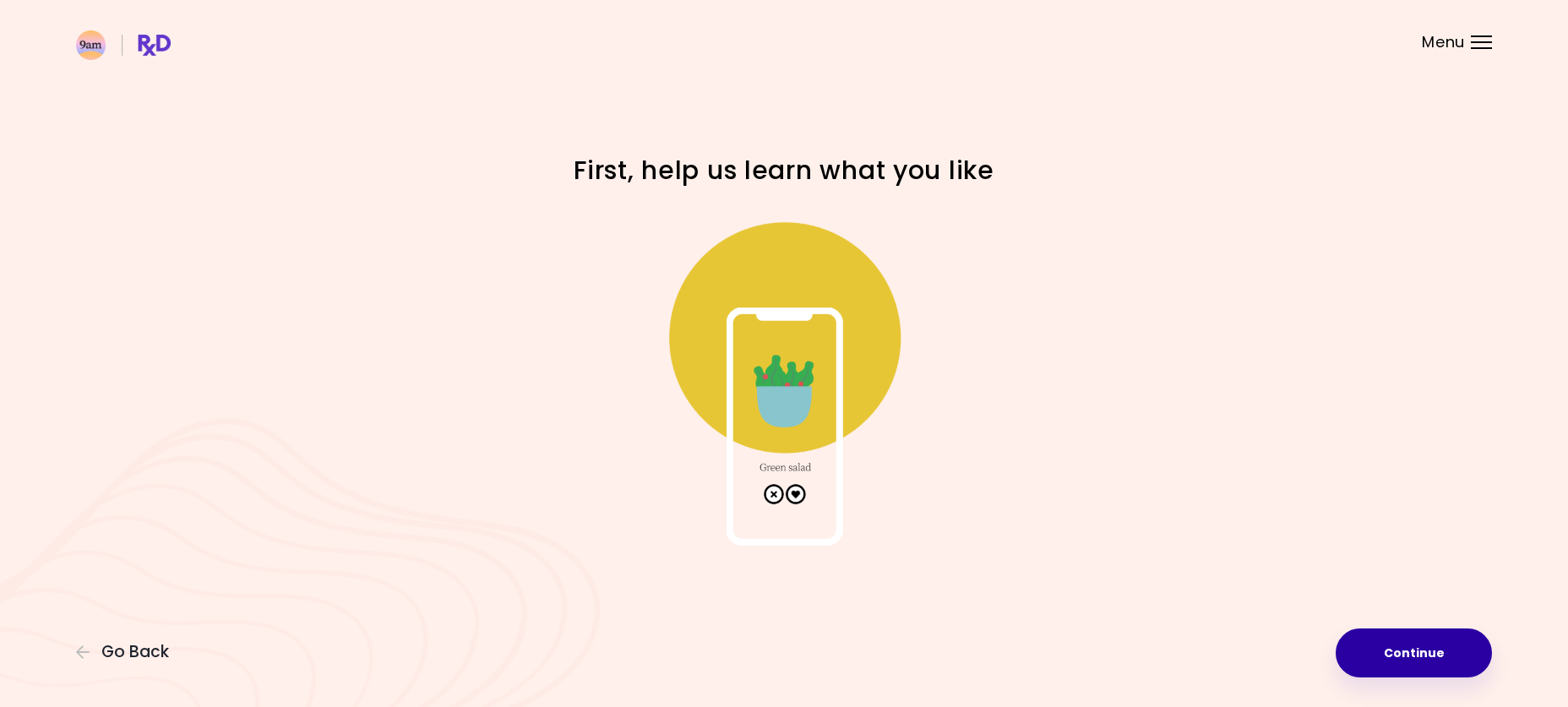
click at [1412, 648] on button "Continue" at bounding box center [1413, 653] width 156 height 49
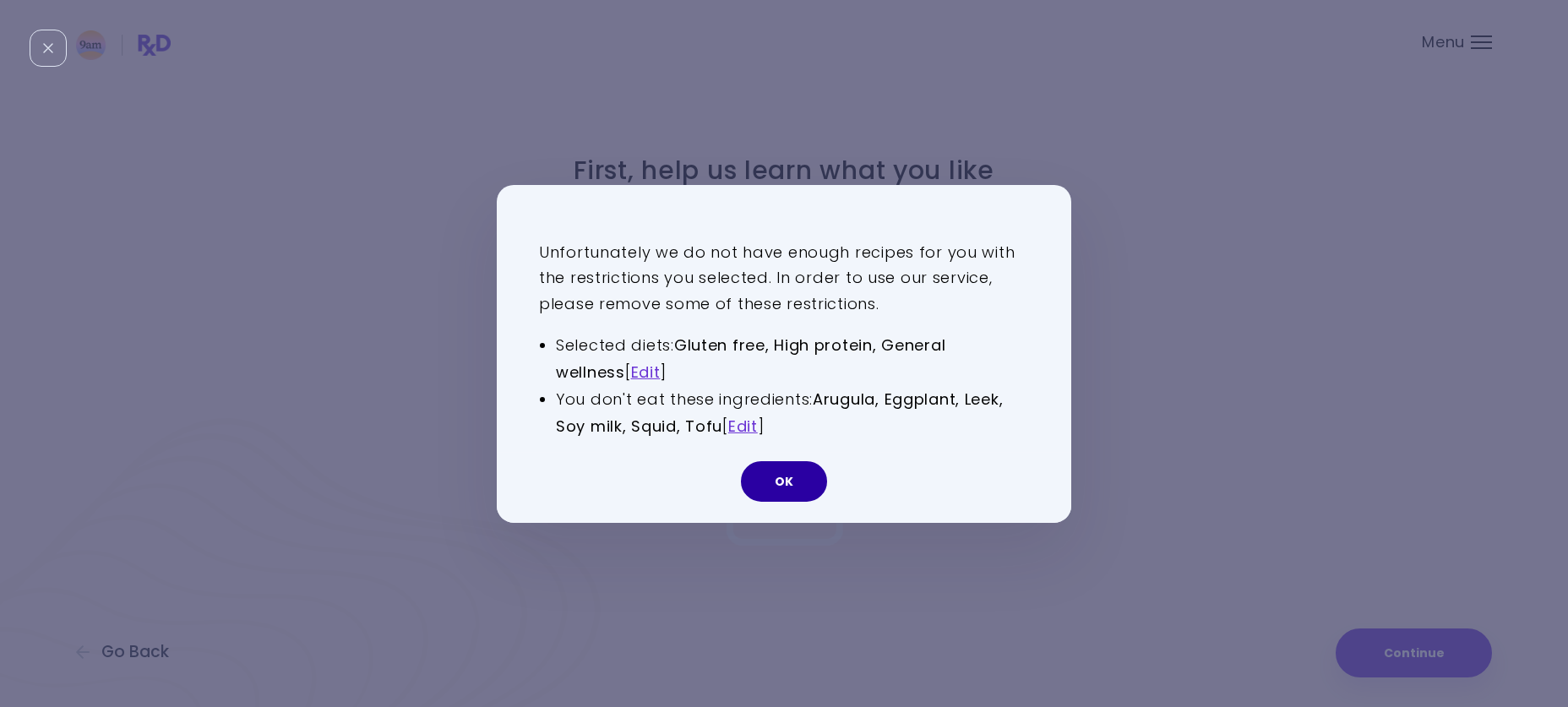
click at [782, 485] on button "OK" at bounding box center [784, 480] width 86 height 40
